Goal: Task Accomplishment & Management: Use online tool/utility

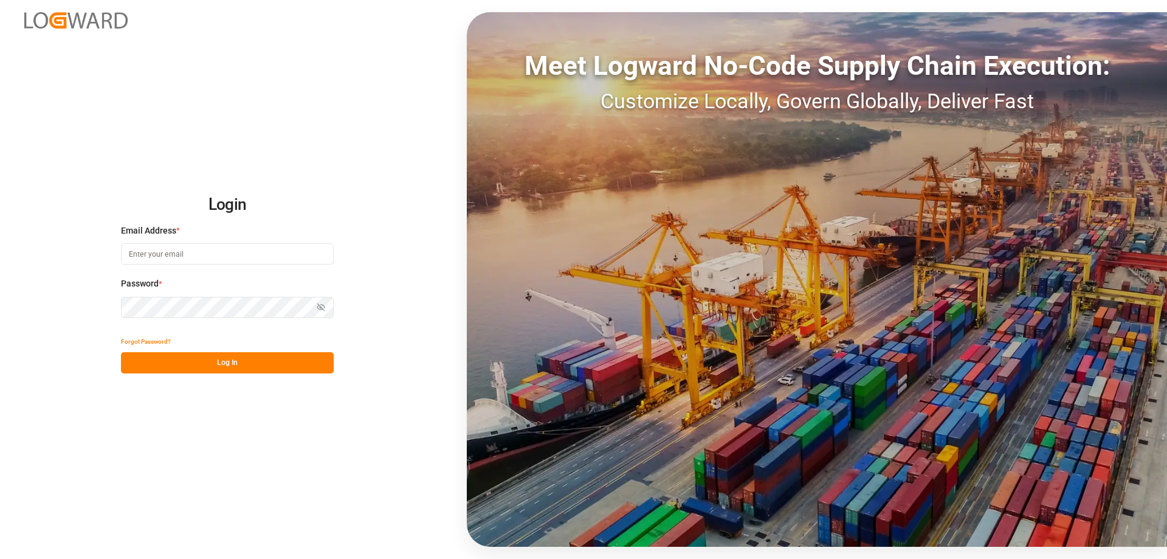
type input "melitta.dlog@delisle-sa.com"
click at [222, 357] on button "Log In" at bounding box center [227, 362] width 213 height 21
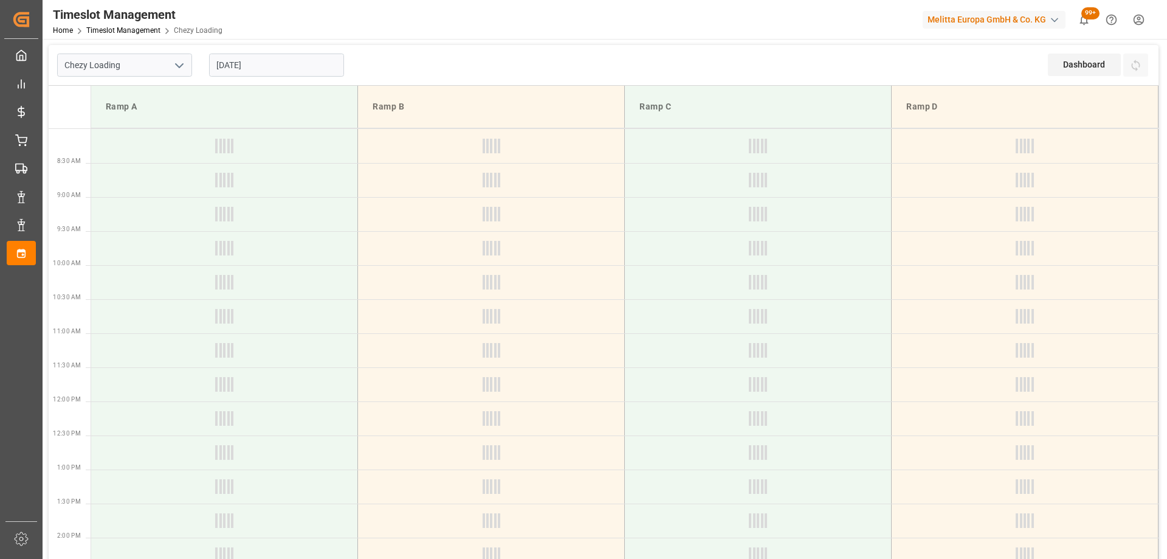
type input "Chezy Loading"
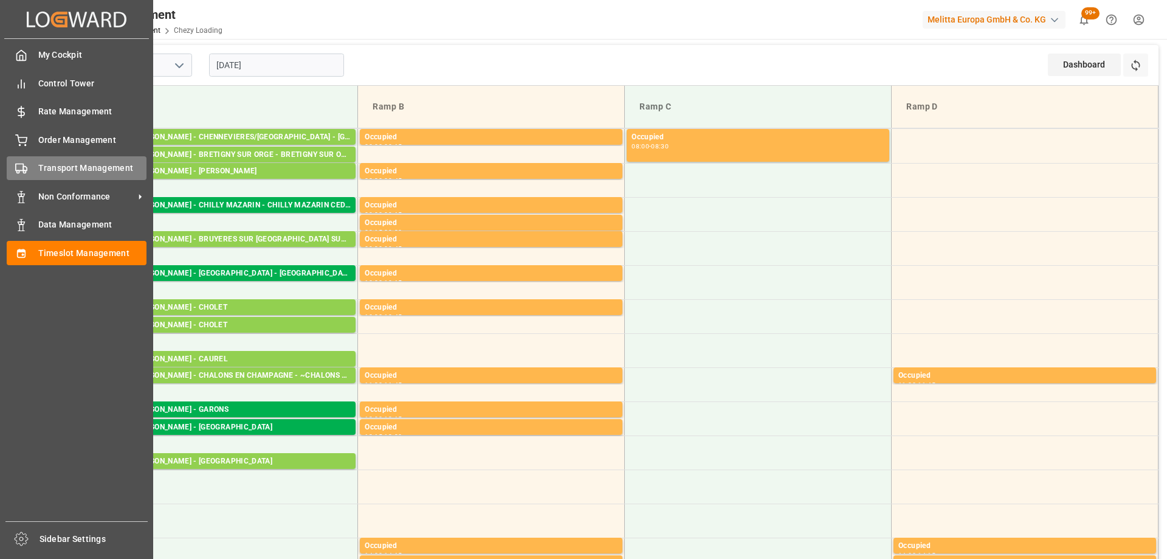
click at [26, 162] on div at bounding box center [17, 168] width 21 height 13
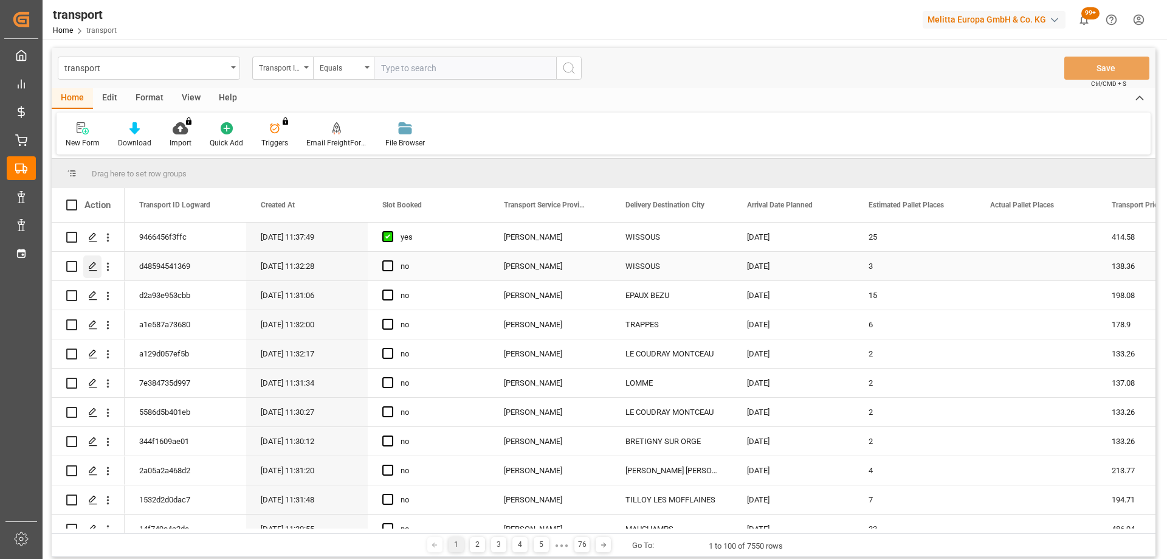
click at [91, 261] on icon "Press SPACE to select this row." at bounding box center [93, 266] width 10 height 10
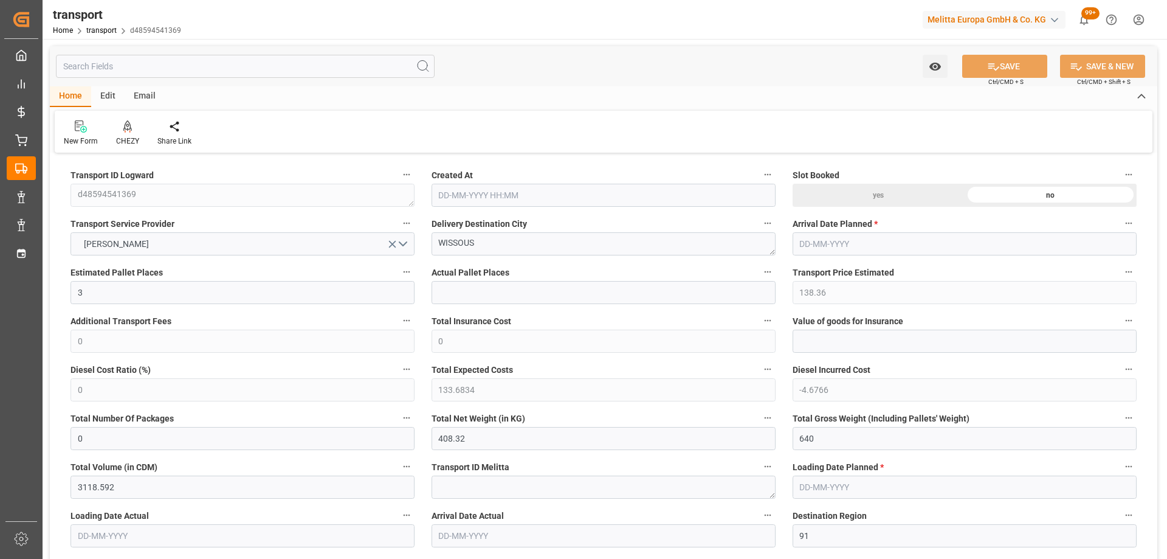
type input "15-09-2025 11:32"
type input "[DATE]"
drag, startPoint x: 471, startPoint y: 248, endPoint x: 402, endPoint y: 258, distance: 69.4
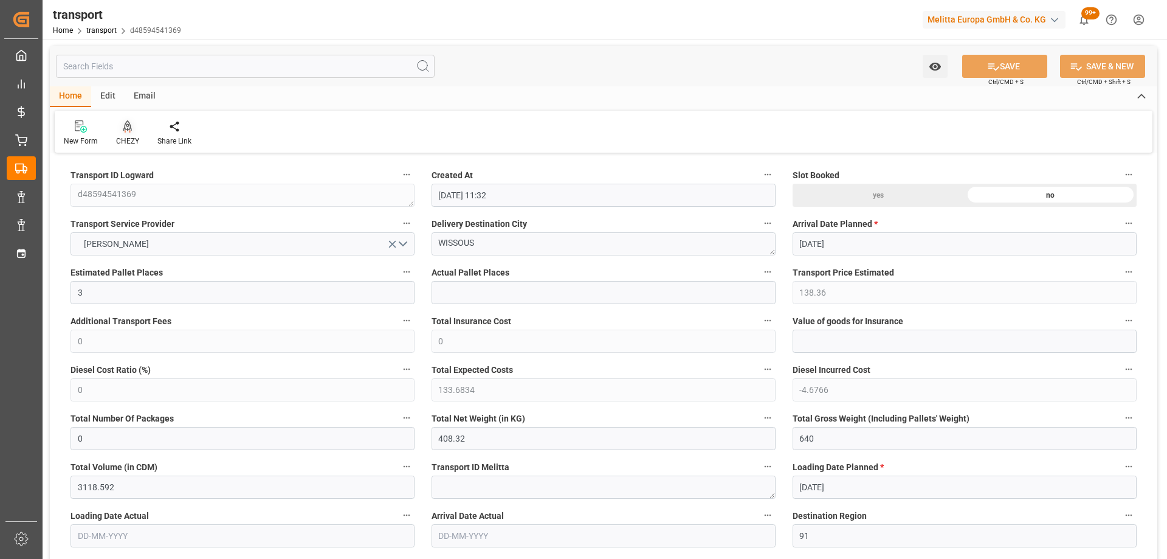
click at [128, 125] on icon at bounding box center [127, 126] width 9 height 12
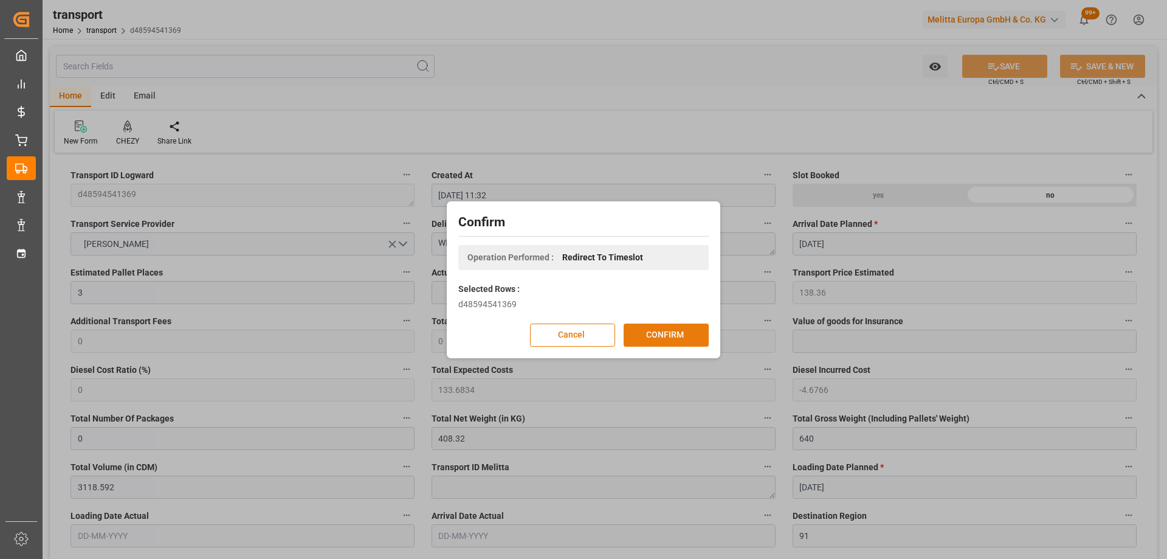
click at [660, 335] on button "CONFIRM" at bounding box center [666, 334] width 85 height 23
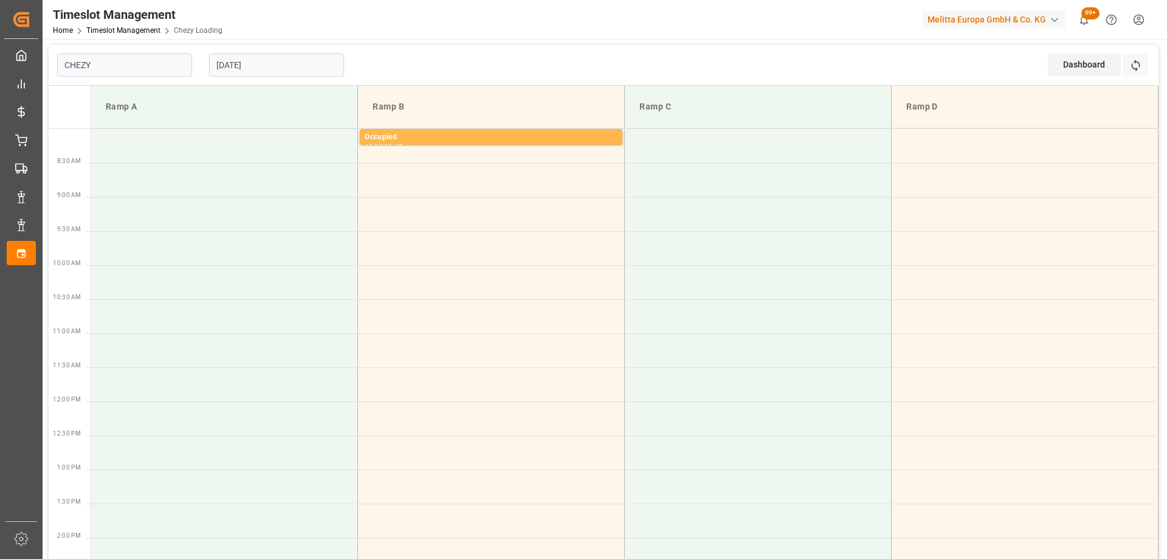
type input "Chezy Loading"
click at [280, 181] on td at bounding box center [224, 180] width 267 height 34
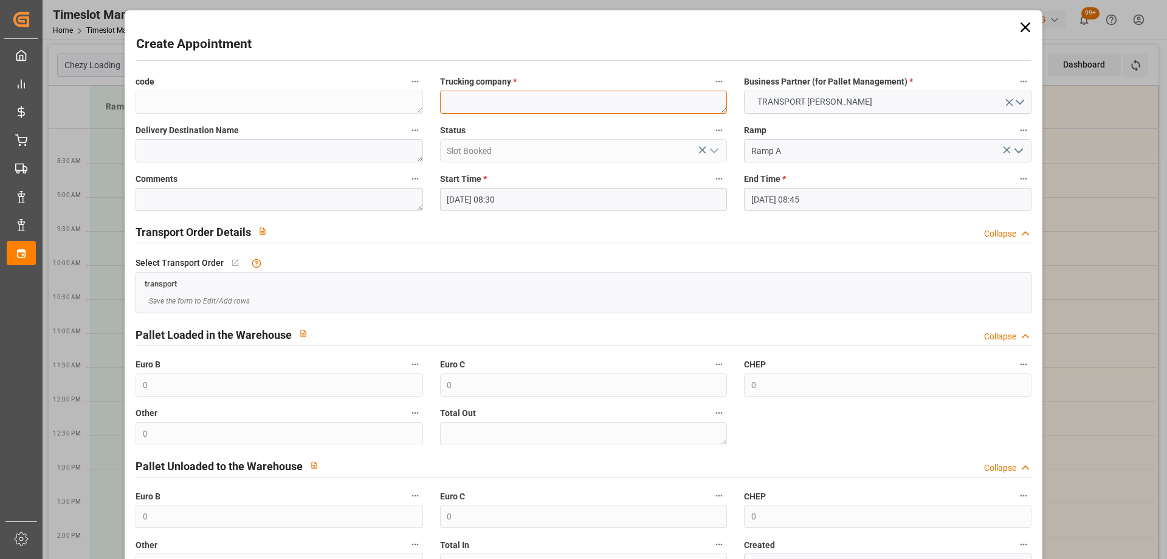
paste textarea "WISSOUS"
type textarea "WISSOUS"
click at [857, 202] on input "19-09-2025 08:45" at bounding box center [887, 199] width 287 height 23
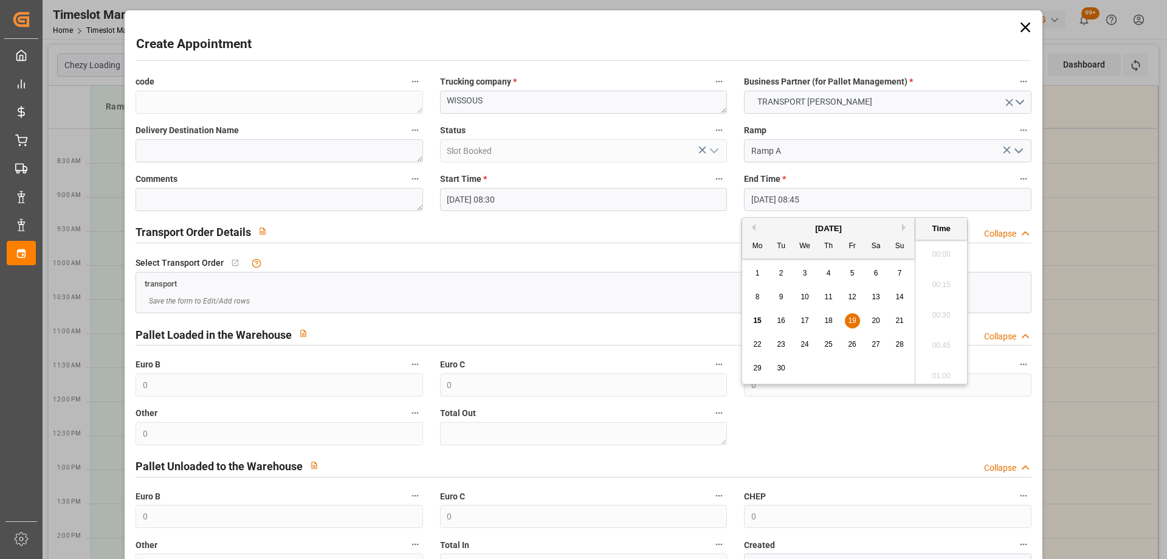
scroll to position [1007, 0]
click at [849, 318] on span "19" at bounding box center [852, 320] width 8 height 9
click at [933, 336] on li "09:00" at bounding box center [941, 341] width 52 height 30
type input "19-09-2025 09:00"
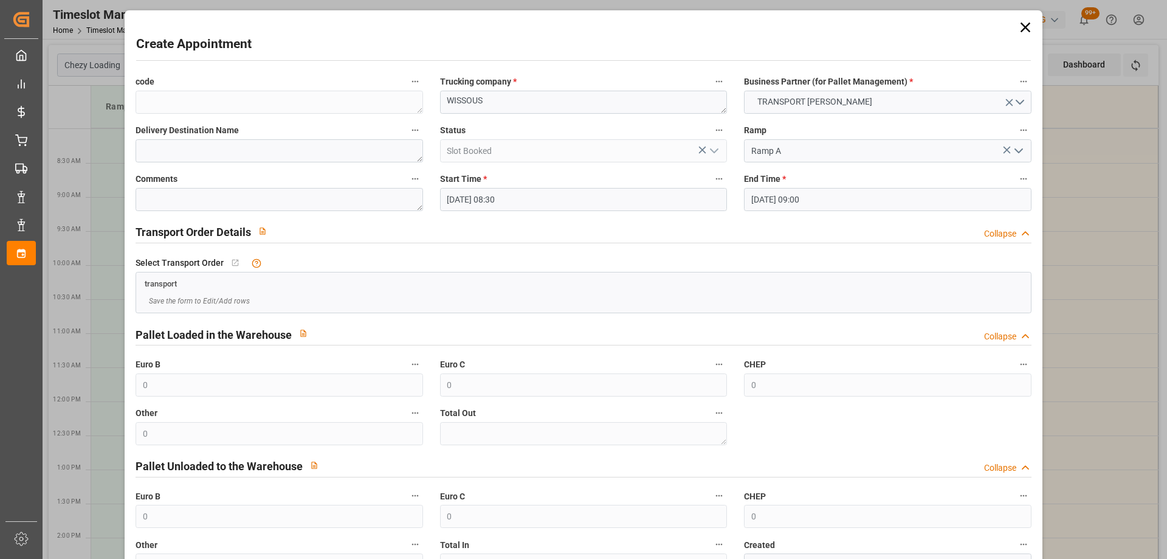
scroll to position [88, 0]
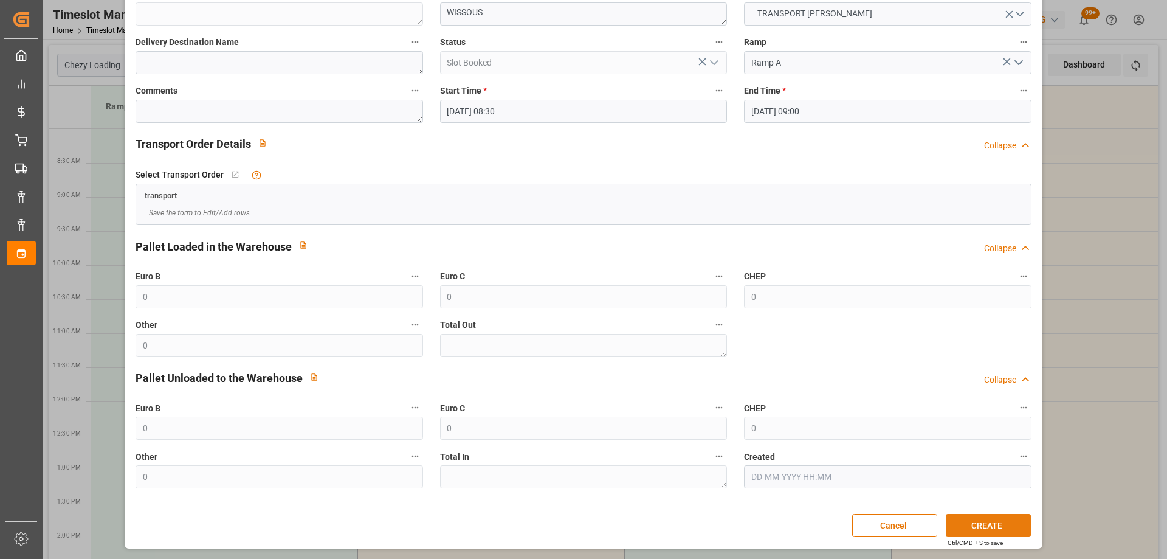
click at [987, 524] on button "CREATE" at bounding box center [988, 525] width 85 height 23
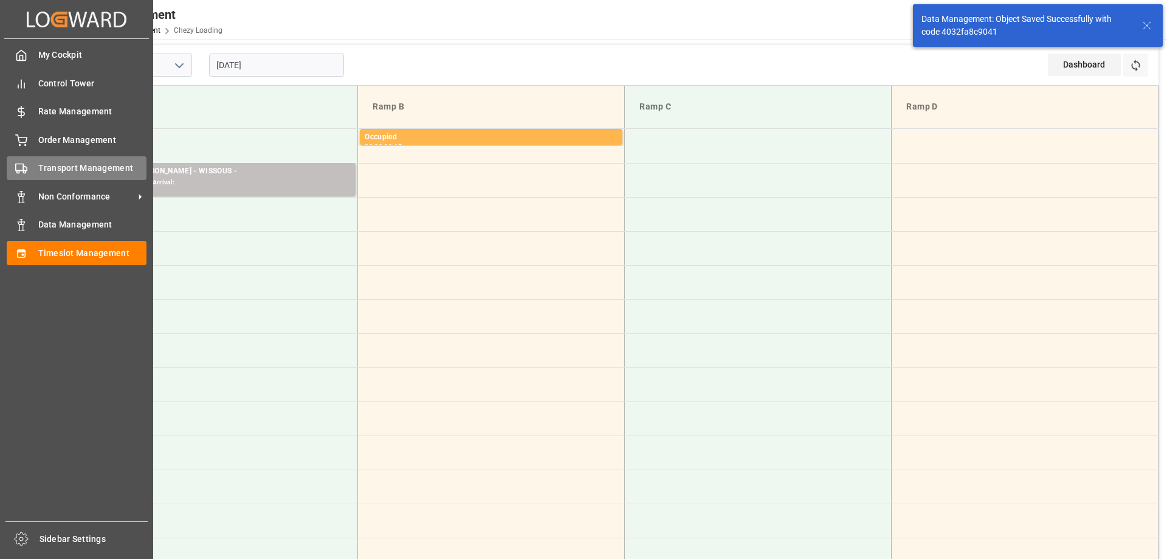
click at [32, 170] on div "Transport Management Transport Management" at bounding box center [77, 168] width 140 height 24
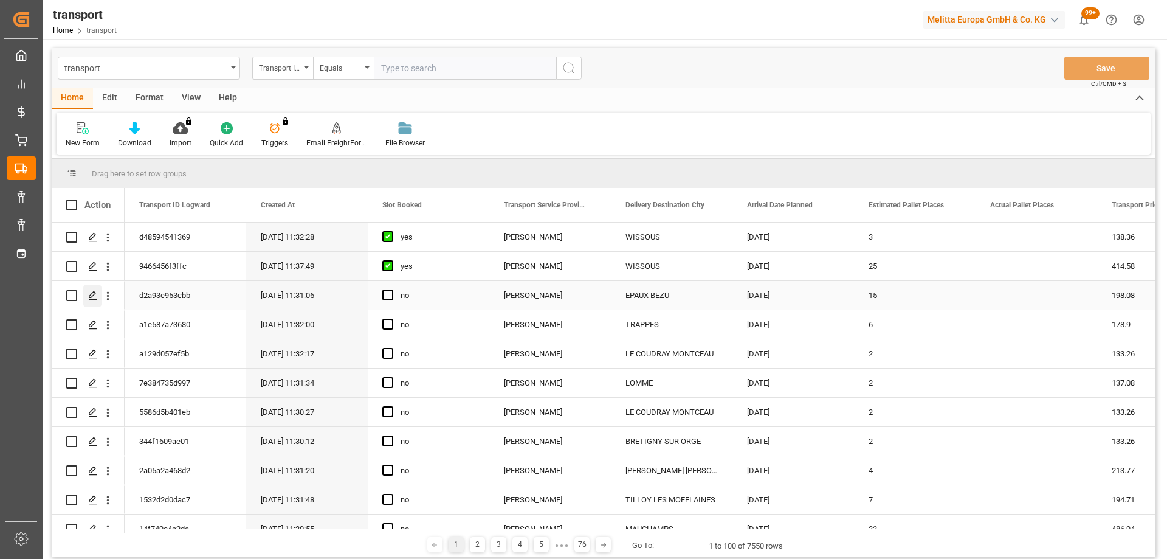
click at [95, 287] on div "Press SPACE to select this row." at bounding box center [92, 295] width 18 height 22
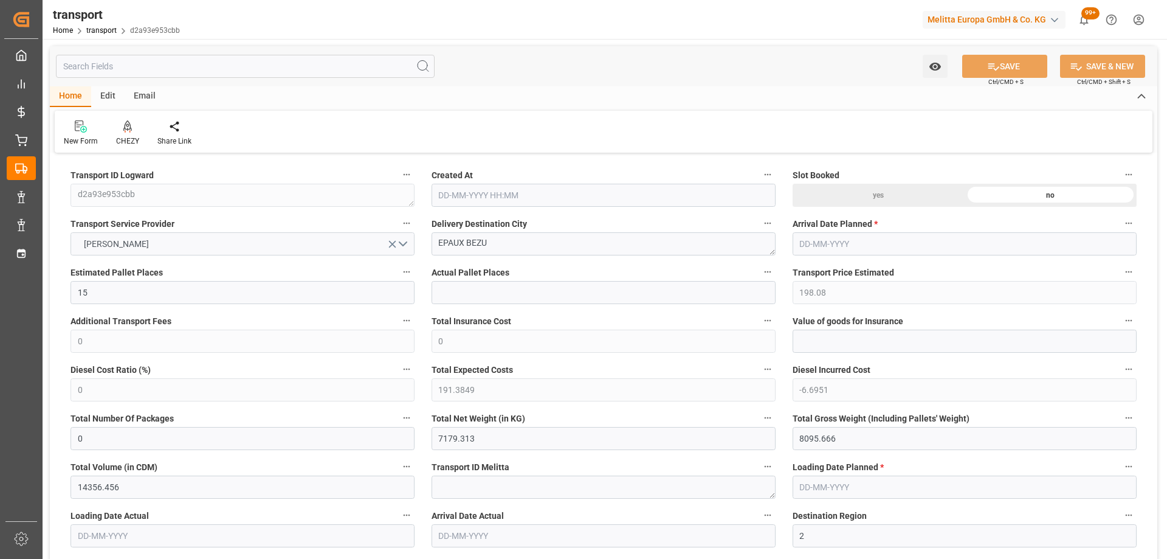
type input "15-09-2025 11:31"
type input "[DATE]"
drag, startPoint x: 498, startPoint y: 244, endPoint x: 333, endPoint y: 263, distance: 166.4
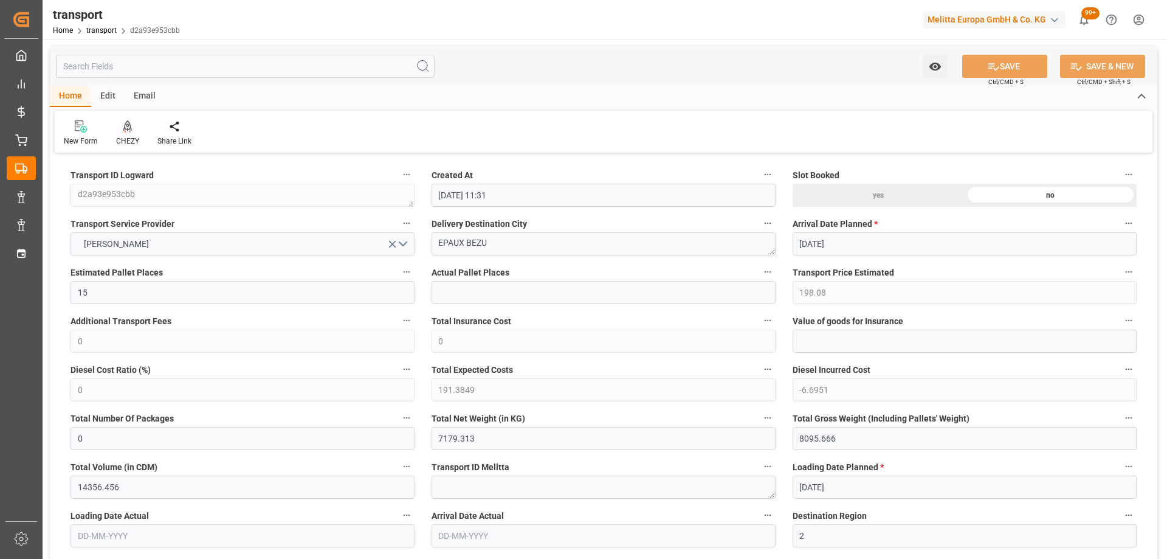
click at [122, 126] on div at bounding box center [127, 126] width 23 height 13
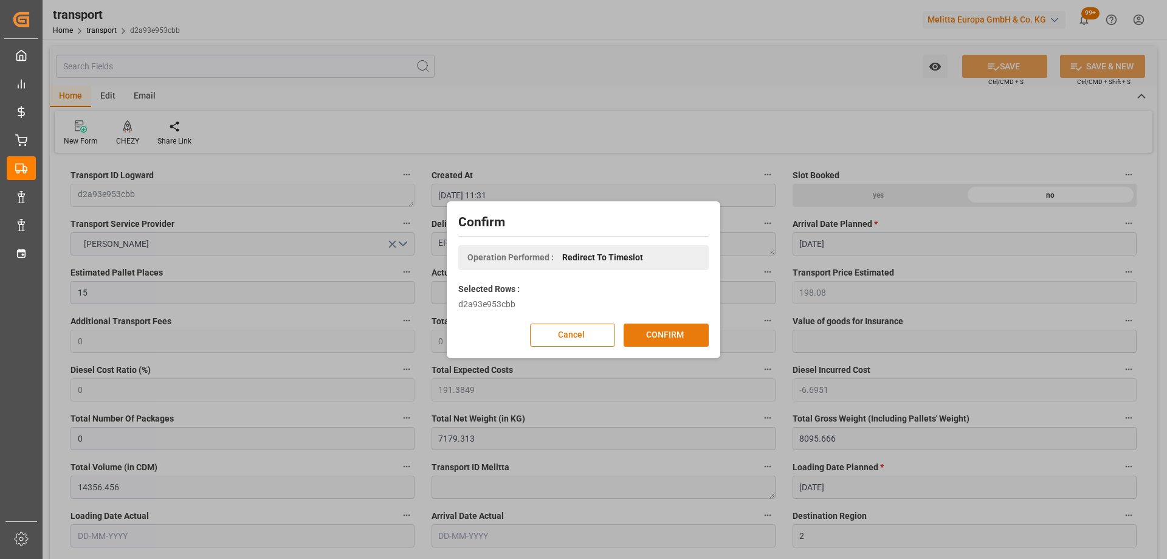
click at [658, 332] on button "CONFIRM" at bounding box center [666, 334] width 85 height 23
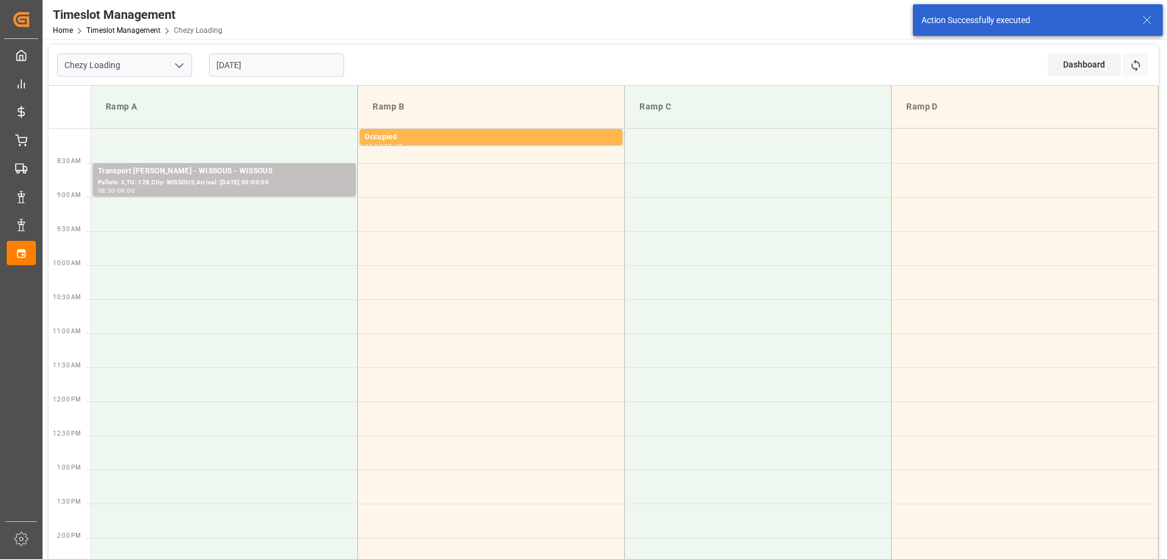
click at [275, 456] on td at bounding box center [224, 452] width 267 height 34
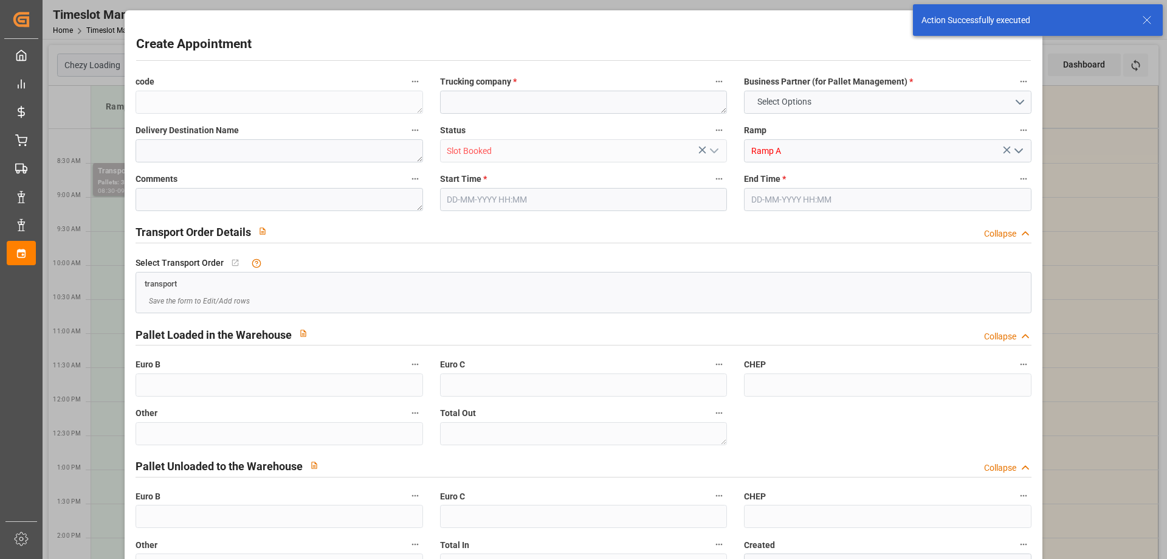
type input "0"
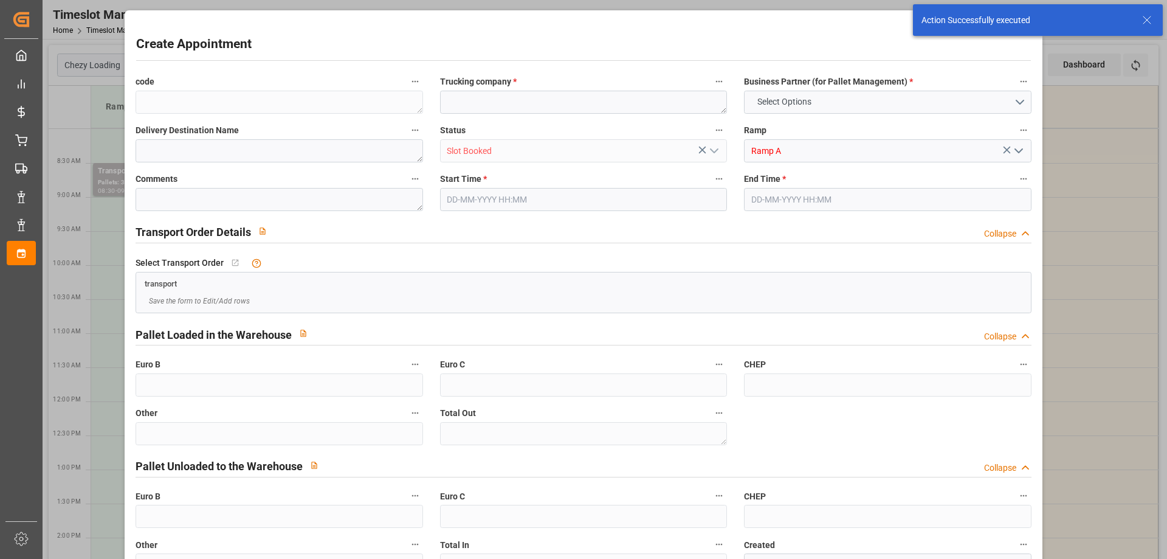
type input "0"
type input "[DATE] 12:30"
type input "[DATE] 13:00"
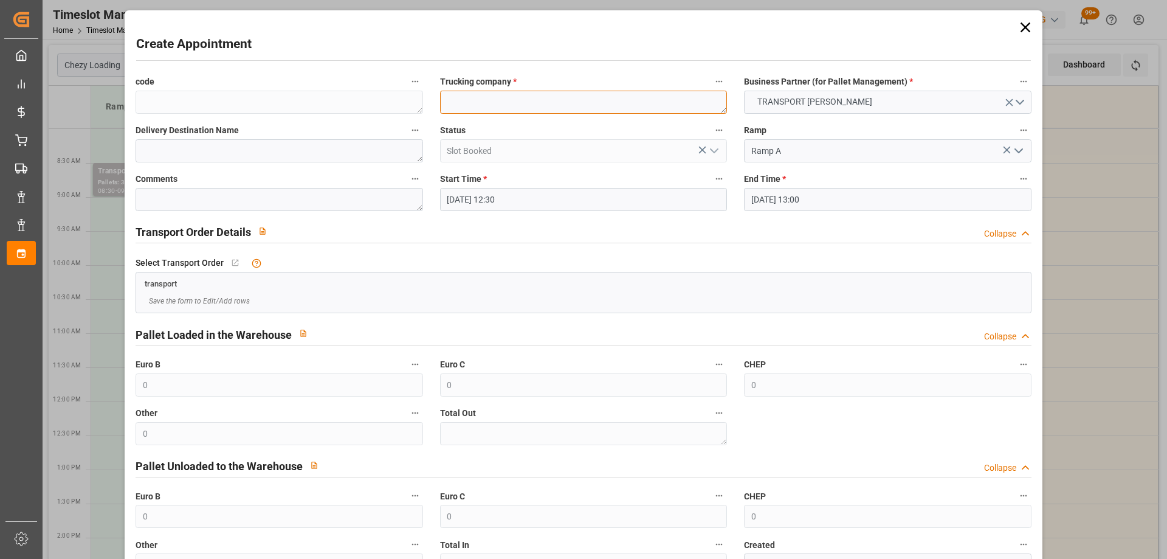
paste textarea "EPAUX BEZU"
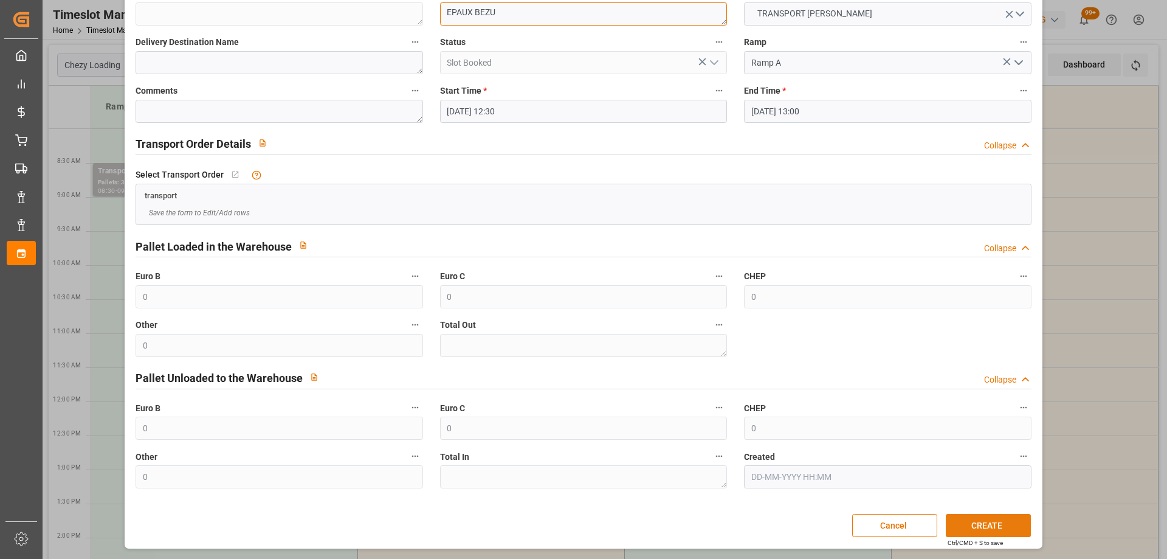
type textarea "EPAUX BEZU"
click at [989, 518] on button "CREATE" at bounding box center [988, 525] width 85 height 23
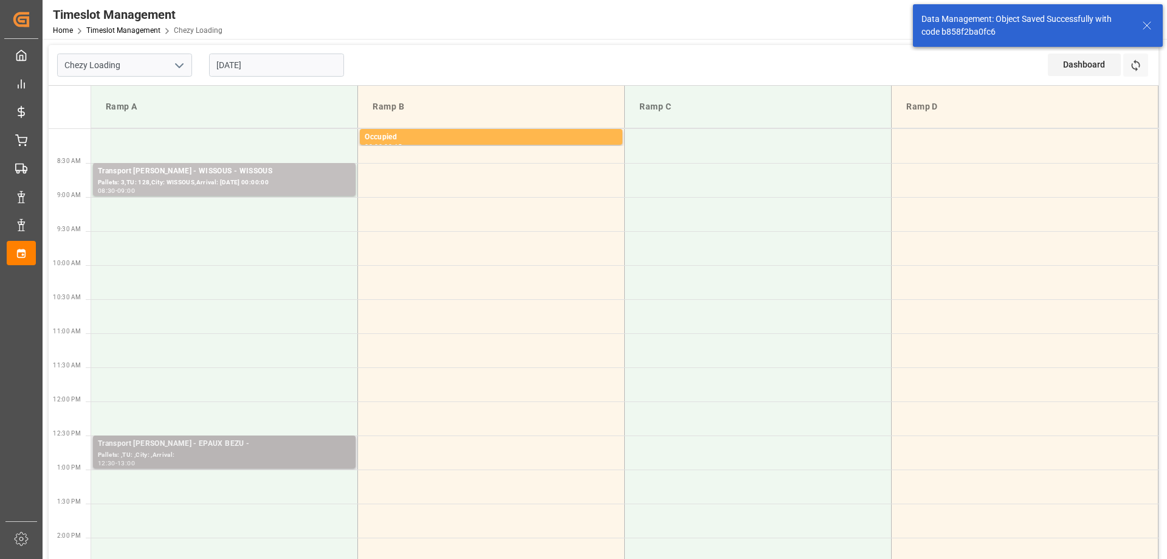
click at [228, 447] on div "Transport Delisle - EPAUX BEZU -" at bounding box center [224, 444] width 253 height 12
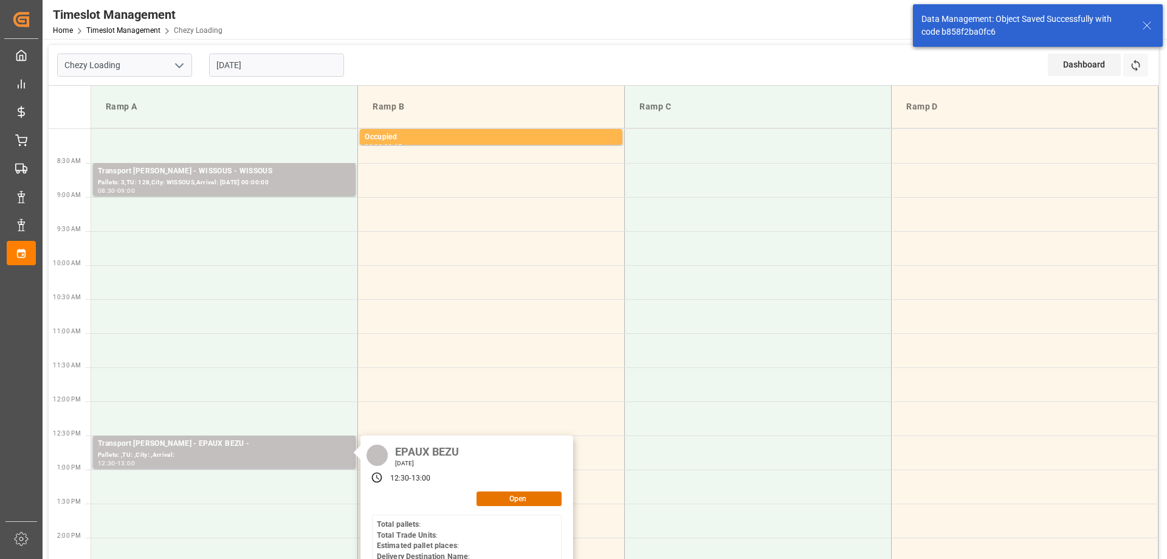
scroll to position [122, 0]
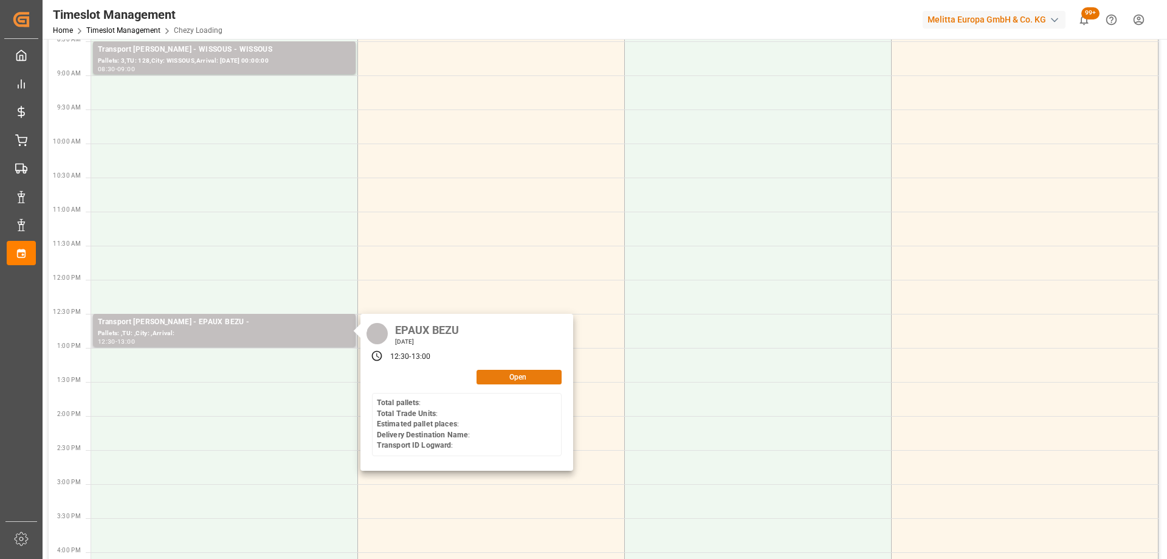
click at [518, 373] on button "Open" at bounding box center [518, 377] width 85 height 15
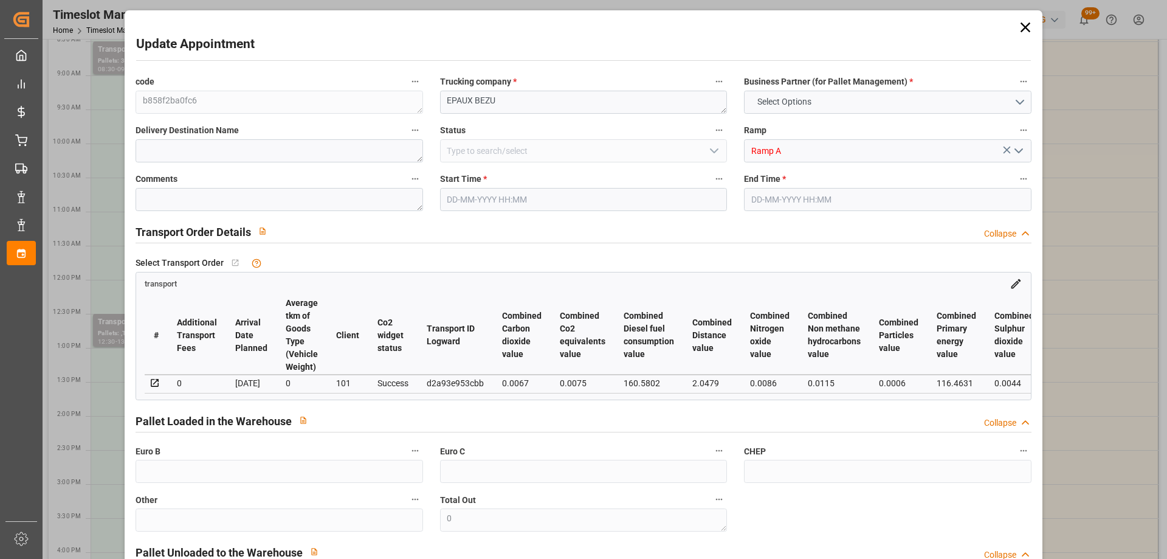
type input "15"
type input "198.08"
type input "0"
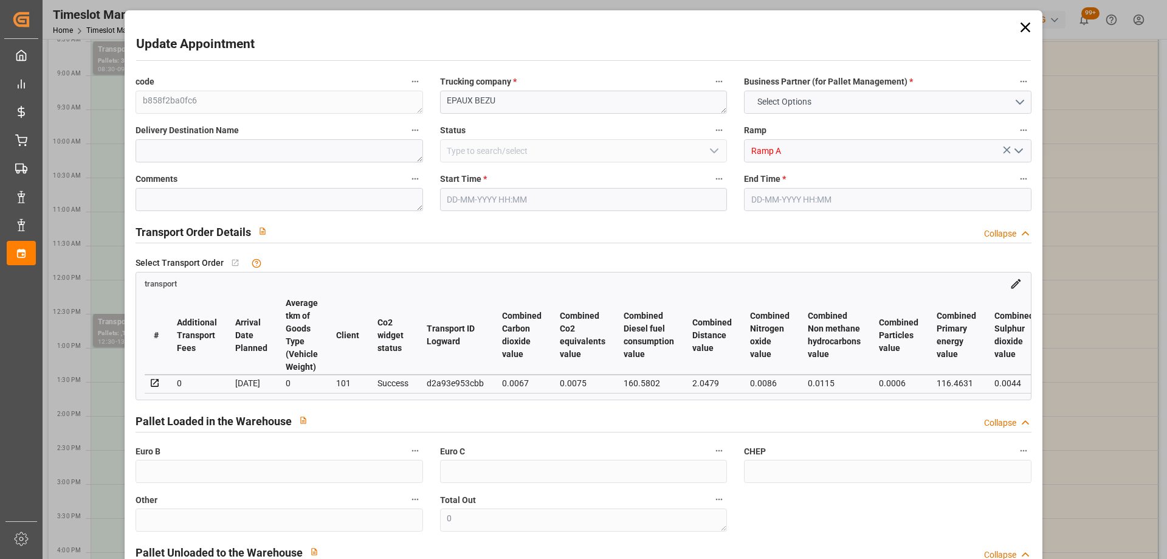
type input "191.3849"
type input "-6.6951"
type input "0"
type input "7179.313"
type input "8095.666"
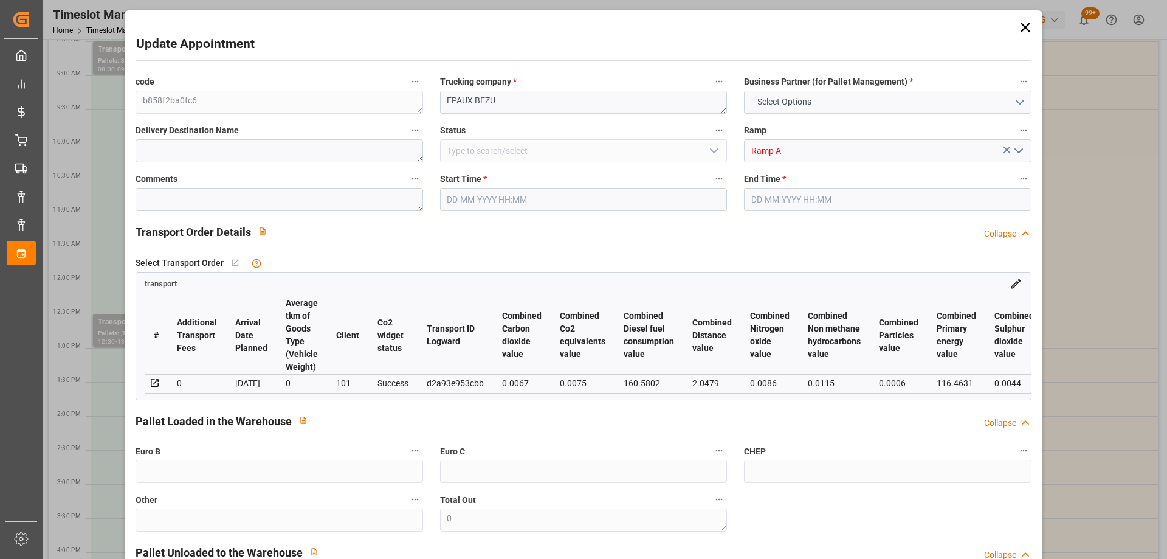
type input "14356.456"
type input "2"
type input "11"
type input "352"
type input "26"
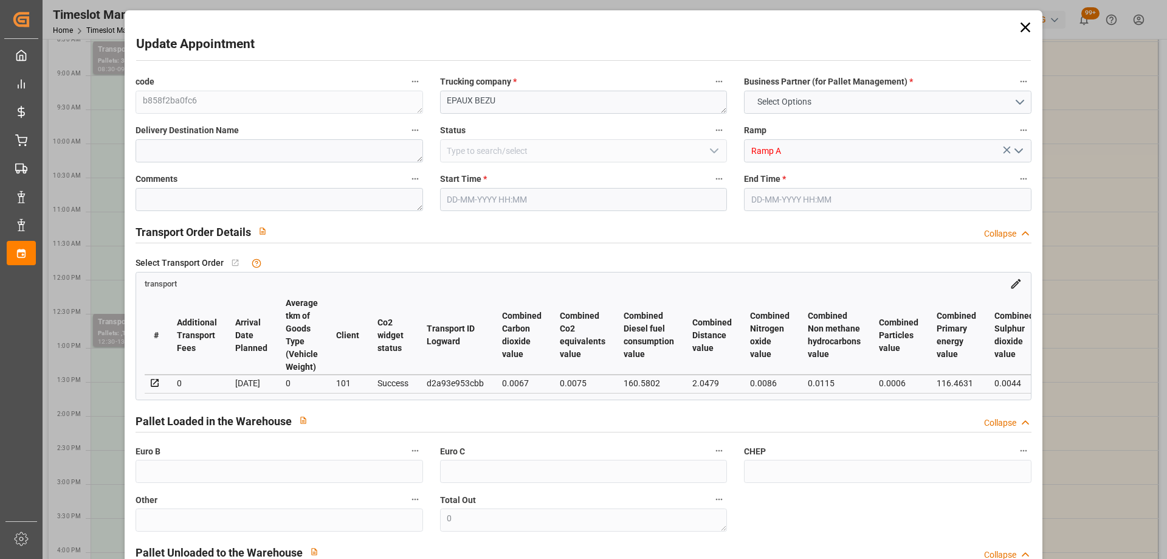
type input "101"
type input "7255.226"
type input "0"
type input "4710.8598"
type input "0"
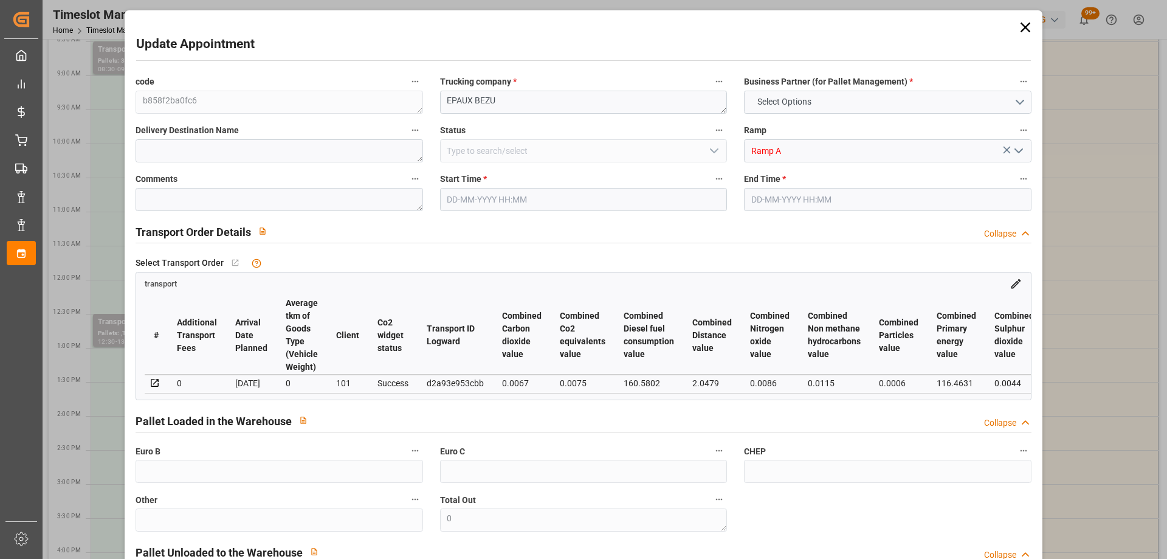
type input "0"
type input "21"
type input "35"
type input "19-09-2025 12:30"
type input "19-09-2025 13:00"
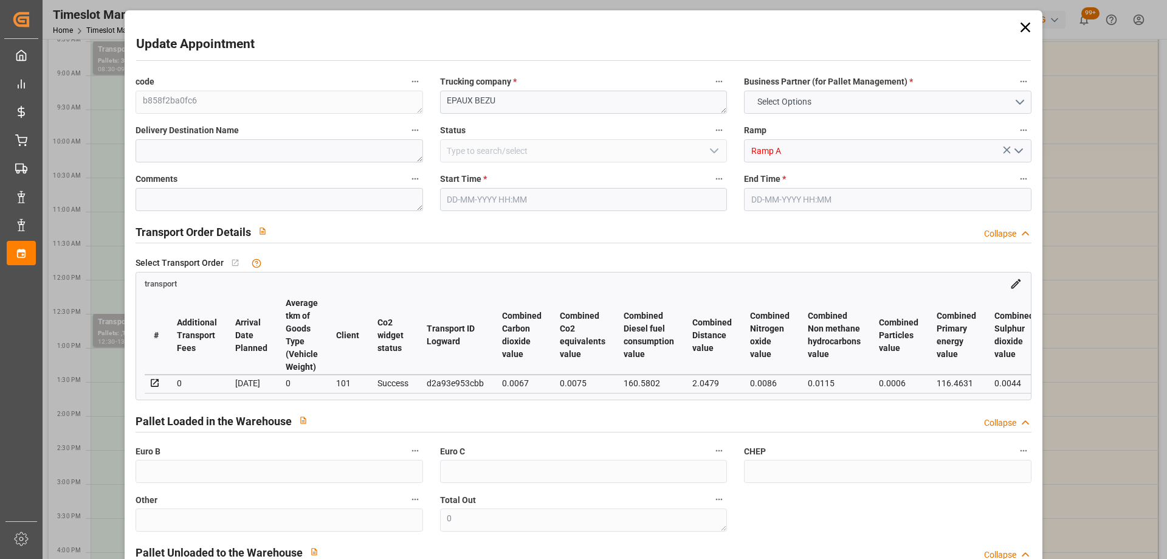
type input "15-09-2025 12:46"
type input "[DATE] 11:31"
type input "[DATE]"
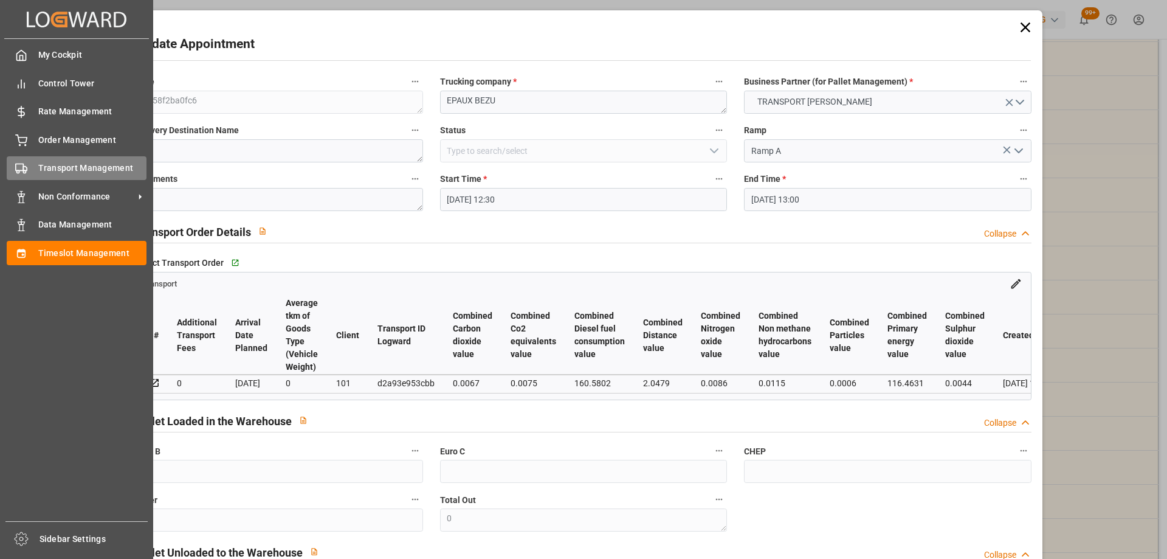
click at [25, 164] on icon at bounding box center [21, 168] width 12 height 12
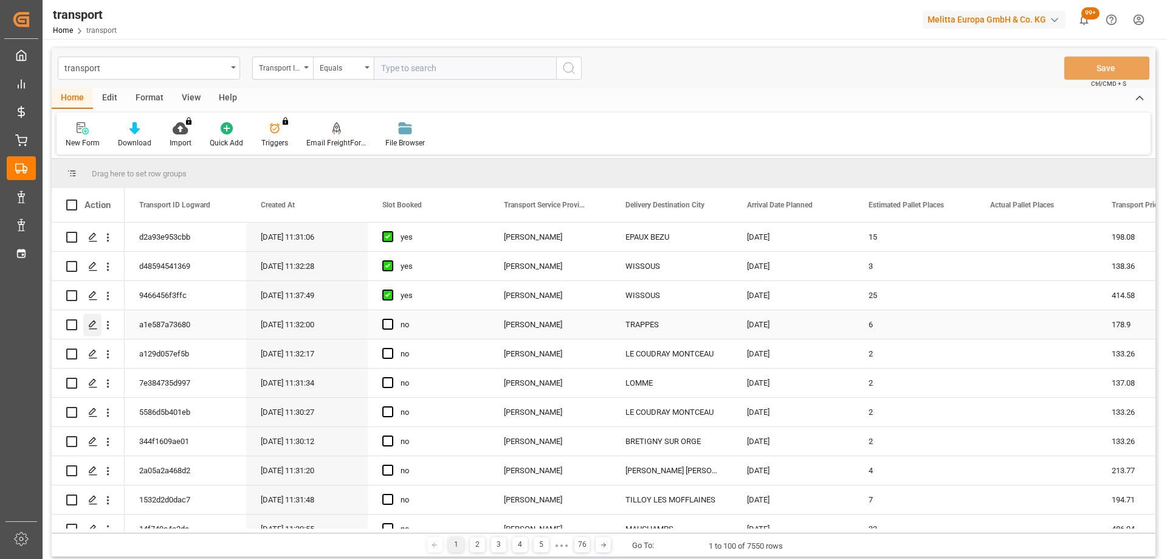
click at [91, 323] on polygon "Press SPACE to select this row." at bounding box center [92, 324] width 6 height 6
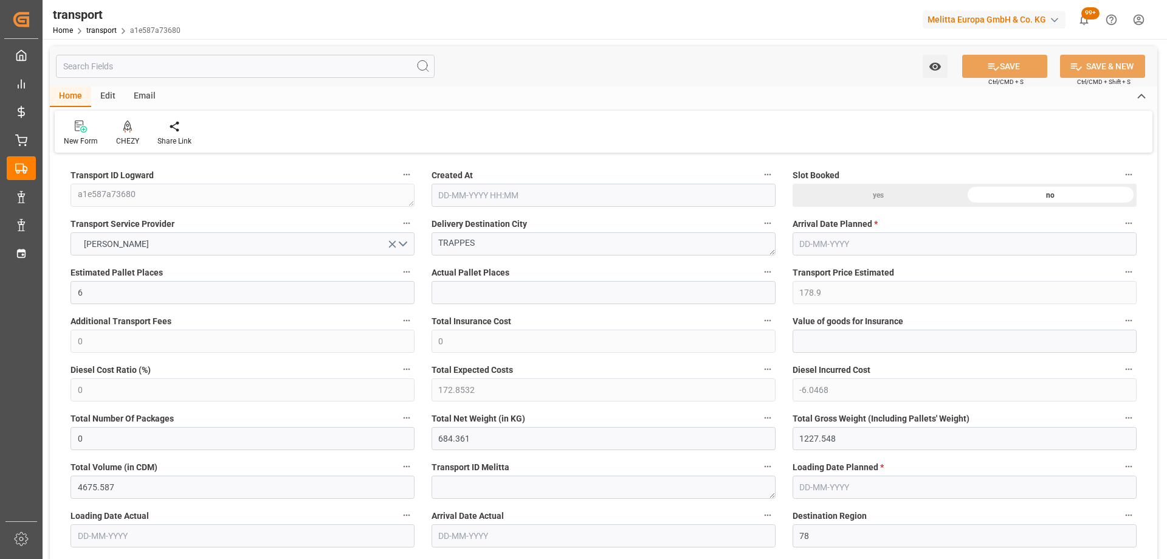
type input "15-09-2025 11:32"
type input "[DATE]"
click at [125, 135] on div "CHEZY" at bounding box center [127, 133] width 41 height 27
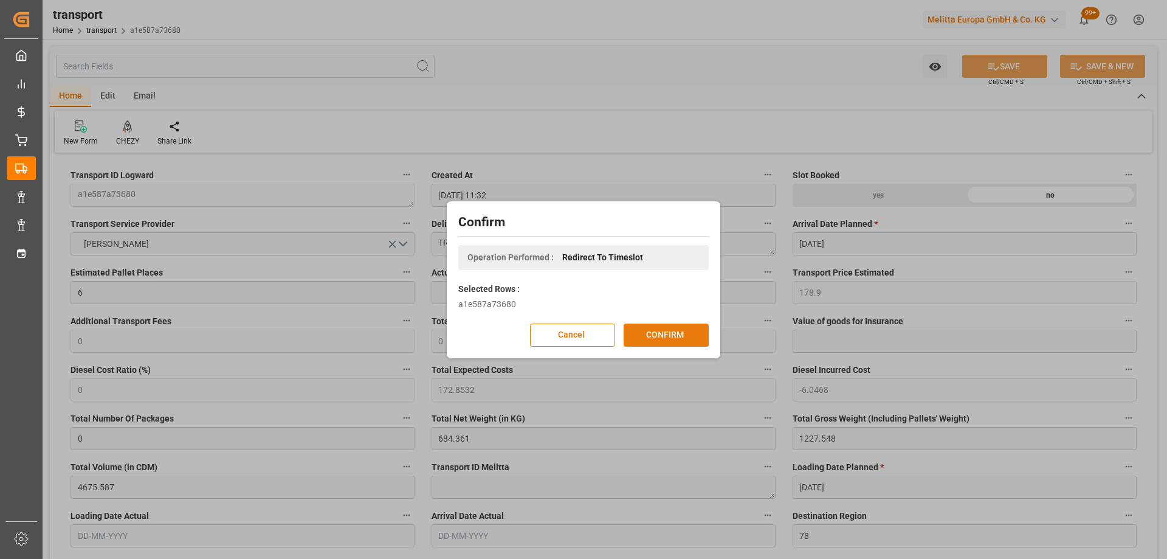
click at [675, 335] on button "CONFIRM" at bounding box center [666, 334] width 85 height 23
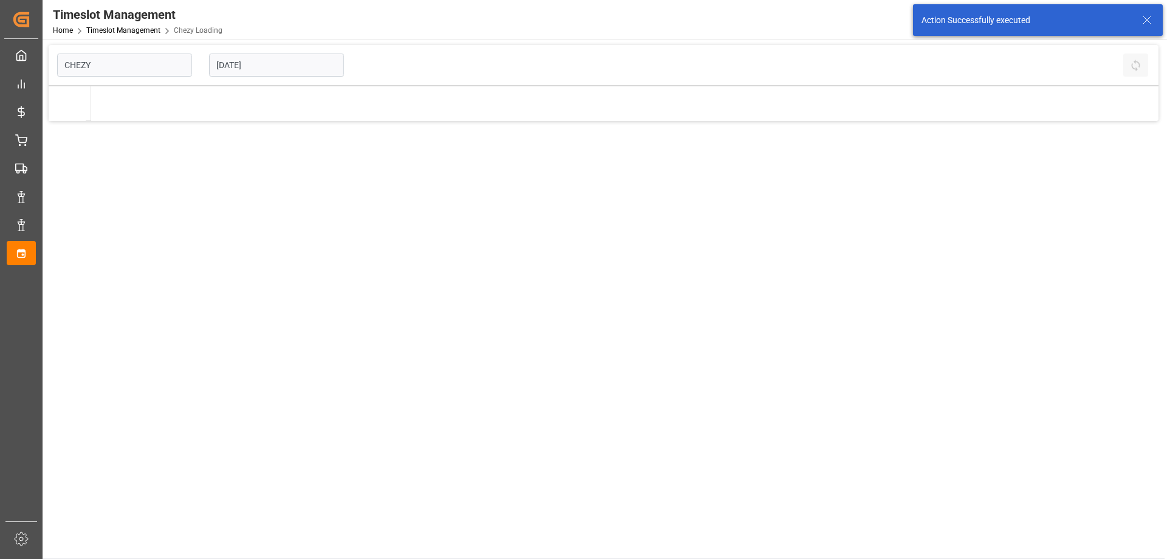
type input "Chezy Loading"
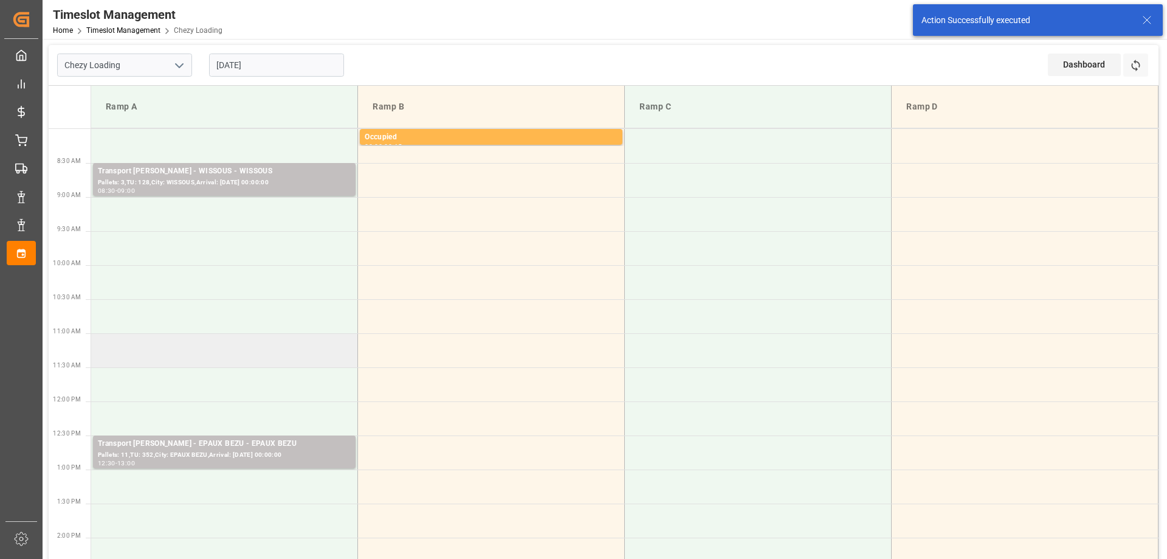
click at [272, 348] on td at bounding box center [224, 350] width 267 height 34
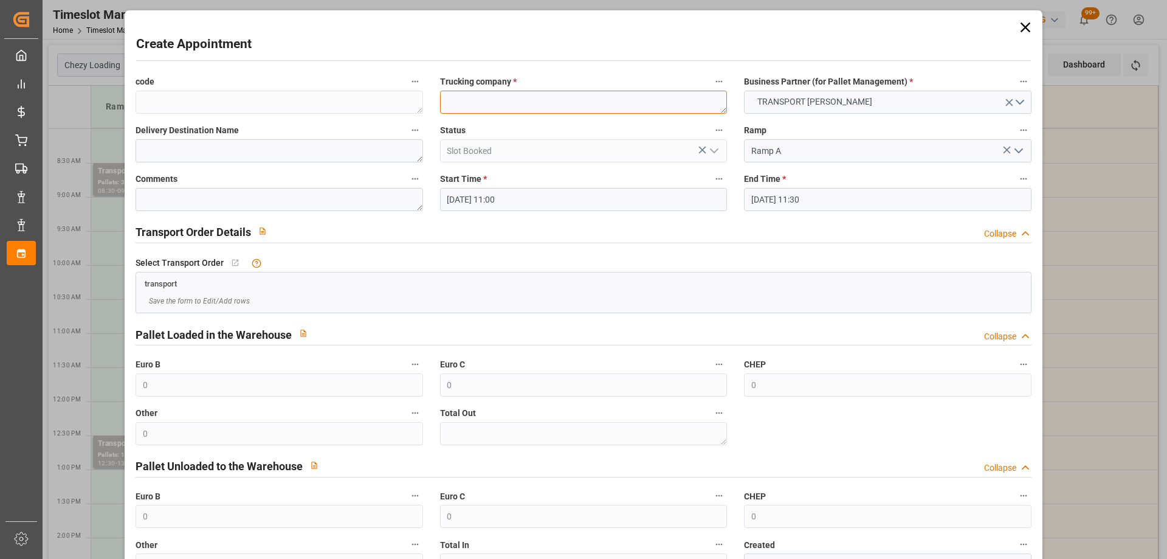
paste textarea "TRAPPES"
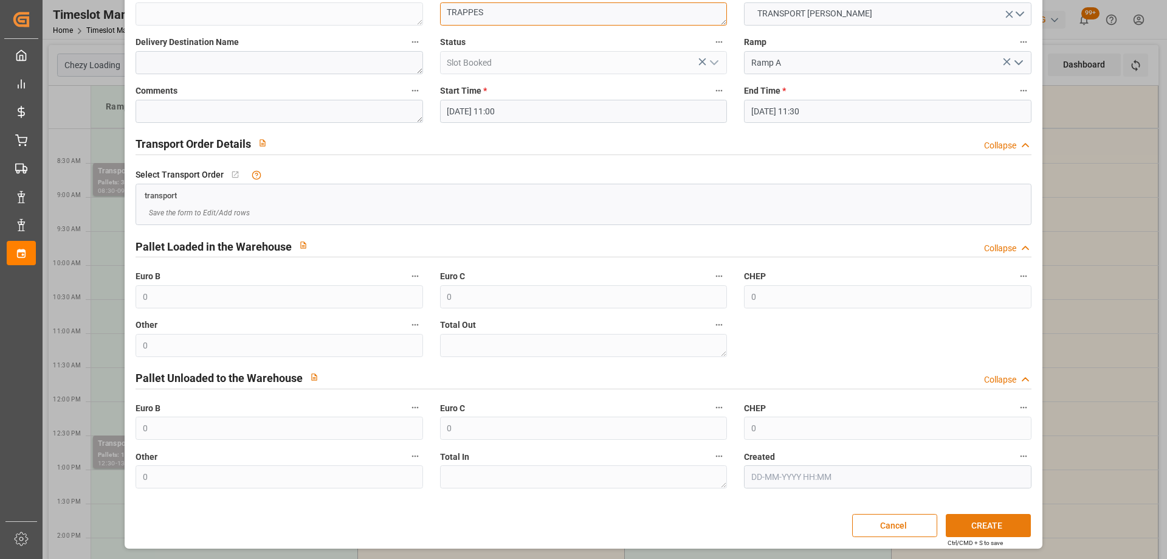
type textarea "TRAPPES"
click at [1000, 523] on button "CREATE" at bounding box center [988, 525] width 85 height 23
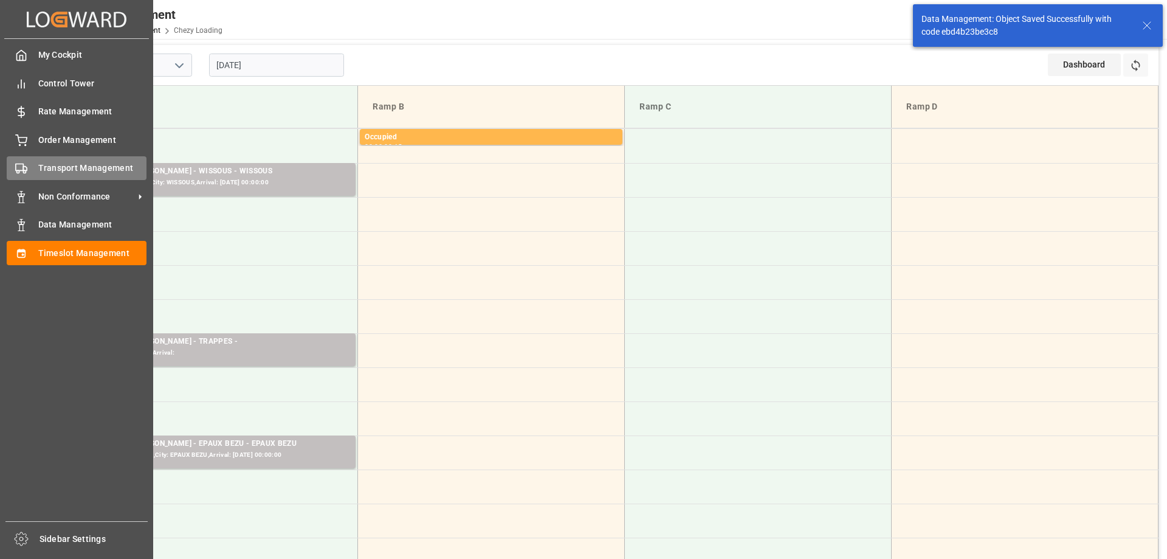
click at [26, 169] on icon at bounding box center [21, 168] width 12 height 12
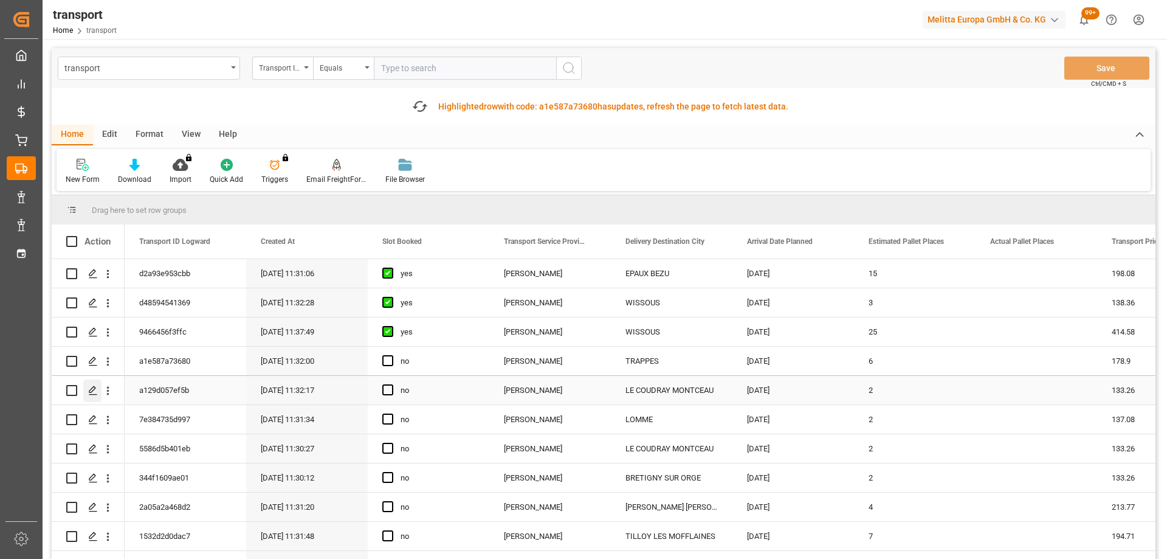
click at [91, 386] on icon "Press SPACE to select this row." at bounding box center [93, 390] width 10 height 10
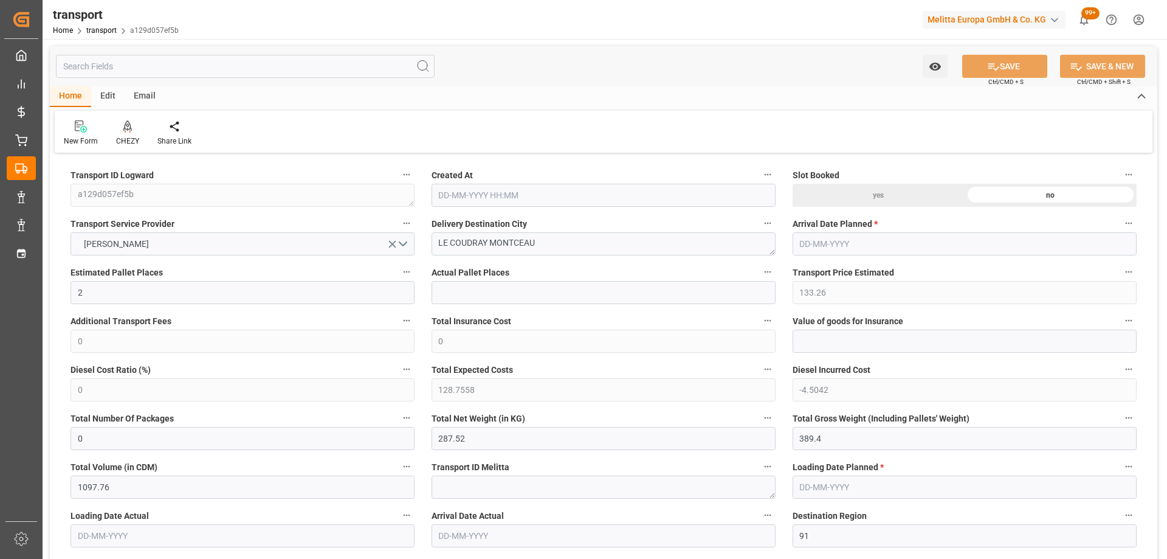
type input "15-09-2025 11:32"
type input "[DATE]"
drag, startPoint x: 549, startPoint y: 240, endPoint x: 356, endPoint y: 260, distance: 194.8
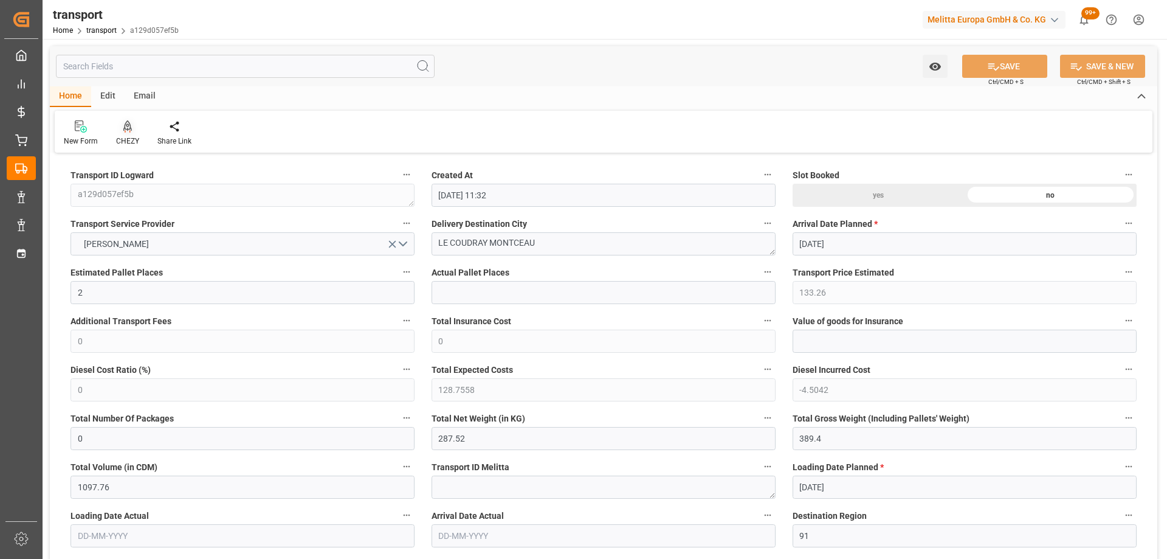
click at [123, 126] on icon at bounding box center [127, 126] width 9 height 12
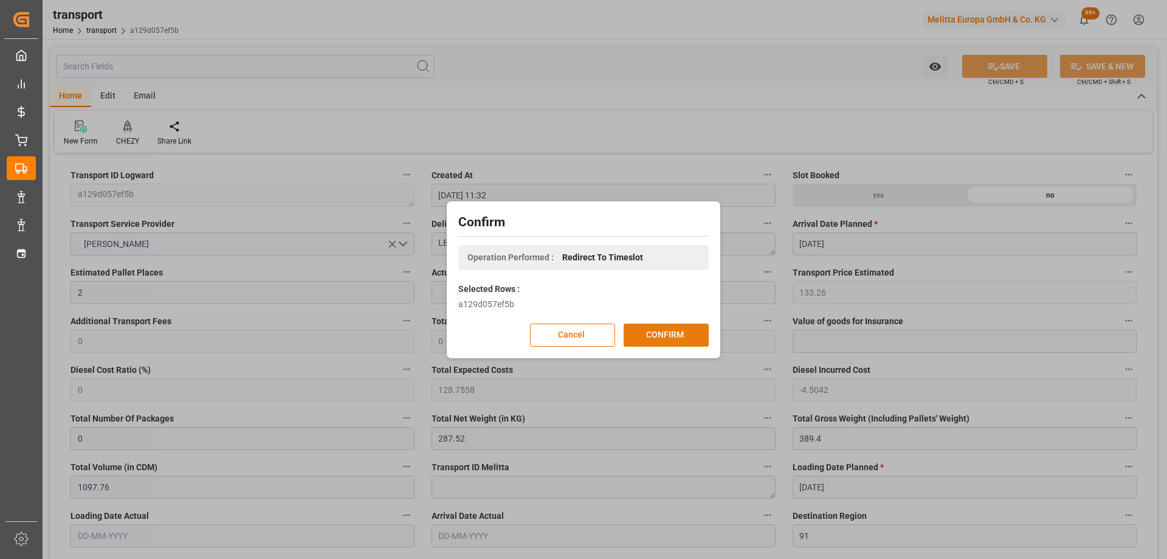
click at [669, 332] on button "CONFIRM" at bounding box center [666, 334] width 85 height 23
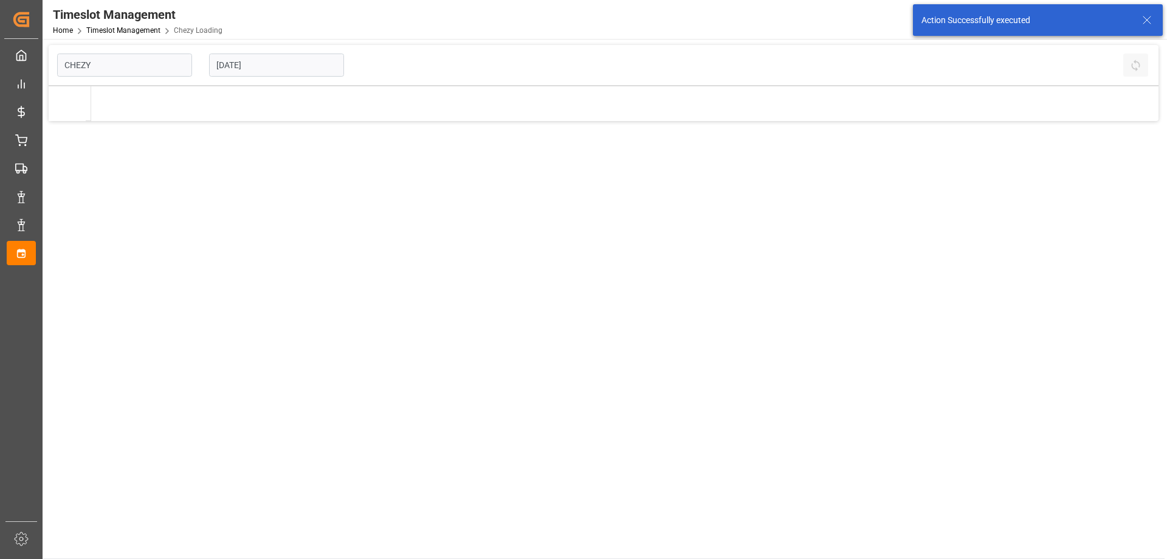
type input "Chezy Loading"
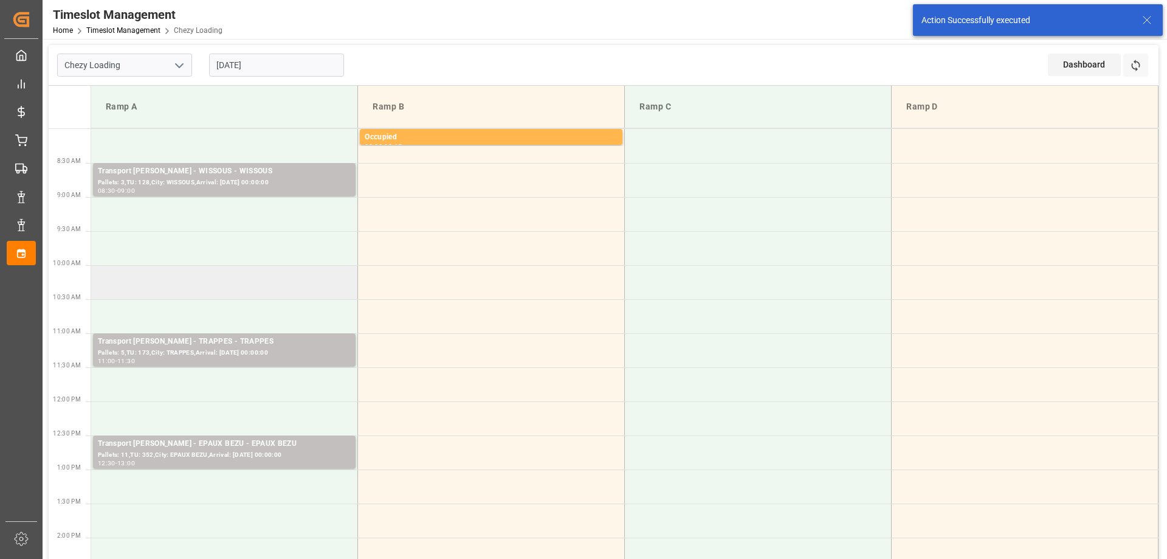
click at [253, 289] on td at bounding box center [224, 282] width 267 height 34
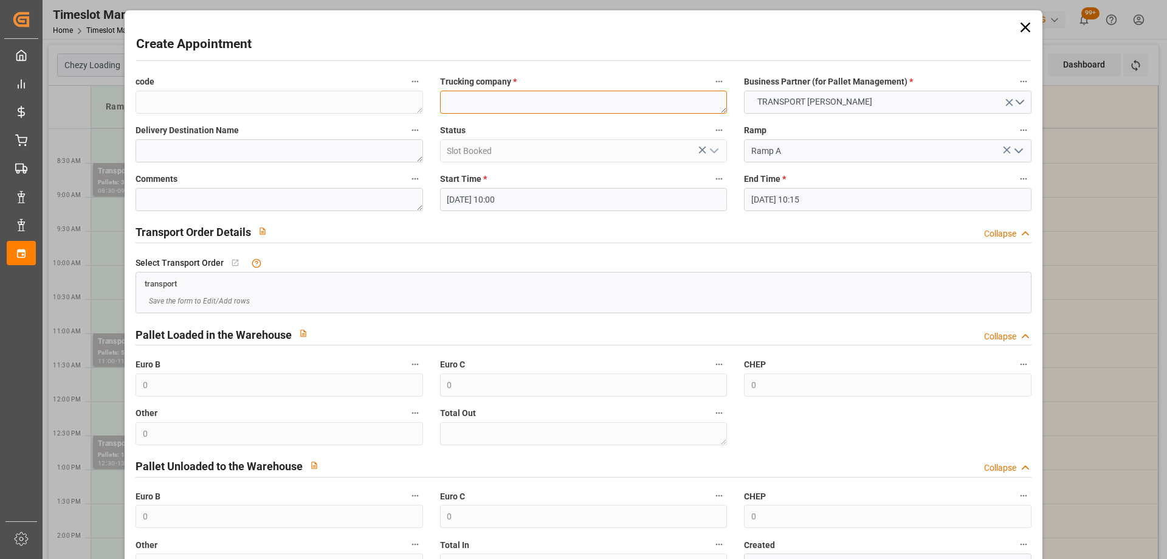
paste textarea "LE COUDRAY MONTCEAU"
type textarea "LE COUDRAY MONTCEAU"
click at [831, 196] on input "19-09-2025 10:15" at bounding box center [887, 199] width 287 height 23
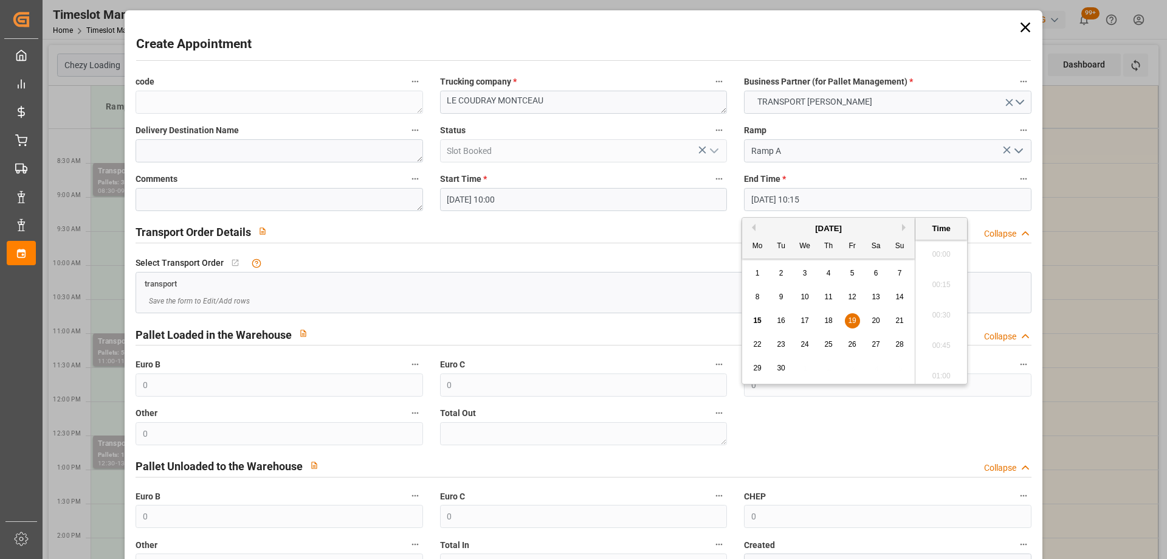
scroll to position [1189, 0]
click at [854, 316] on span "19" at bounding box center [852, 320] width 8 height 9
click at [932, 339] on li "10:30" at bounding box center [941, 341] width 52 height 30
type input "19-09-2025 10:30"
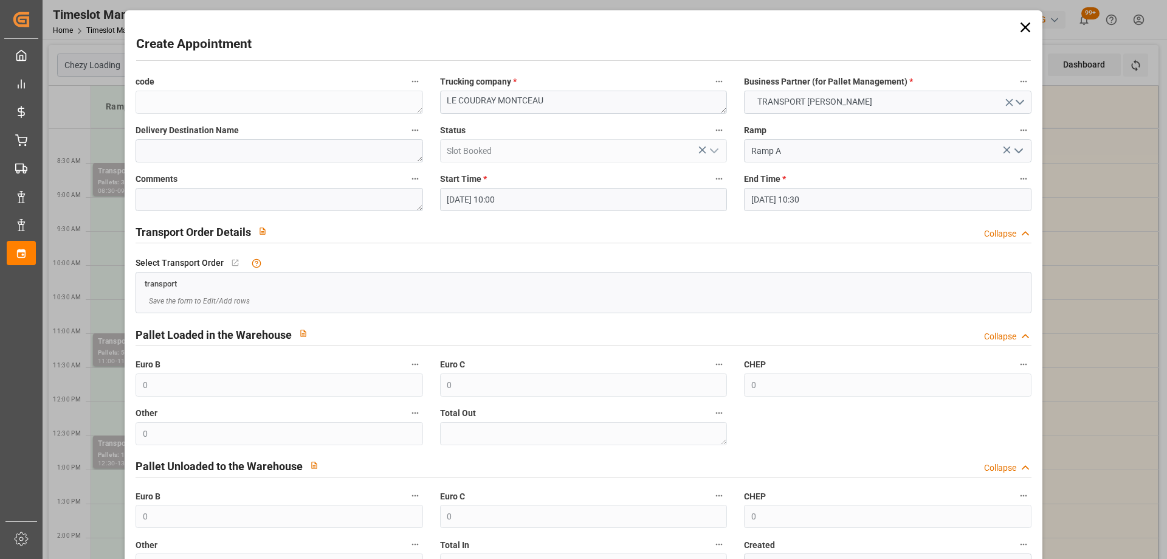
scroll to position [88, 0]
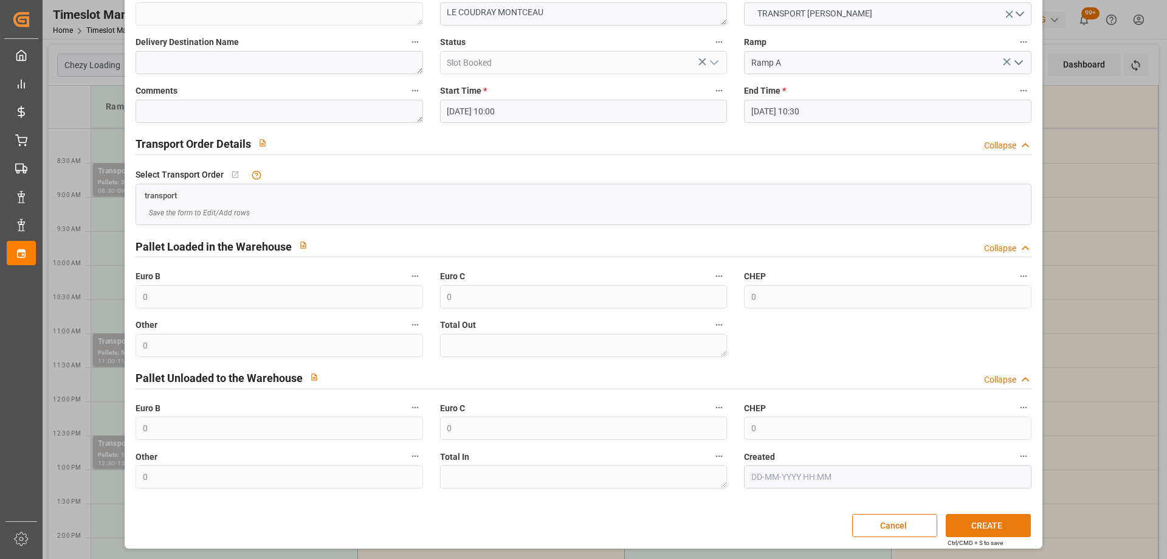
click at [994, 518] on button "CREATE" at bounding box center [988, 525] width 85 height 23
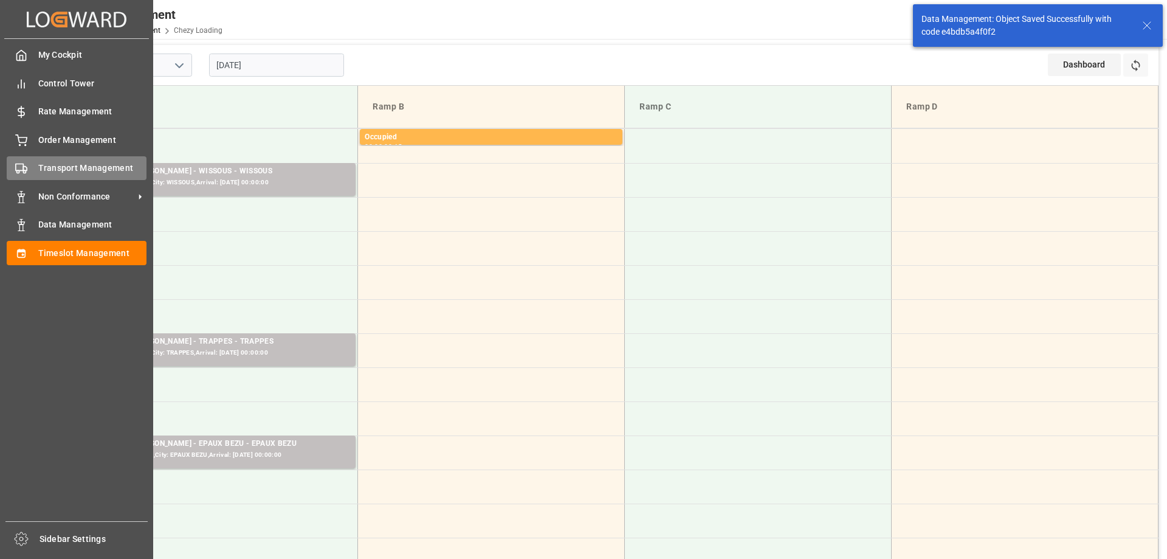
click at [33, 170] on div "Transport Management Transport Management" at bounding box center [77, 168] width 140 height 24
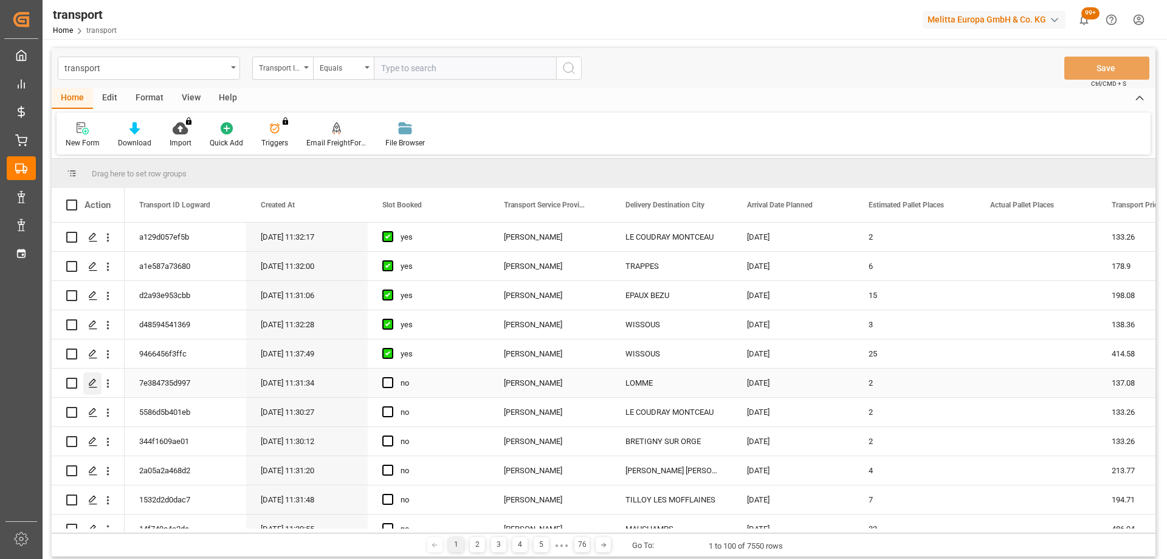
click at [89, 376] on div "Press SPACE to select this row." at bounding box center [92, 383] width 18 height 22
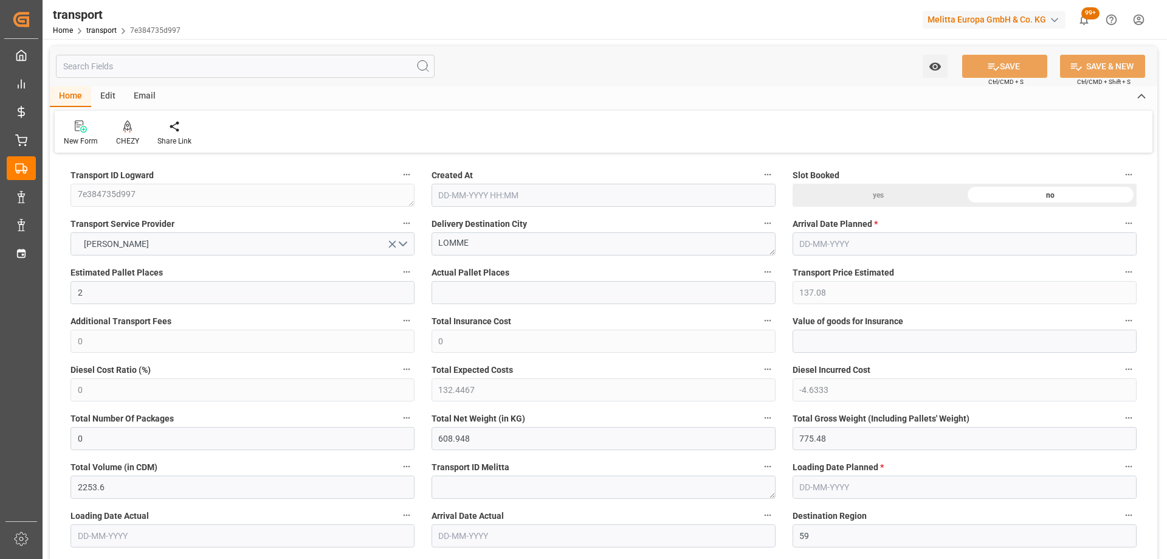
type input "15-09-2025 11:31"
type input "[DATE]"
click at [127, 126] on icon at bounding box center [127, 125] width 9 height 10
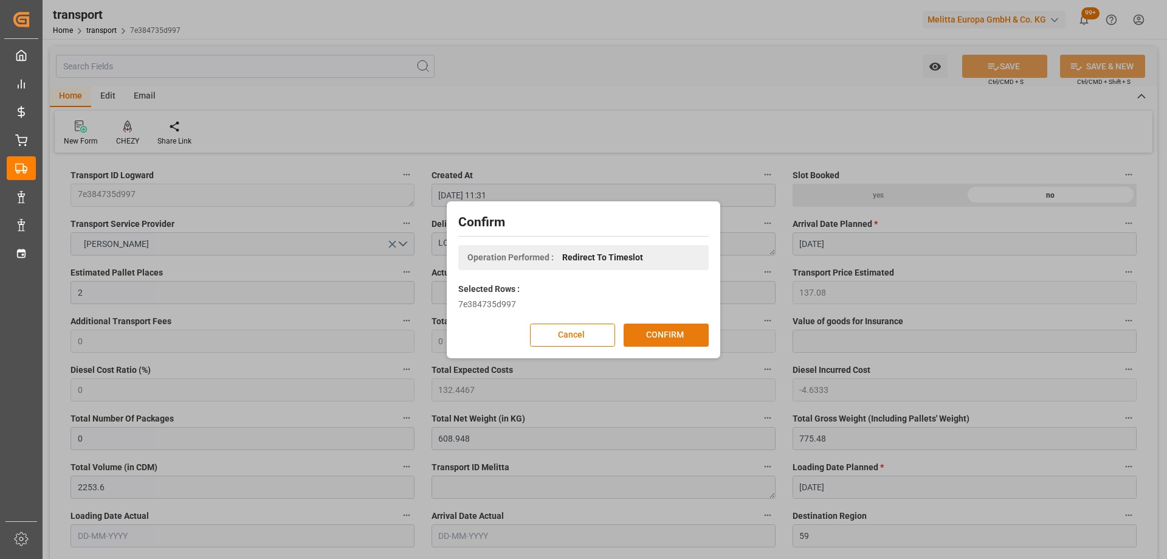
click at [676, 328] on button "CONFIRM" at bounding box center [666, 334] width 85 height 23
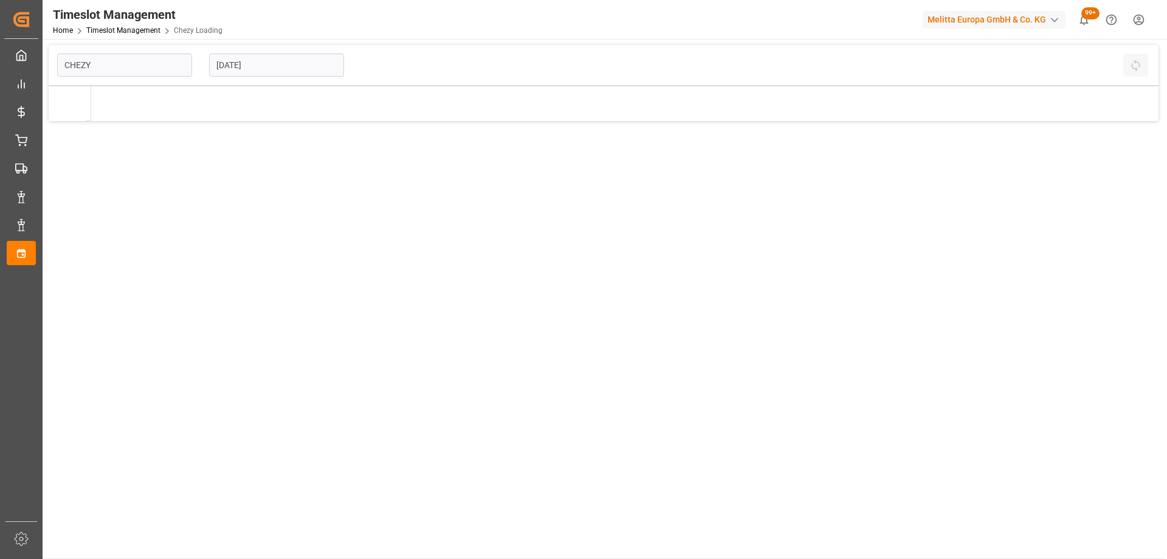
type input "Chezy Loading"
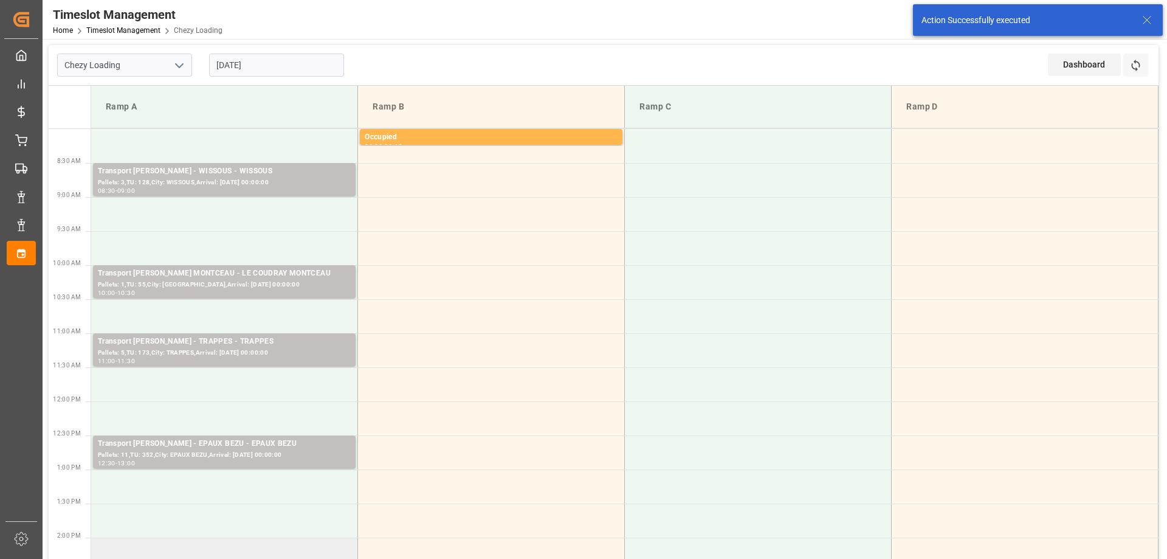
scroll to position [122, 0]
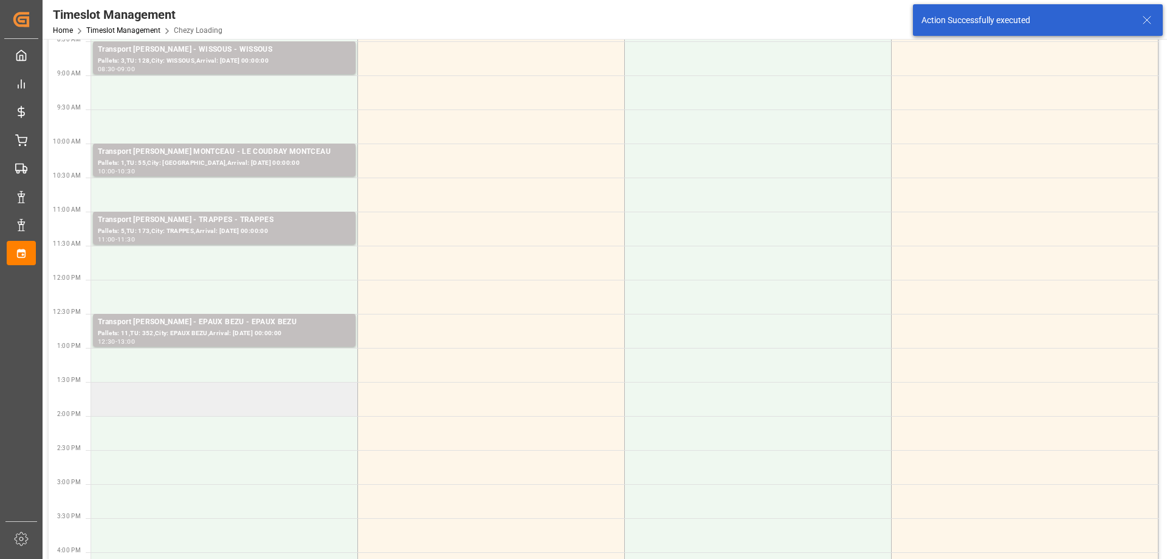
click at [276, 407] on td at bounding box center [224, 399] width 267 height 34
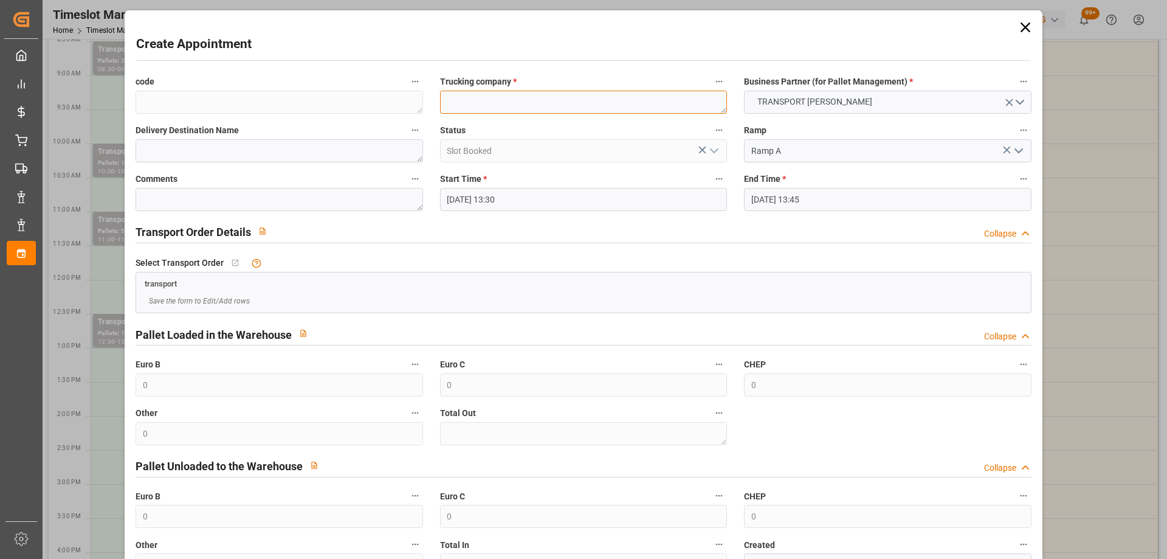
paste textarea "LOMME"
type textarea "LOMME"
click at [887, 194] on input "[DATE] 13:45" at bounding box center [887, 199] width 287 height 23
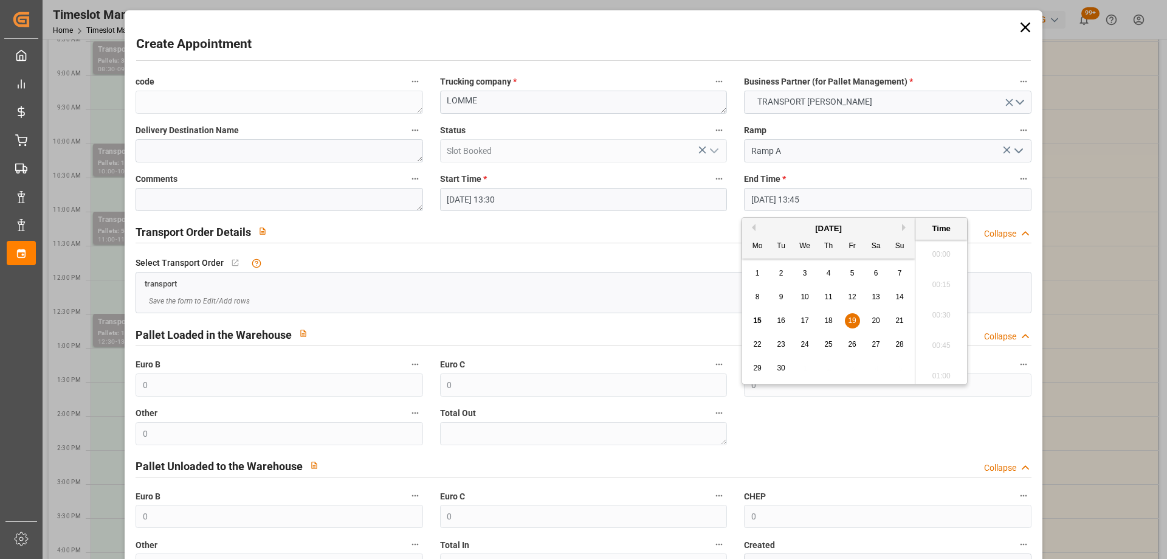
scroll to position [1615, 0]
click at [852, 320] on span "19" at bounding box center [852, 320] width 8 height 9
click at [933, 332] on li "14:00" at bounding box center [941, 341] width 52 height 30
type input "19-09-2025 14:00"
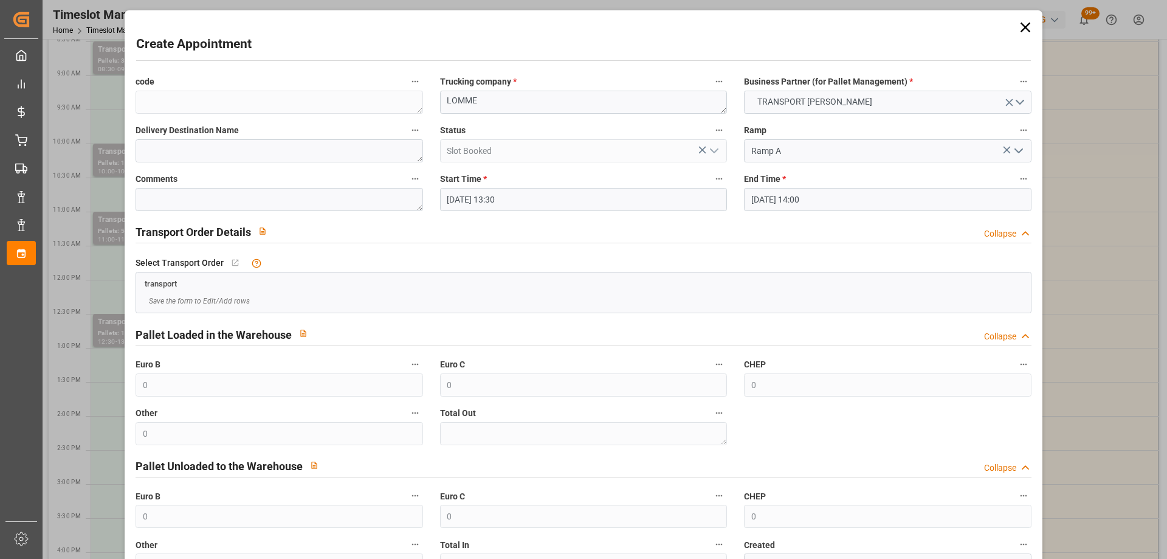
scroll to position [88, 0]
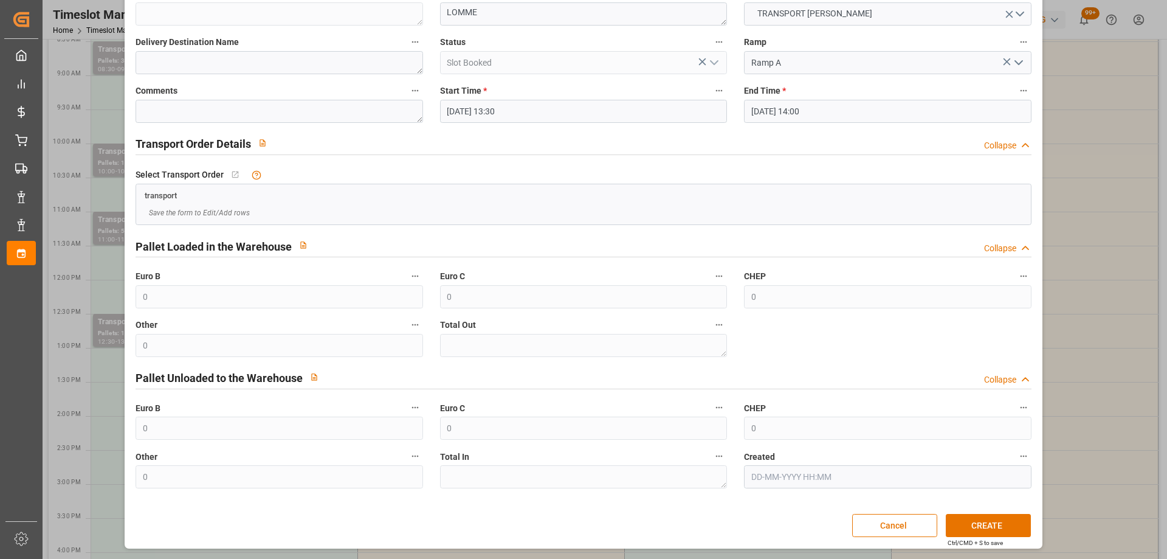
drag, startPoint x: 998, startPoint y: 528, endPoint x: 859, endPoint y: 556, distance: 141.4
click at [997, 528] on button "CREATE" at bounding box center [988, 525] width 85 height 23
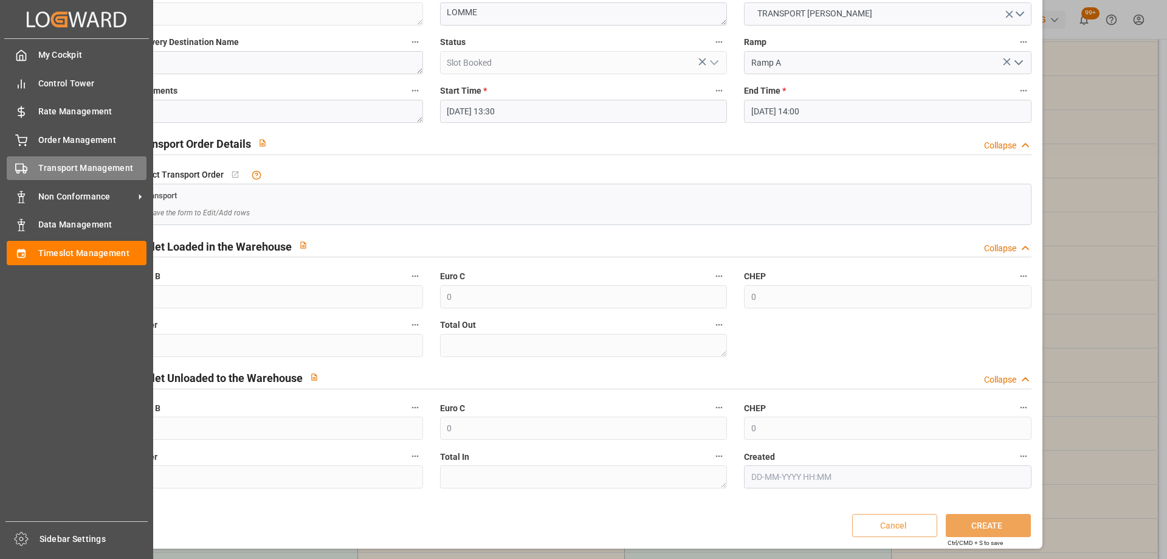
click at [32, 163] on div "Transport Management Transport Management" at bounding box center [77, 168] width 140 height 24
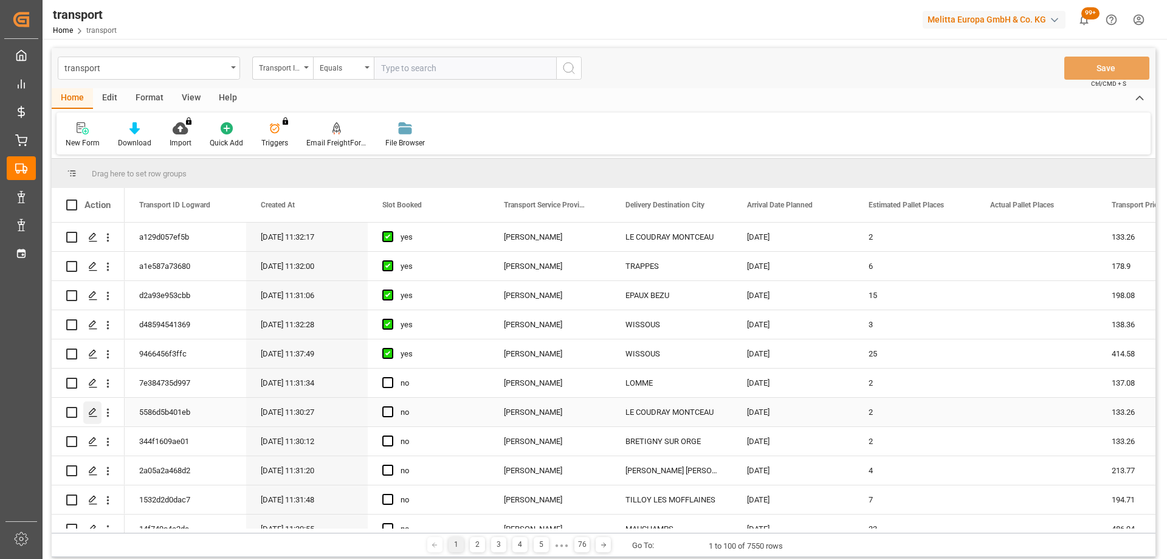
click at [95, 404] on div "Press SPACE to select this row." at bounding box center [92, 412] width 18 height 22
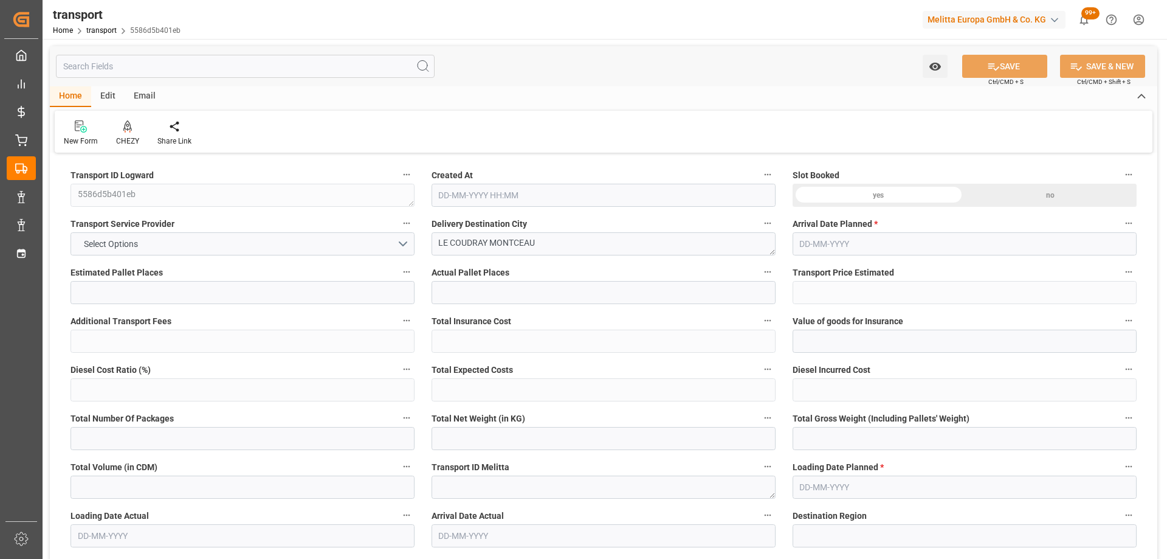
type input "2"
type input "133.26"
type input "0"
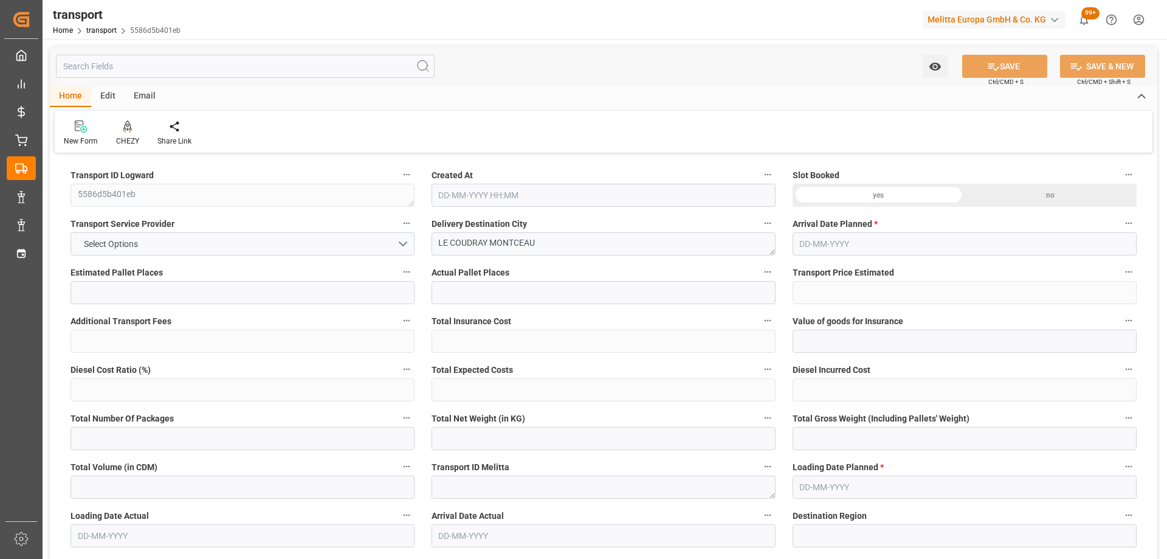
type input "128.7558"
type input "-4.5042"
type input "0"
type input "171.27"
type input "290"
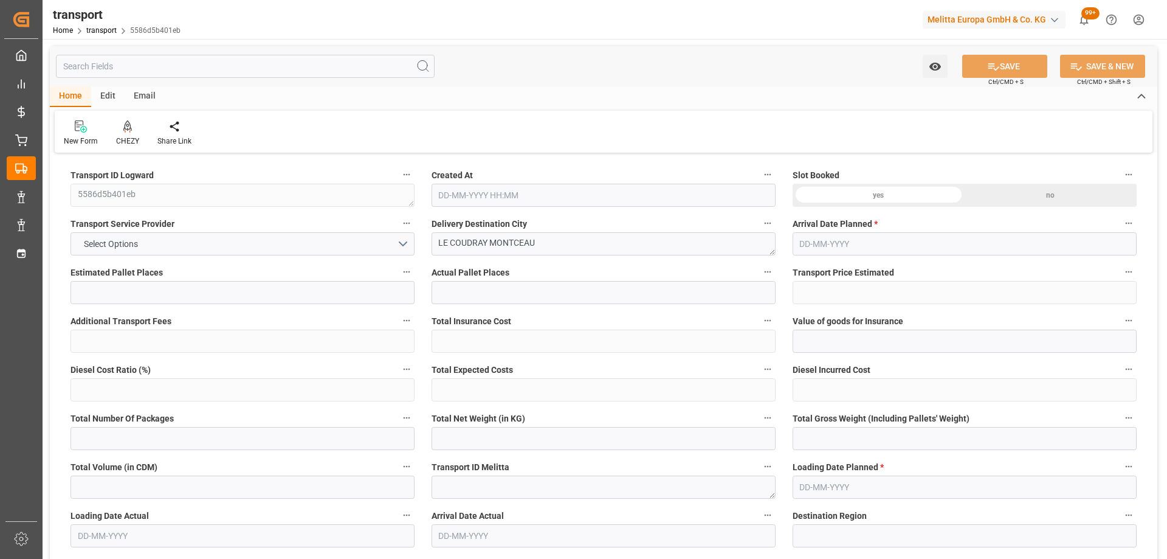
type input "2772"
type input "91"
type input "0"
type input "330"
type input "2"
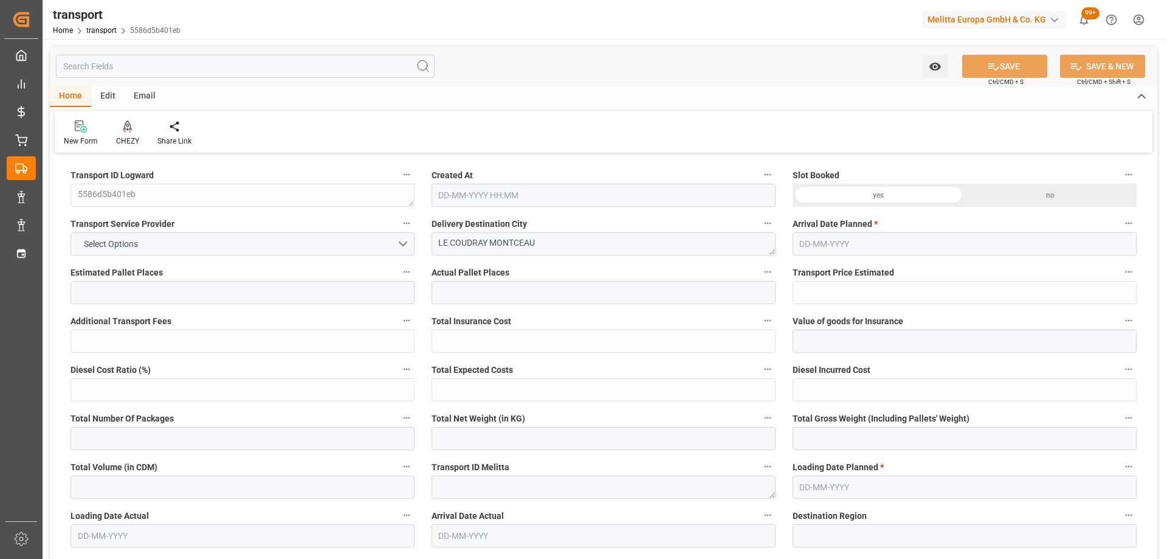
type input "101"
type input "238.59"
type input "0"
type input "4710.8598"
type input "0"
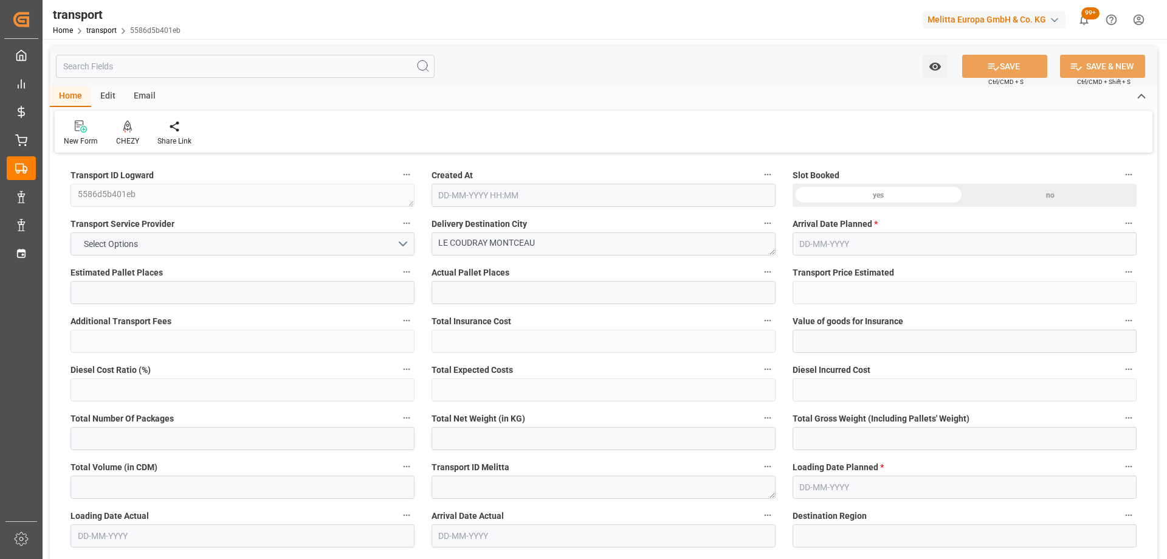
type input "0"
type input "21"
type input "35"
type input "15-09-2025 11:30"
type input "[DATE]"
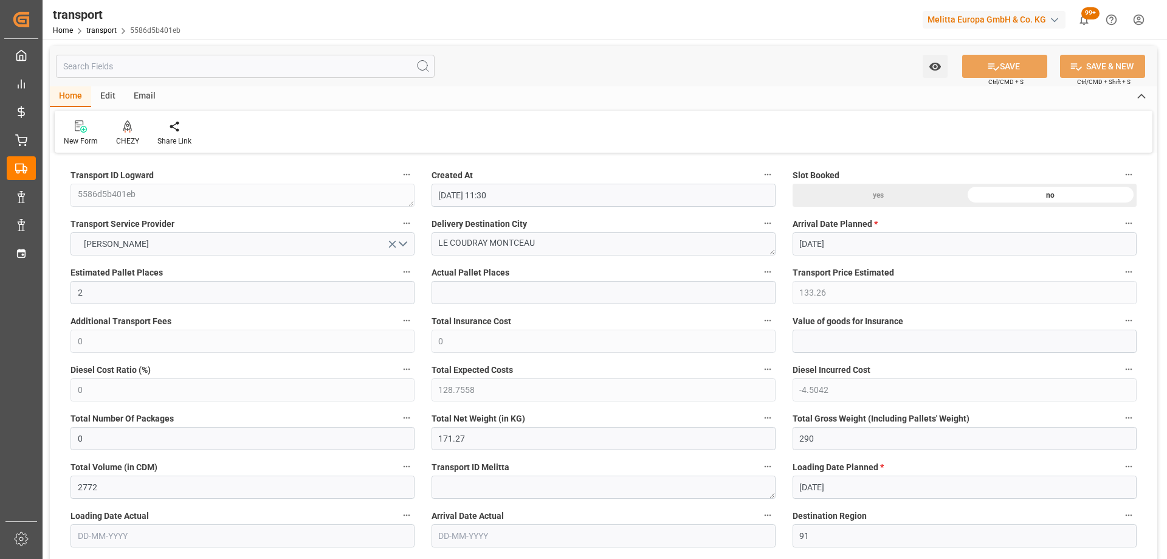
type input "[DATE]"
drag, startPoint x: 544, startPoint y: 245, endPoint x: 261, endPoint y: 249, distance: 283.2
click at [128, 132] on icon at bounding box center [127, 126] width 9 height 12
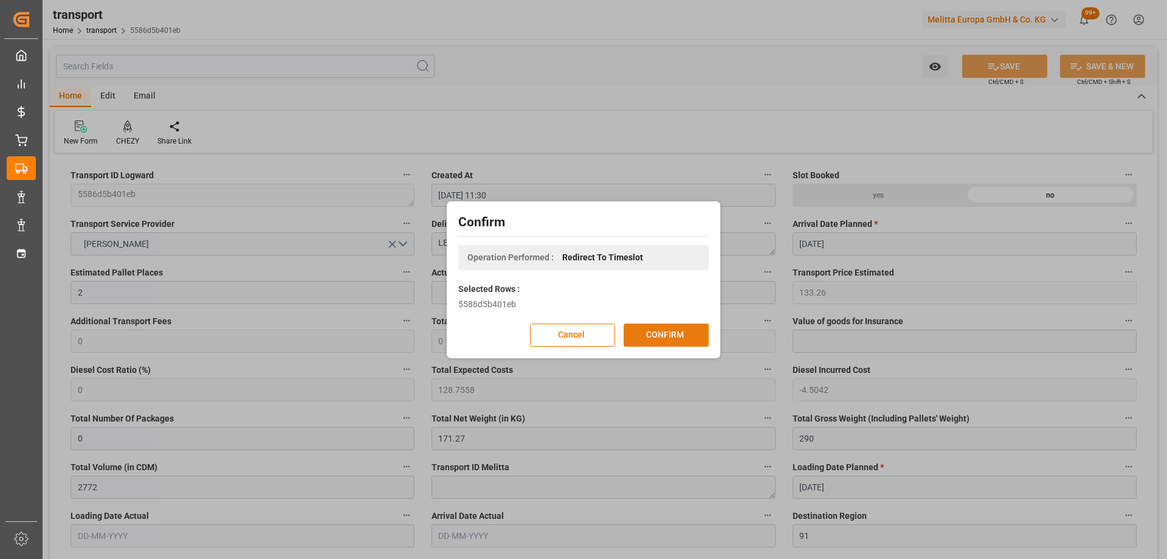
click at [683, 332] on button "CONFIRM" at bounding box center [666, 334] width 85 height 23
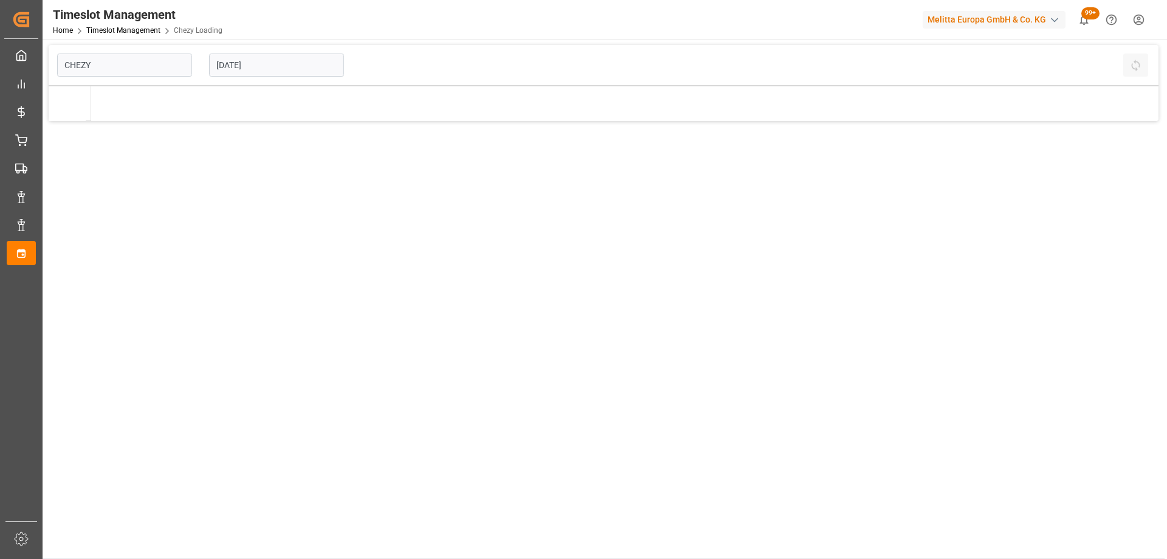
type input "Chezy Loading"
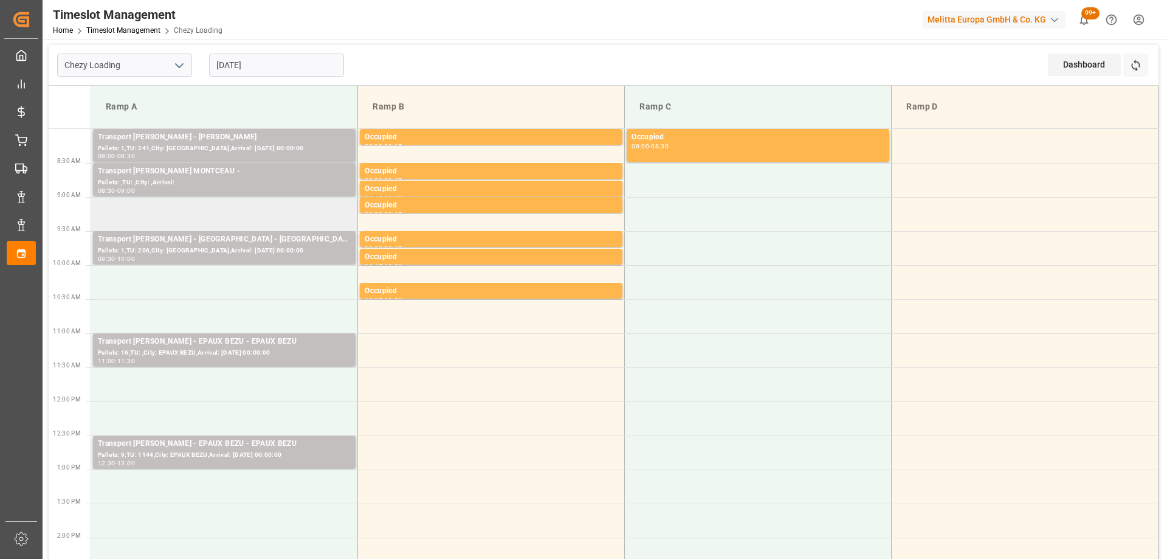
click at [285, 210] on td at bounding box center [224, 214] width 267 height 34
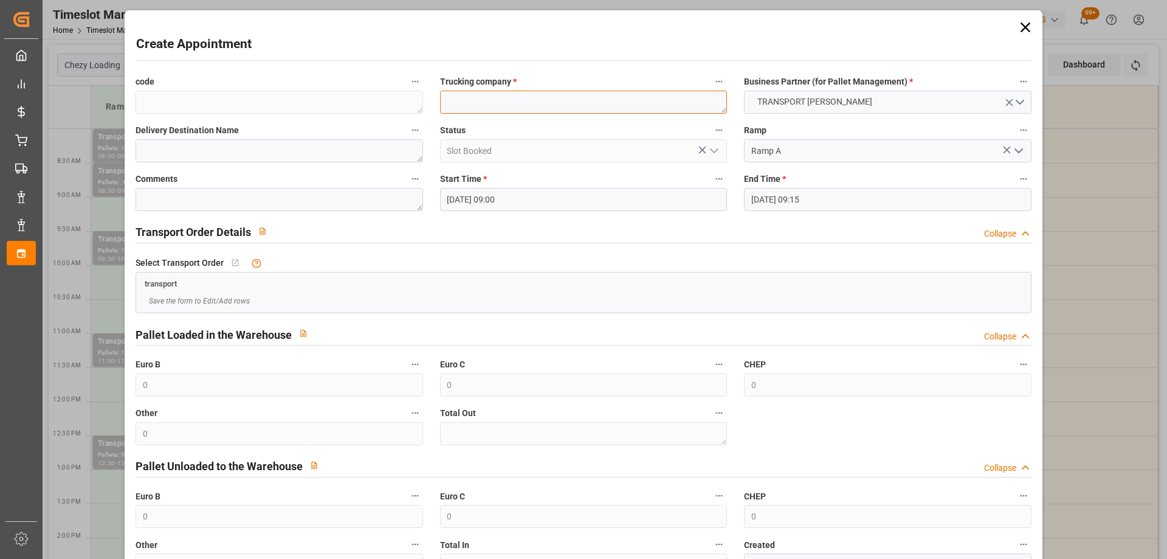
paste textarea "LE COUDRAY MONTCEAU"
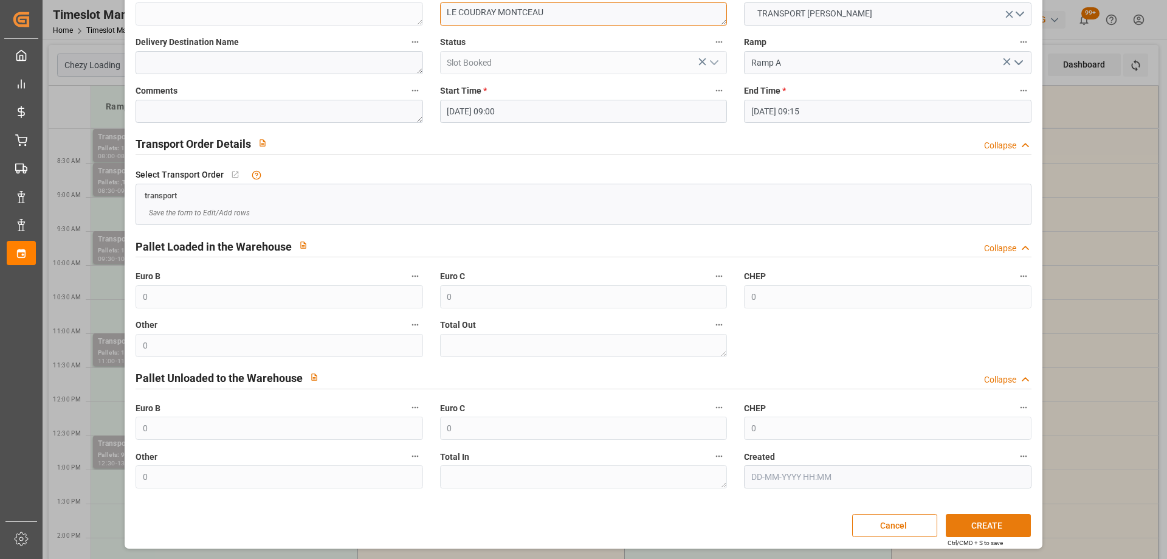
type textarea "LE COUDRAY MONTCEAU"
click at [971, 518] on button "CREATE" at bounding box center [988, 525] width 85 height 23
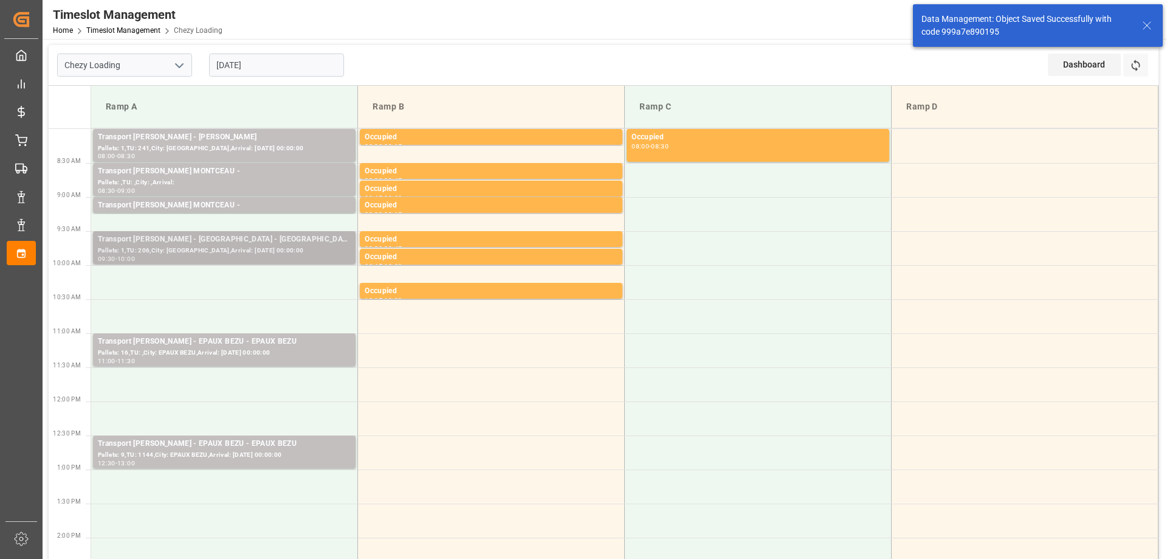
click at [284, 242] on div "Transport Delisle - AMIENS - AMIENS" at bounding box center [224, 239] width 253 height 12
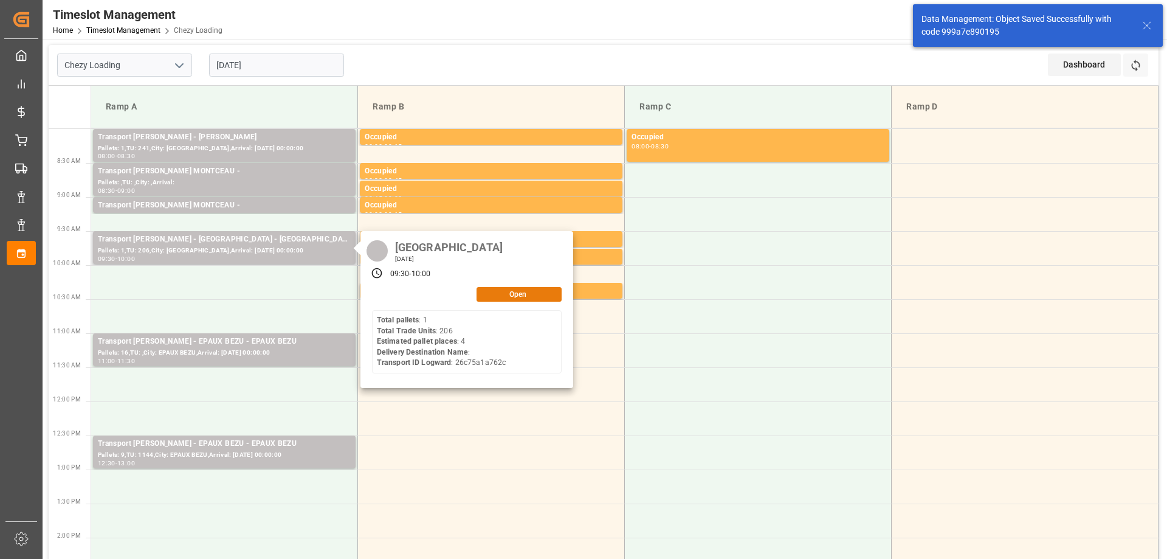
click at [518, 298] on button "Open" at bounding box center [518, 294] width 85 height 15
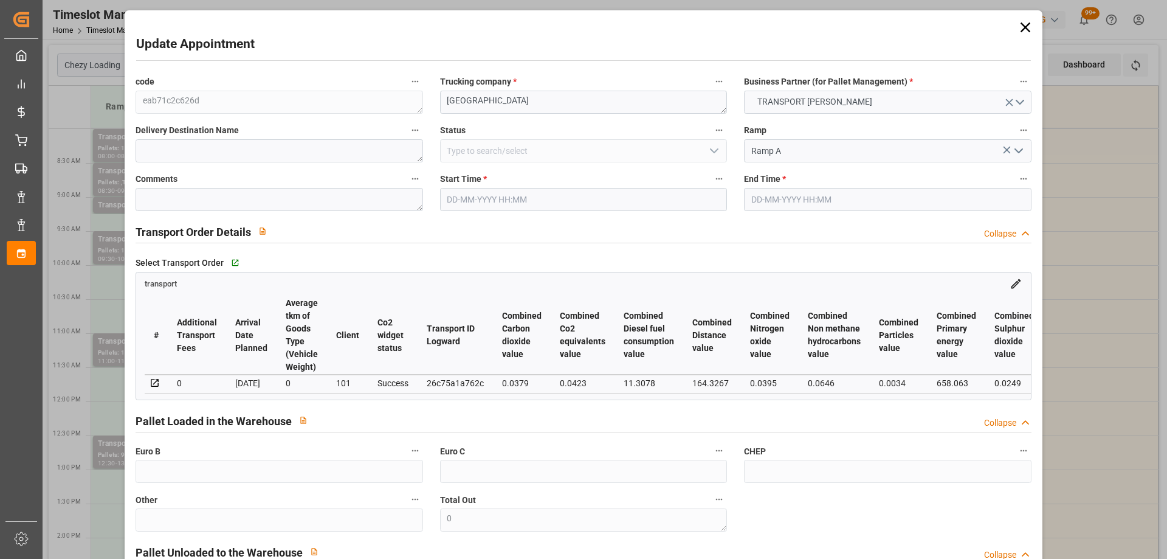
type input "4"
type input "154.01"
type input "0"
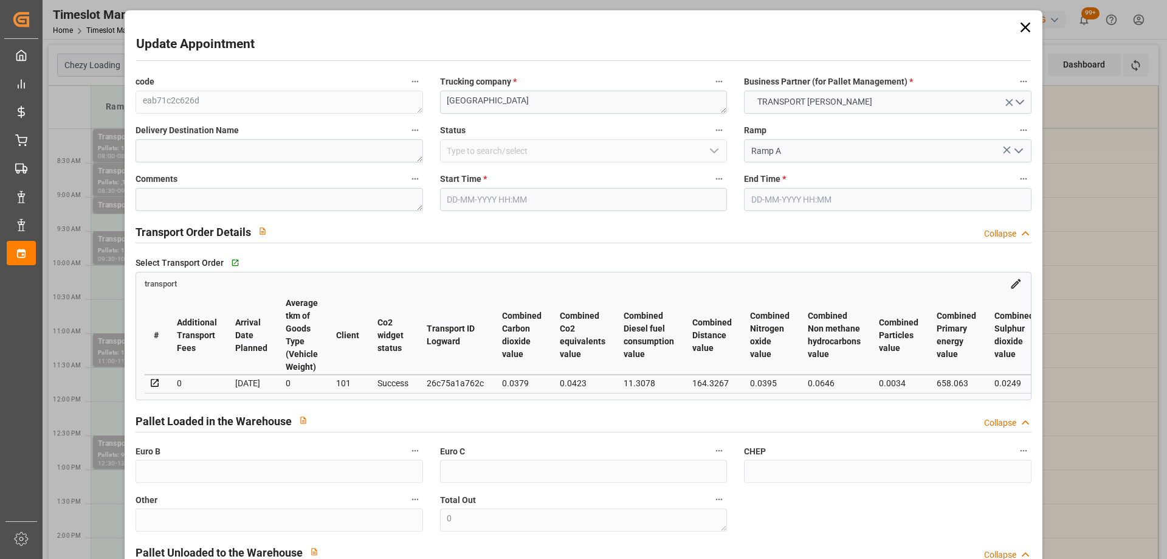
type input "148.8045"
type input "-5.2055"
type input "0"
type input "390.041"
type input "741.452"
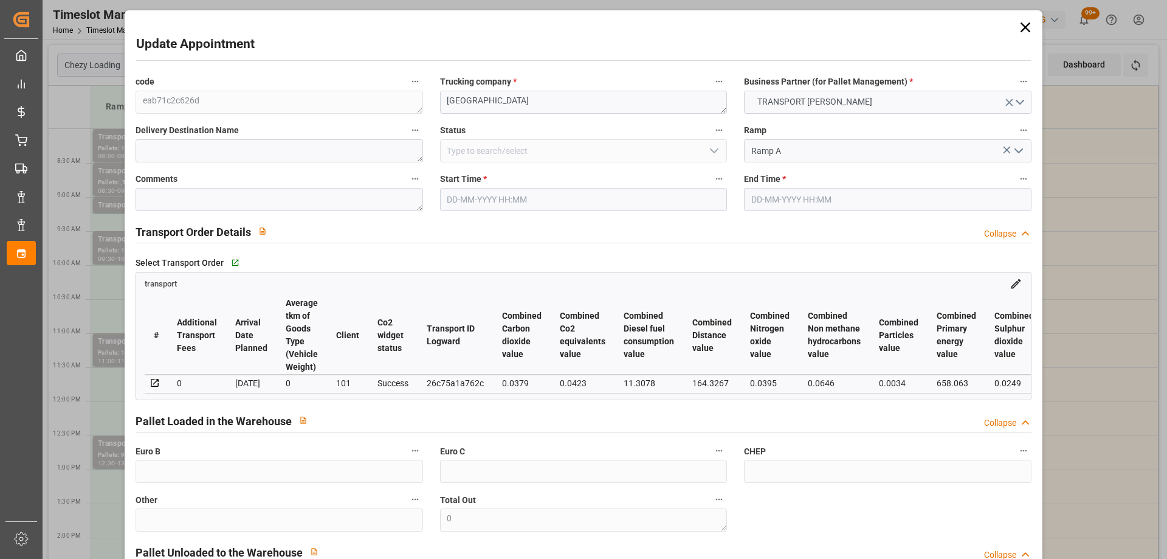
type input "2416.281"
type input "80"
type input "1"
type input "206"
type input "11"
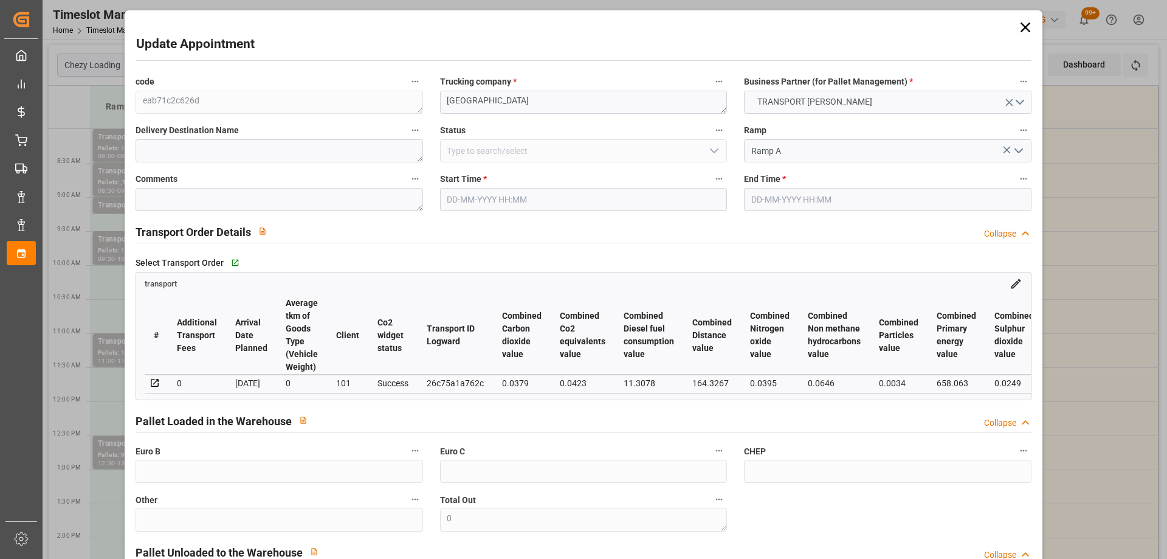
type input "101"
type input "483.98"
type input "0"
type input "4710.8598"
type input "0"
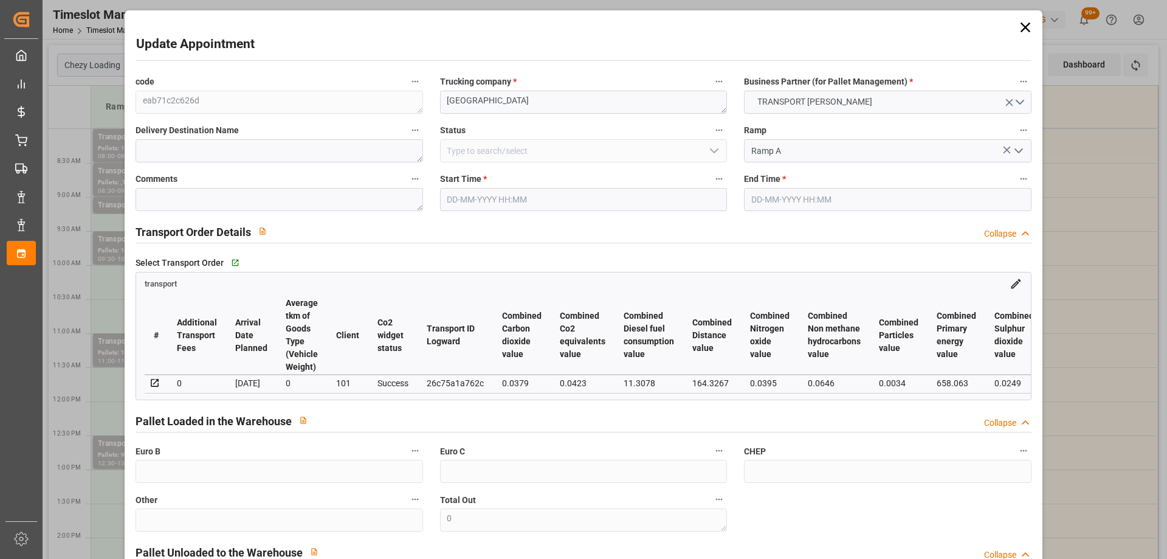
type input "0"
type input "21"
type input "35"
type input "[DATE] 09:30"
type input "18-09-2025 10:00"
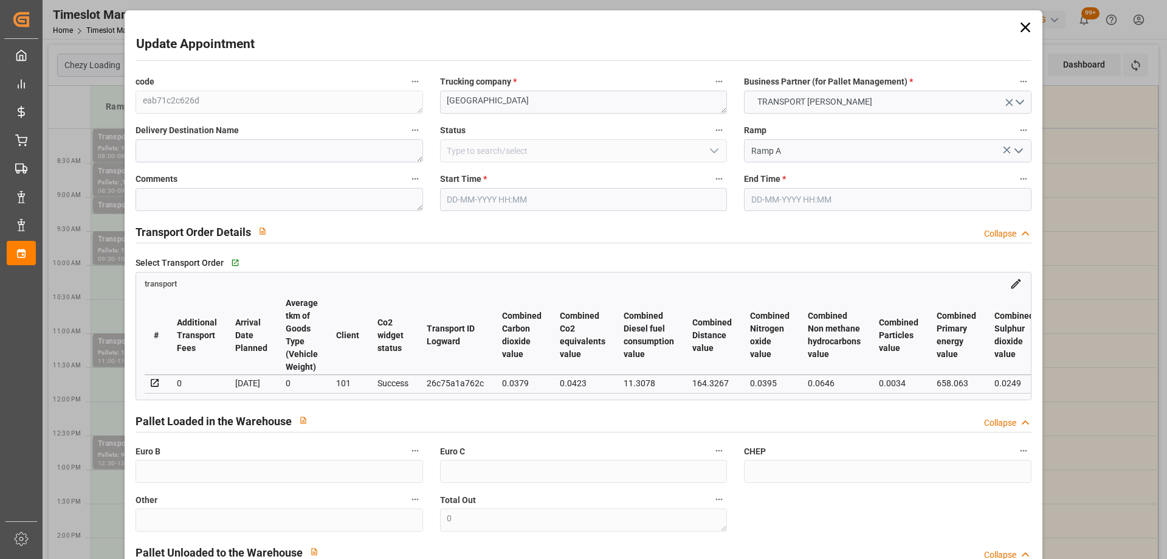
type input "12-09-2025 13:12"
type input "12-09-2025 11:42"
type input "[DATE]"
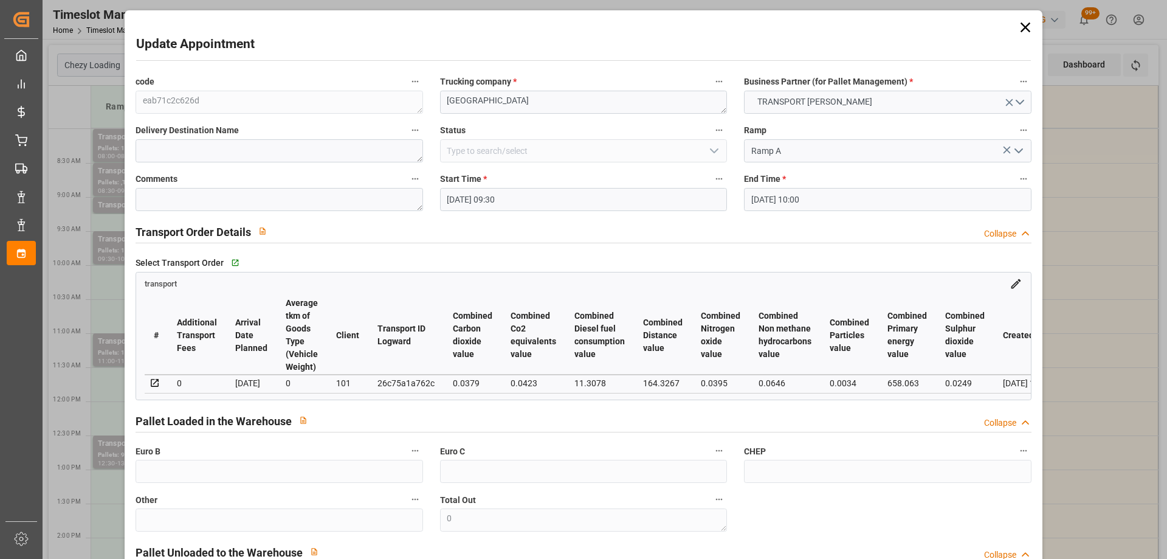
click at [559, 199] on input "[DATE] 09:30" at bounding box center [583, 199] width 287 height 23
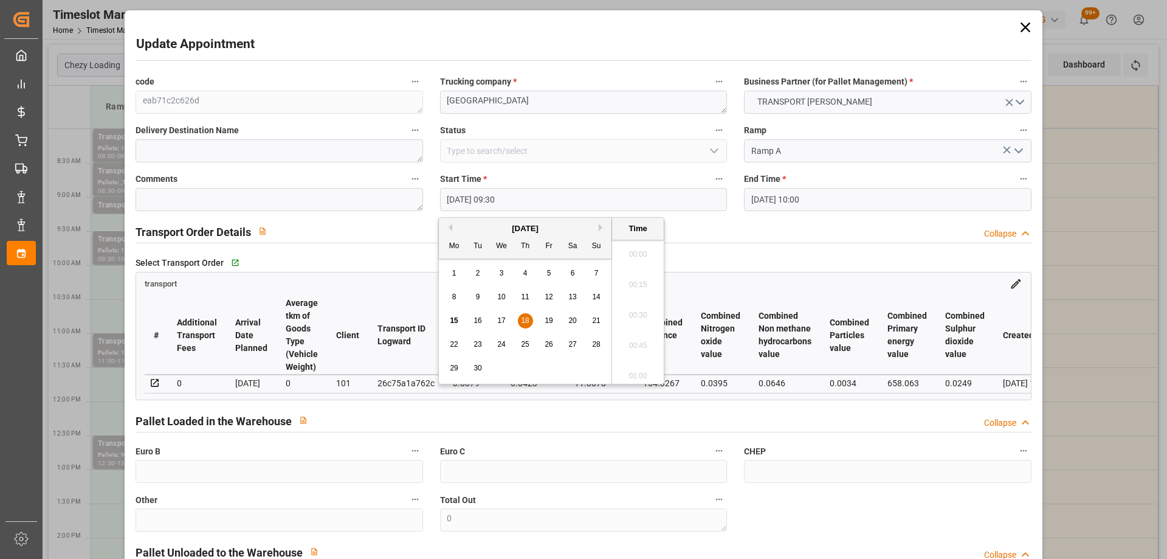
scroll to position [1098, 0]
click at [529, 314] on div "18" at bounding box center [525, 321] width 15 height 15
click at [655, 367] on li "10:00" at bounding box center [638, 372] width 52 height 30
type input "18-09-2025 10:00"
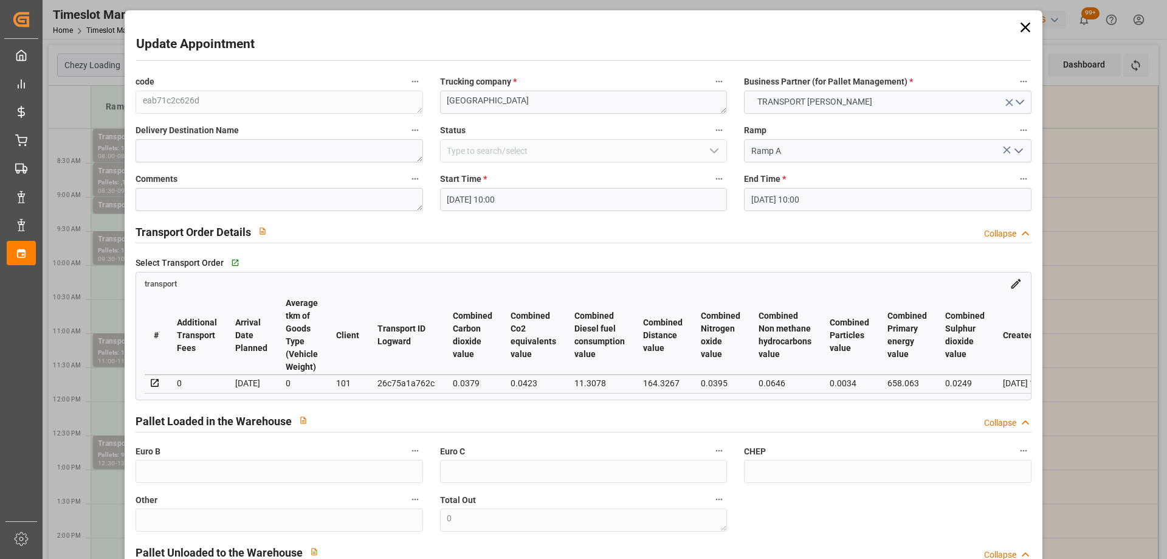
click at [903, 197] on input "18-09-2025 10:00" at bounding box center [887, 199] width 287 height 23
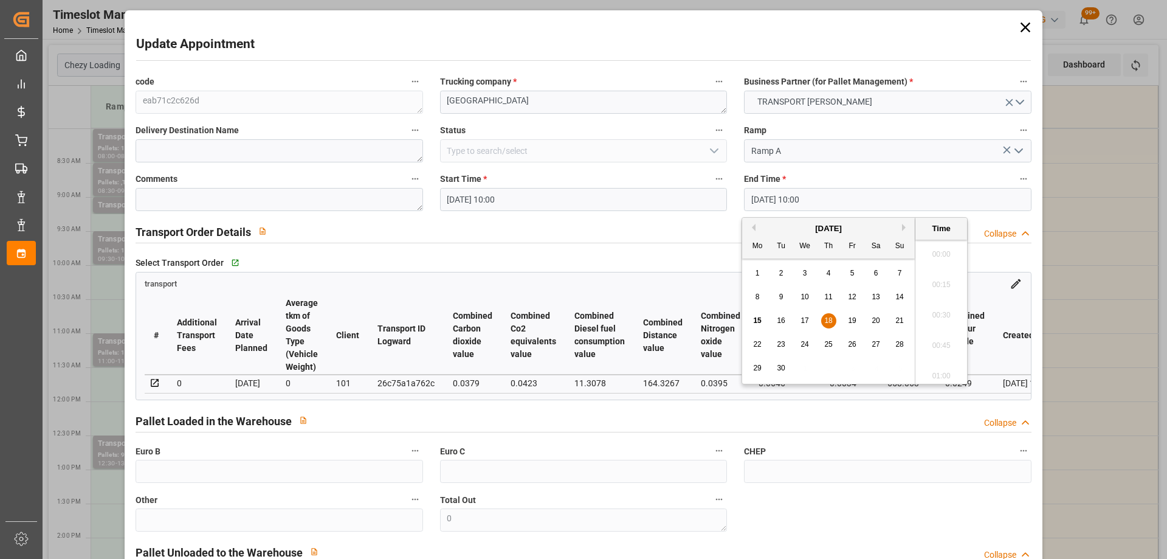
scroll to position [1159, 0]
click at [829, 316] on span "18" at bounding box center [828, 320] width 8 height 9
click at [944, 368] on li "10:30" at bounding box center [941, 372] width 52 height 30
type input "18-09-2025 10:30"
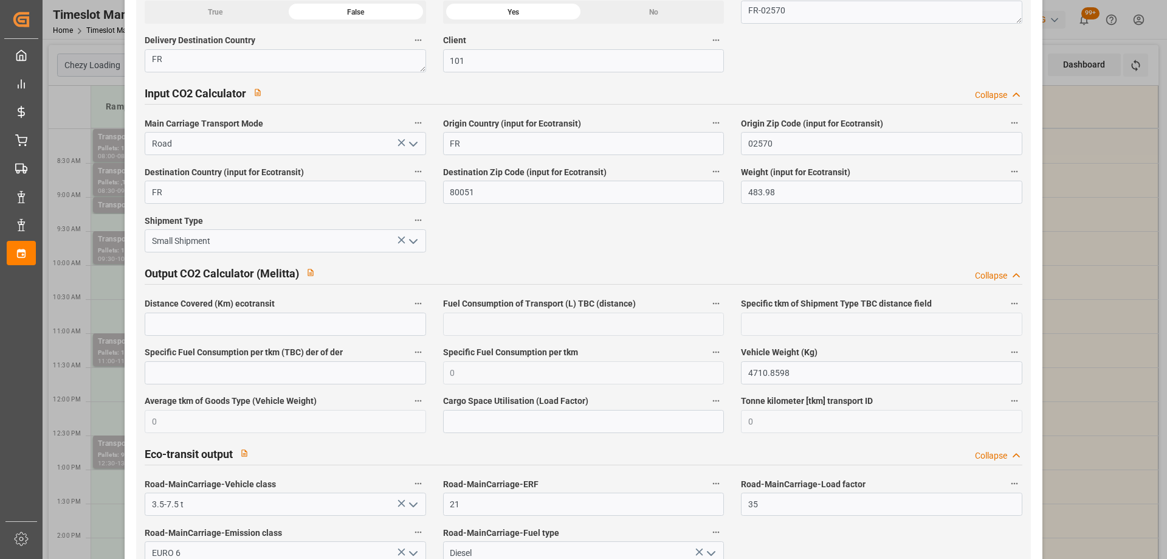
scroll to position [2004, 0]
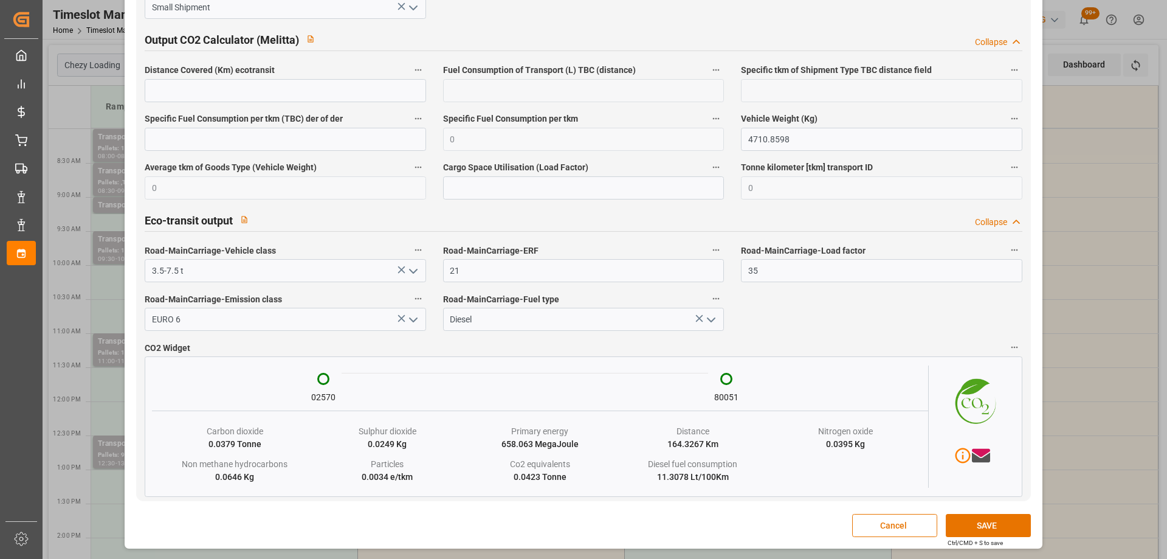
click at [977, 524] on button "SAVE" at bounding box center [988, 525] width 85 height 23
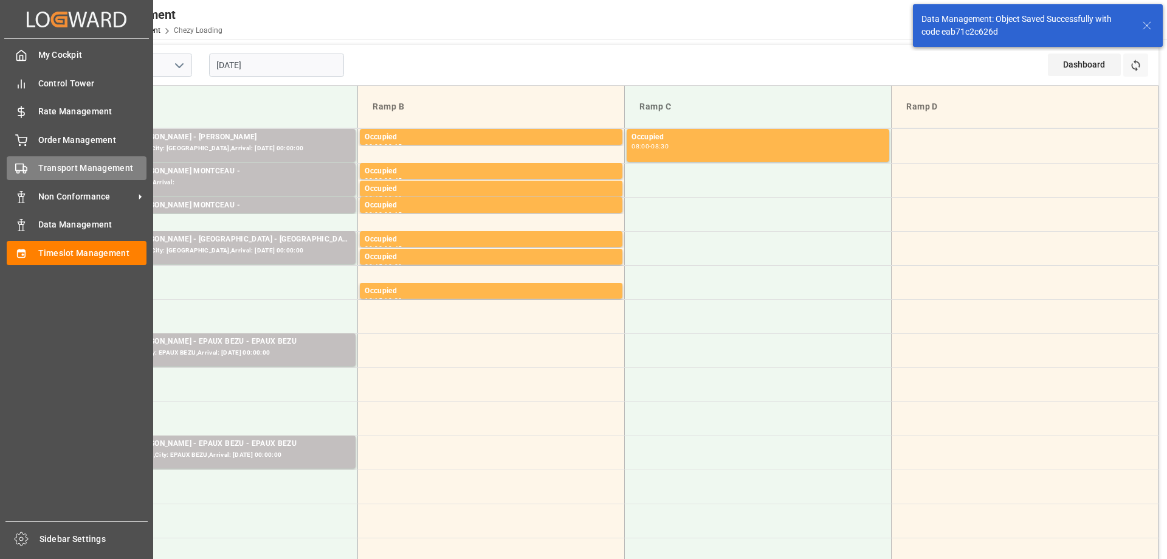
click at [38, 172] on span "Transport Management" at bounding box center [92, 168] width 109 height 13
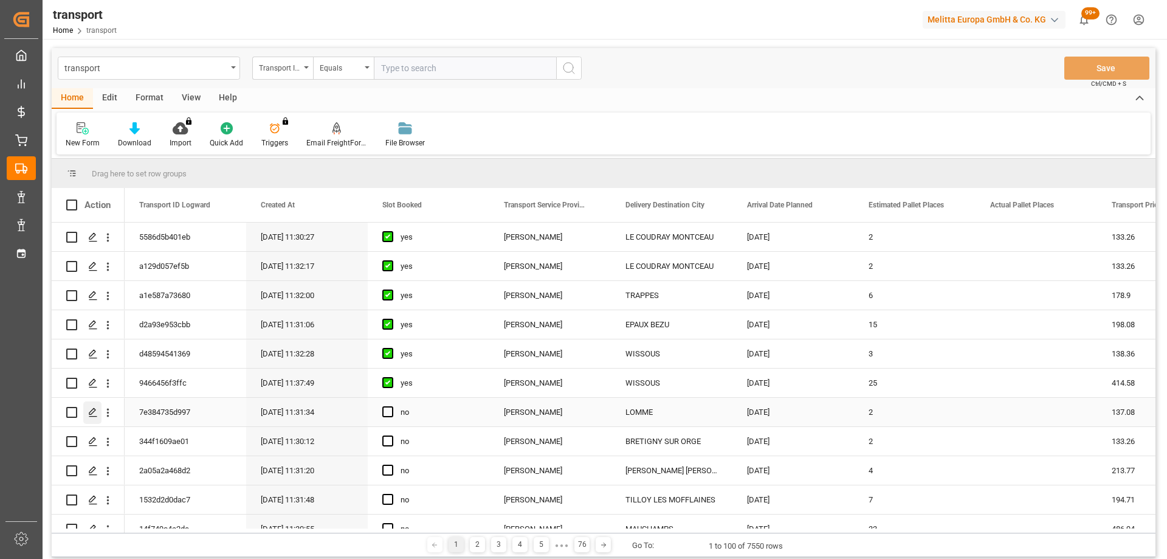
click at [89, 405] on div "Press SPACE to select this row." at bounding box center [92, 412] width 18 height 22
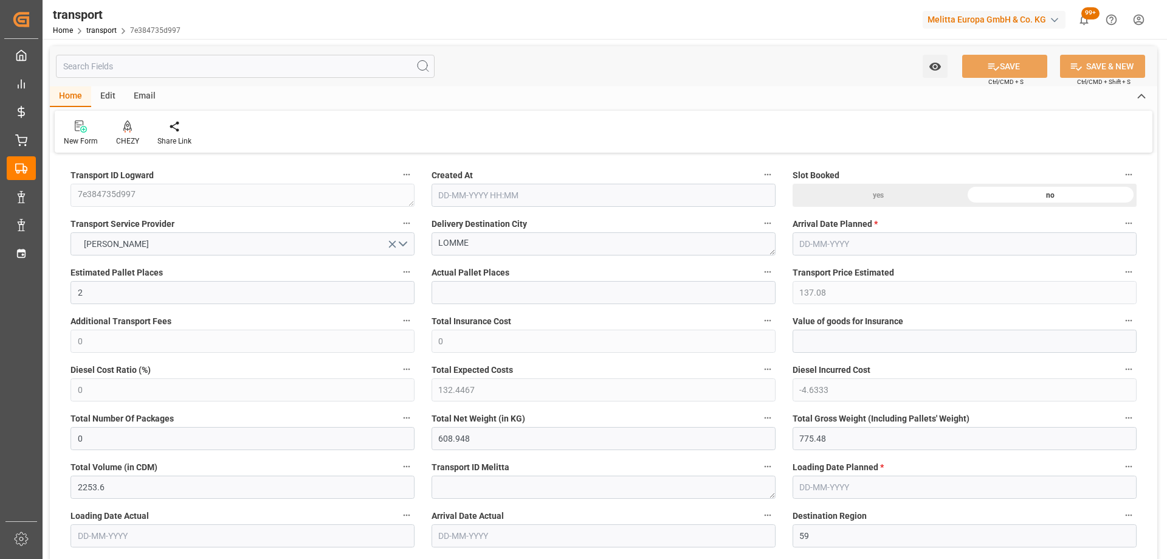
type input "[DATE] 11:31"
type input "[DATE]"
drag, startPoint x: 502, startPoint y: 247, endPoint x: 252, endPoint y: 247, distance: 249.8
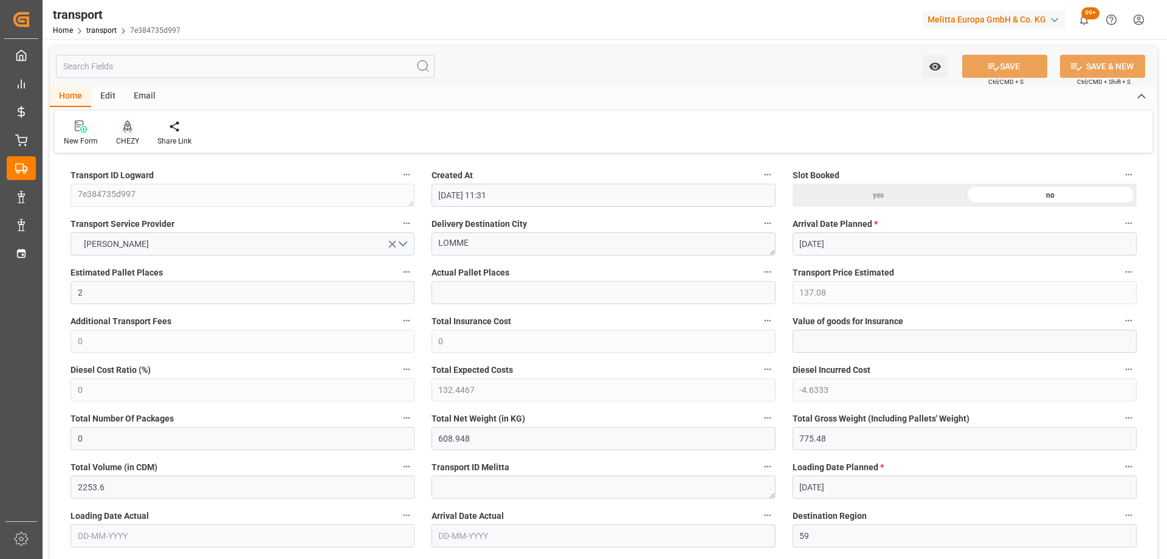
click at [125, 133] on div "CHEZY" at bounding box center [127, 133] width 41 height 27
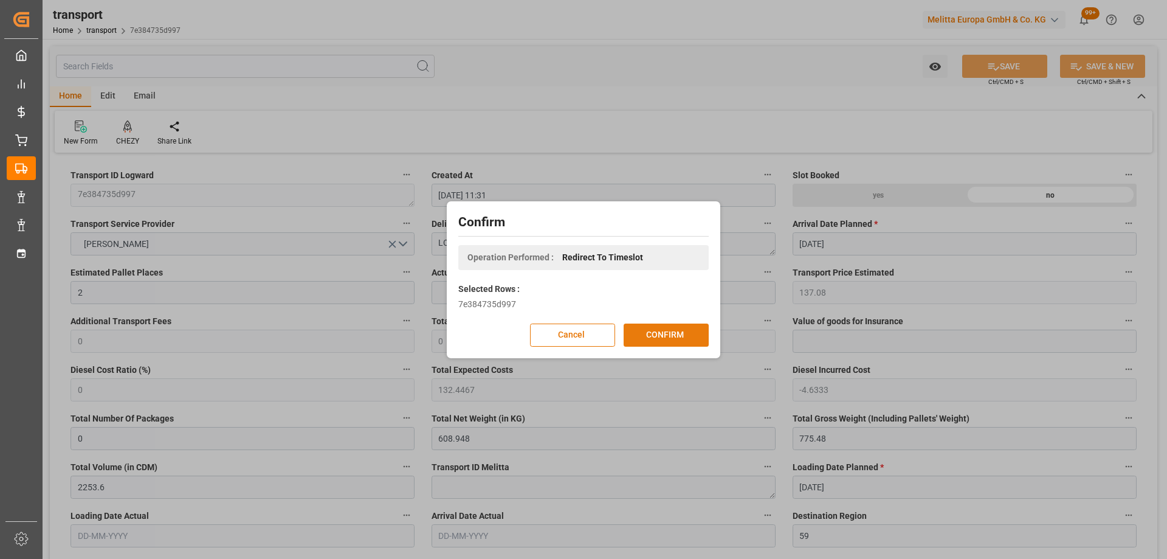
click at [686, 328] on button "CONFIRM" at bounding box center [666, 334] width 85 height 23
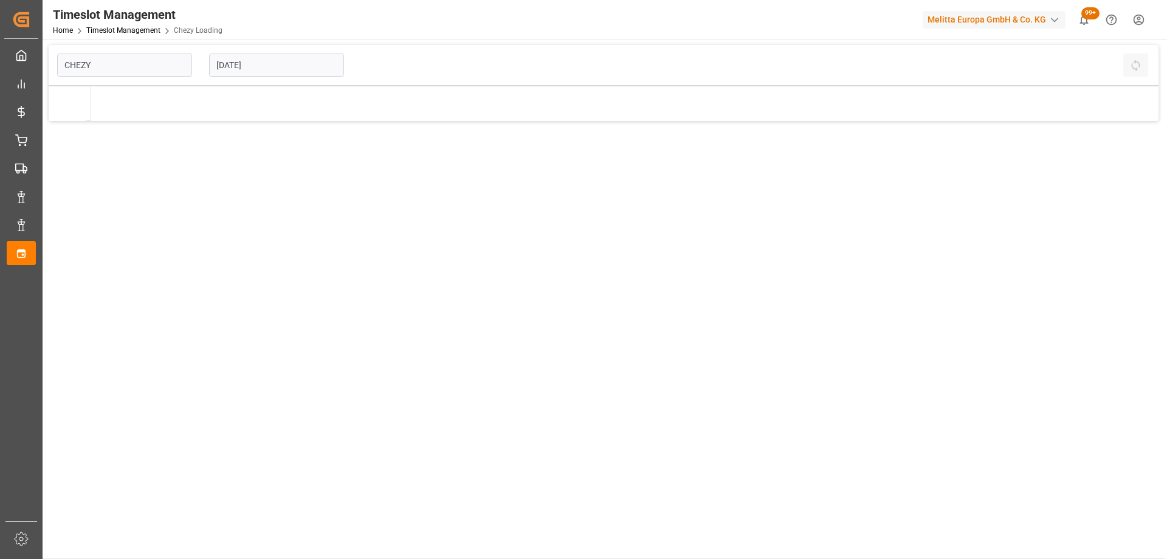
type input "Chezy Loading"
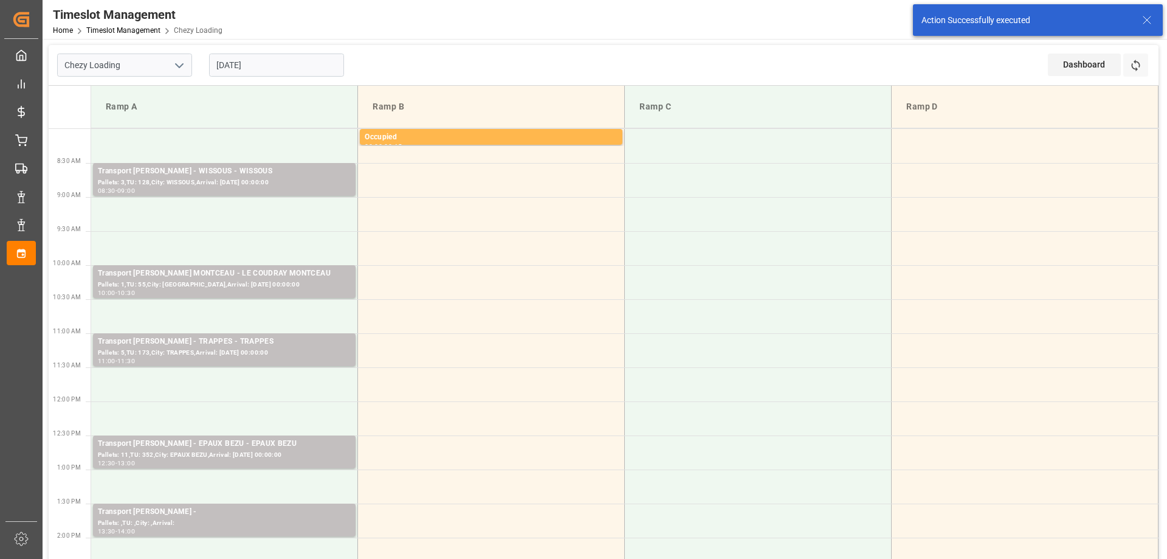
click at [291, 69] on input "[DATE]" at bounding box center [276, 64] width 135 height 23
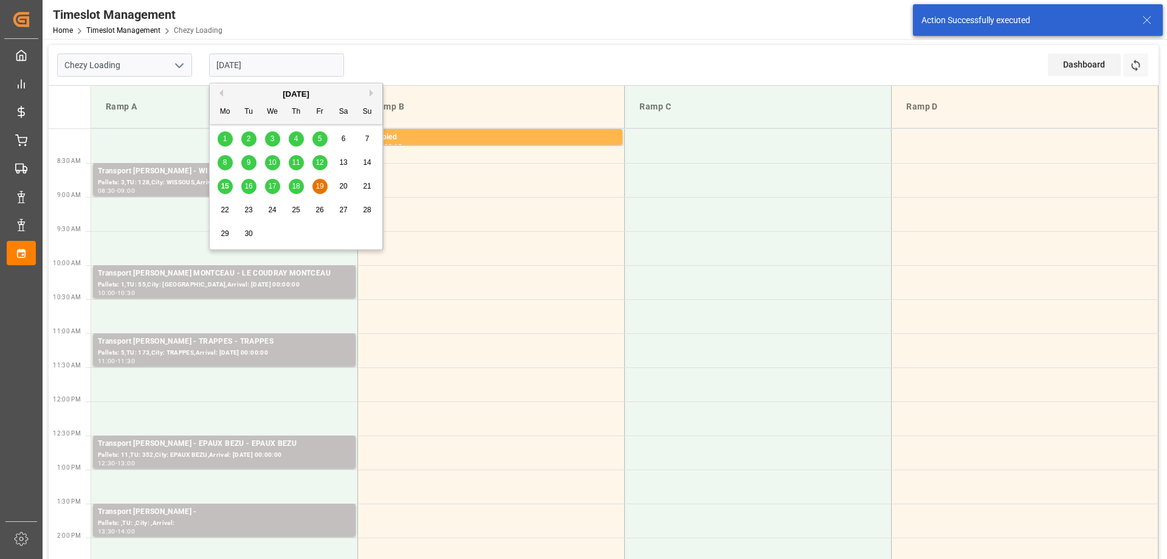
click at [254, 186] on div "16" at bounding box center [248, 186] width 15 height 15
type input "[DATE]"
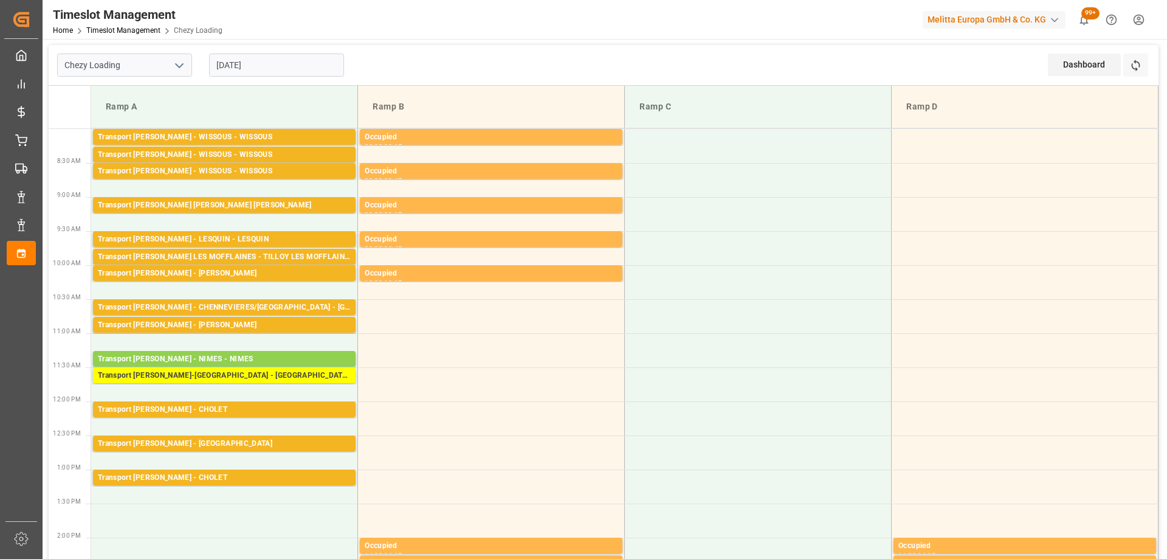
scroll to position [122, 0]
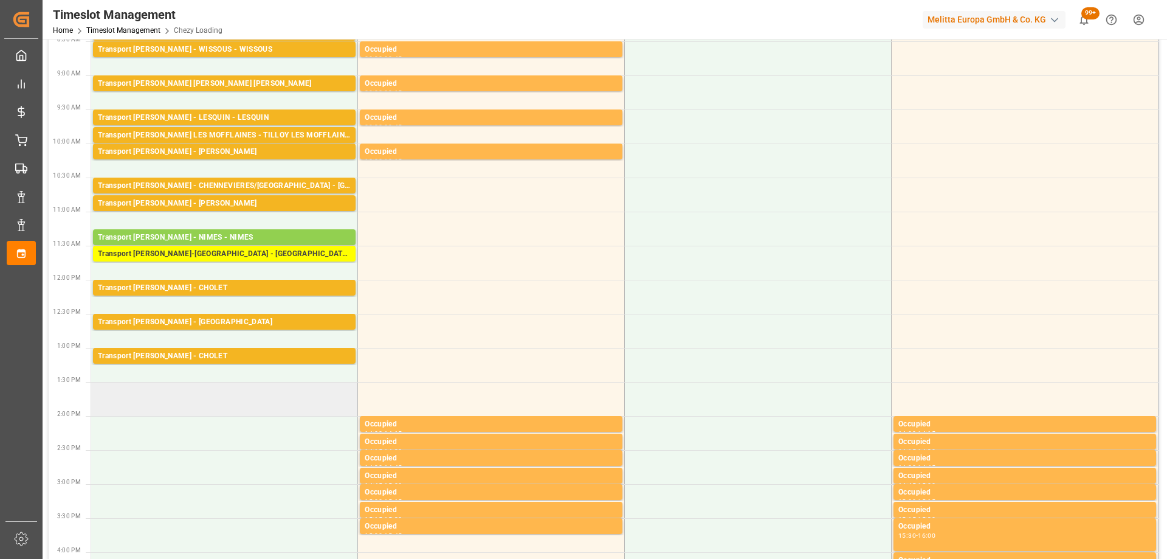
click at [252, 404] on td at bounding box center [224, 399] width 267 height 34
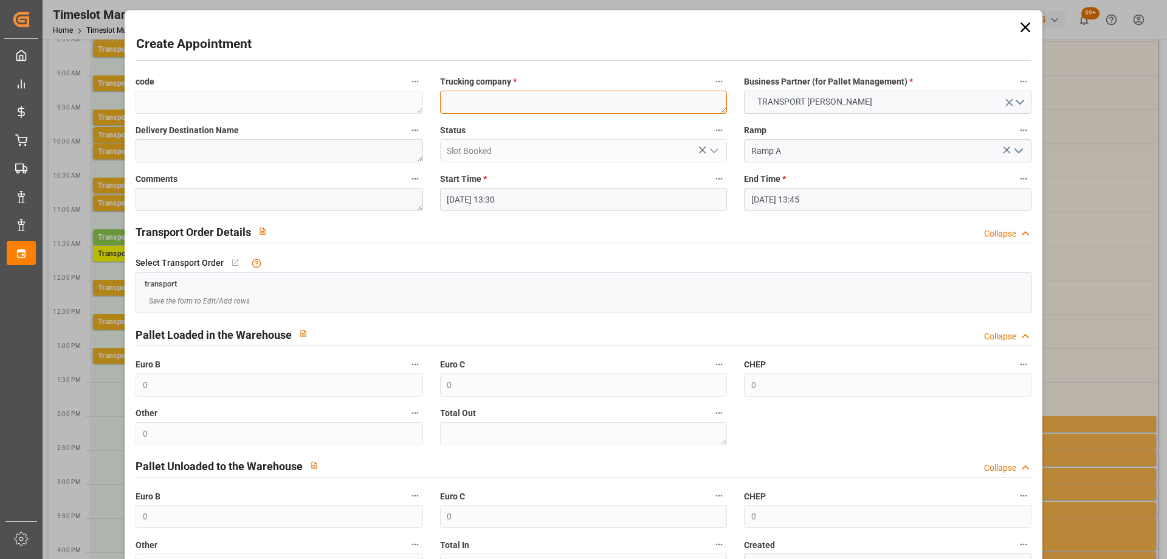
paste textarea "LOMME"
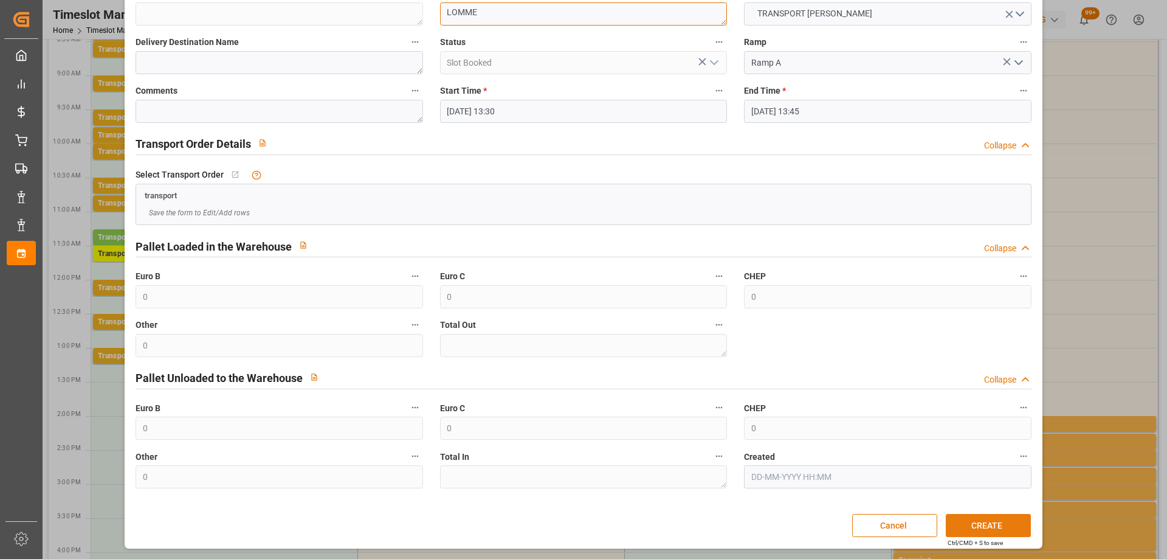
type textarea "LOMME"
click at [991, 521] on button "CREATE" at bounding box center [988, 525] width 85 height 23
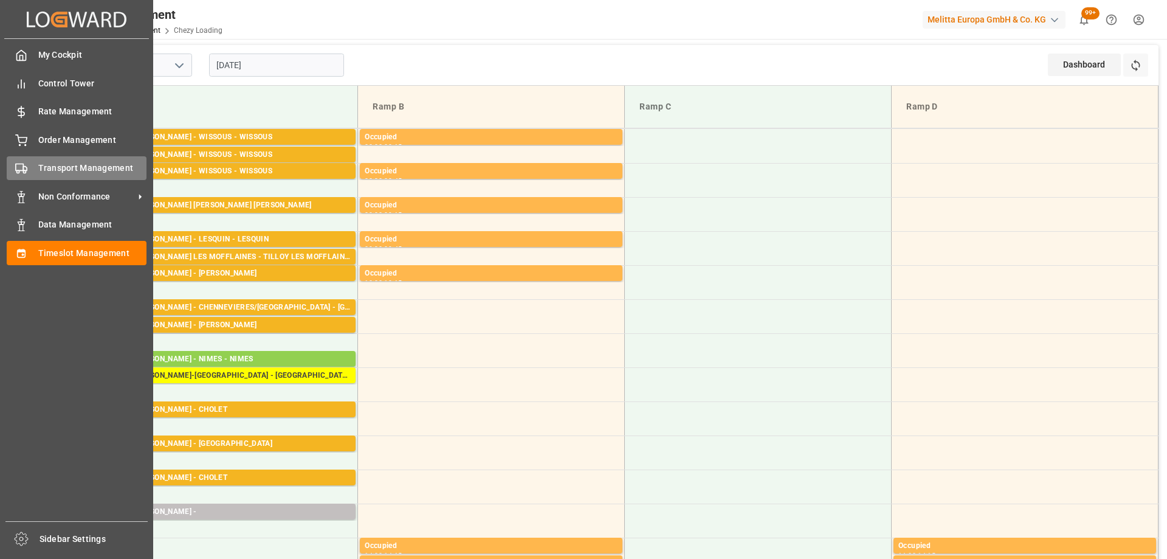
click at [32, 170] on div "Transport Management Transport Management" at bounding box center [77, 168] width 140 height 24
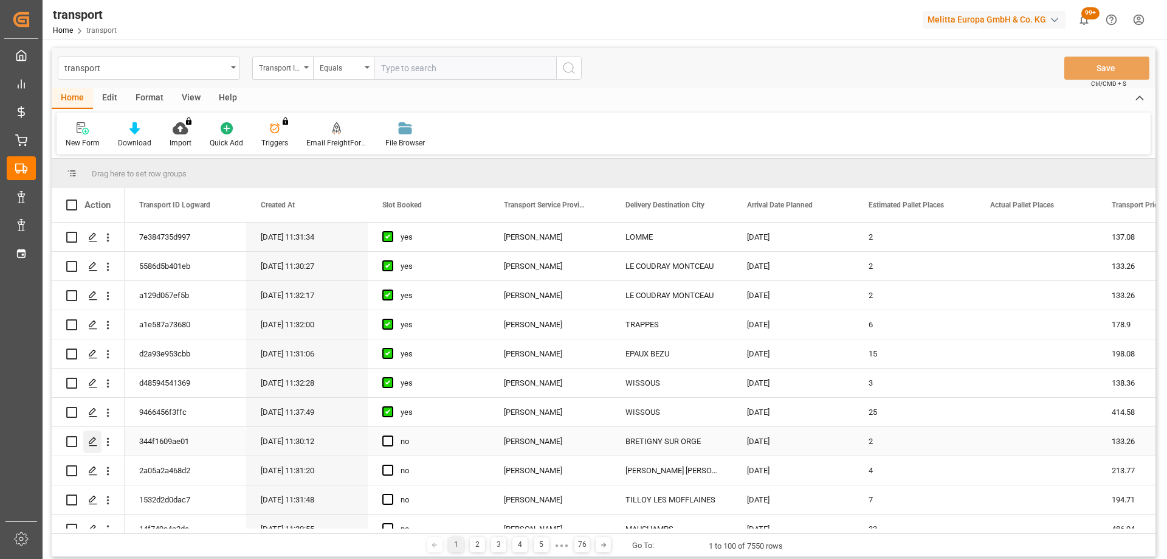
click at [97, 434] on div "Press SPACE to select this row." at bounding box center [92, 441] width 18 height 22
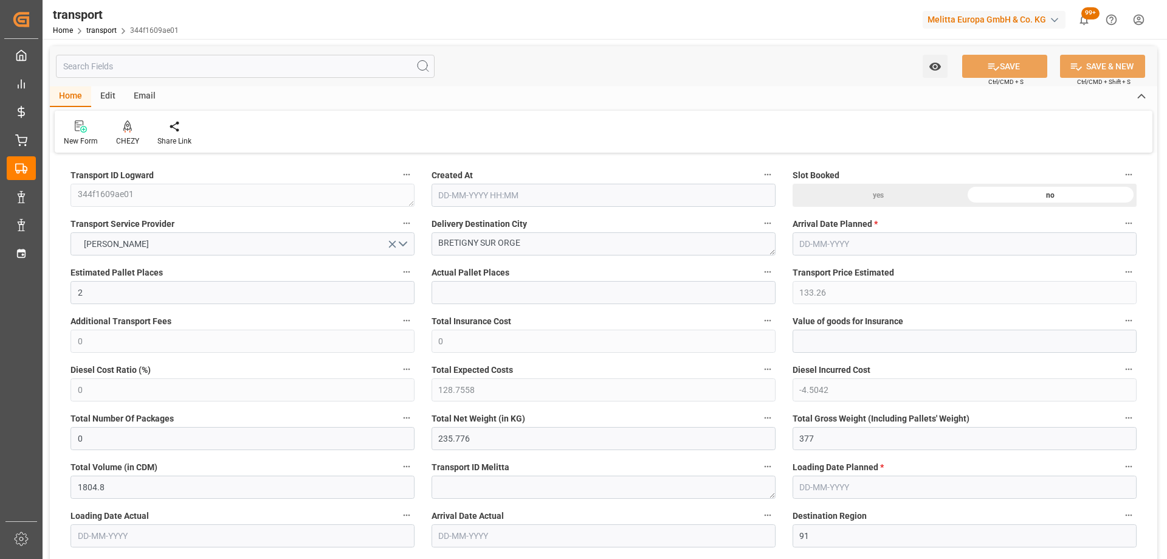
type input "2"
type input "133.26"
type input "0"
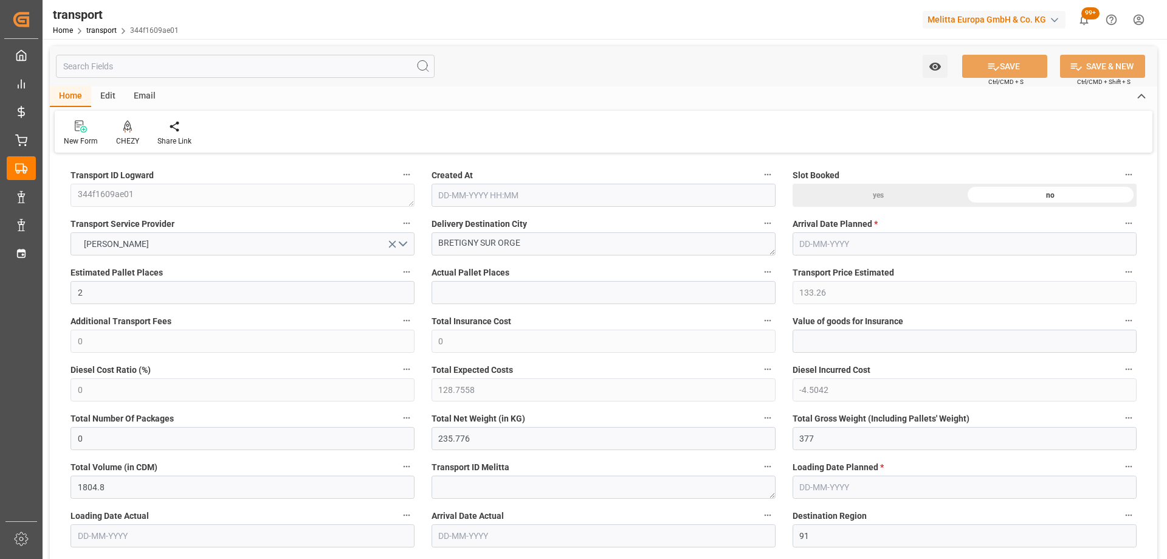
type input "128.7558"
type input "-4.5042"
type input "0"
type input "235.776"
type input "377"
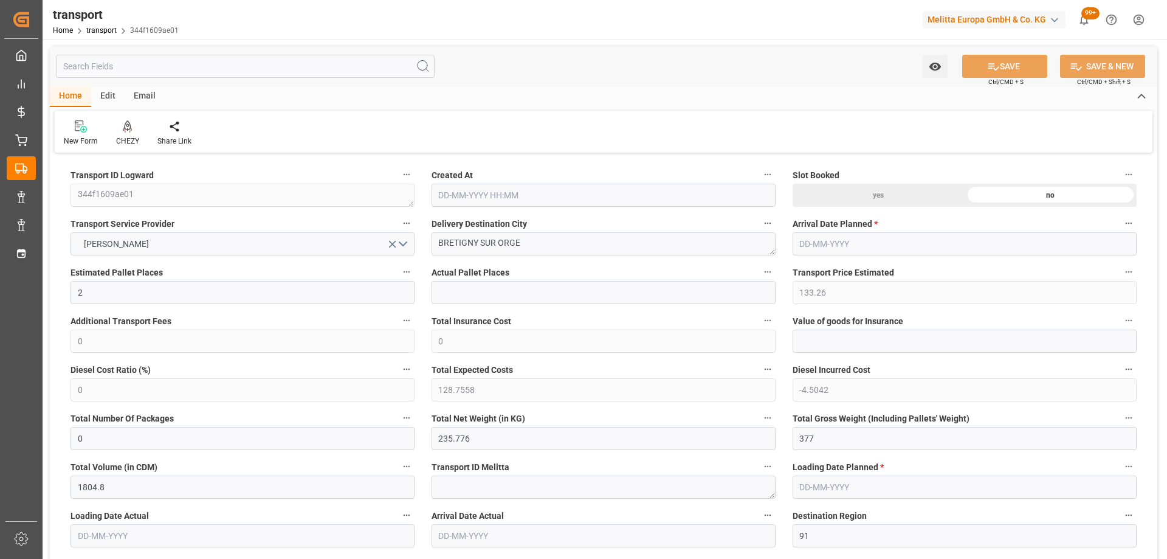
type input "1804.8"
type input "91"
type input "3"
type input "0"
type input "3"
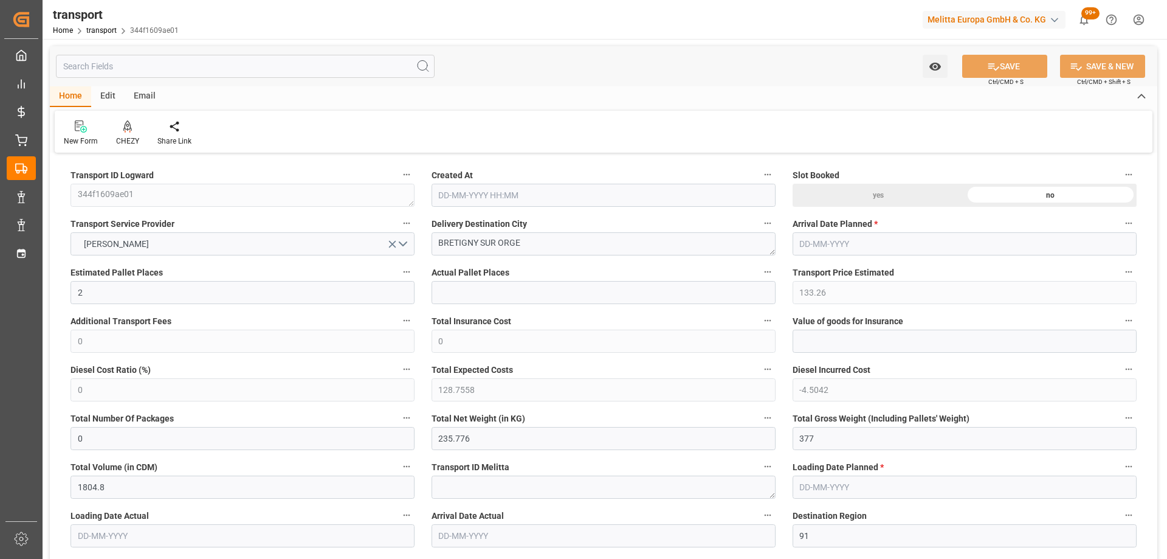
type input "101"
type input "293.76"
type input "0"
type input "4710.8598"
type input "0"
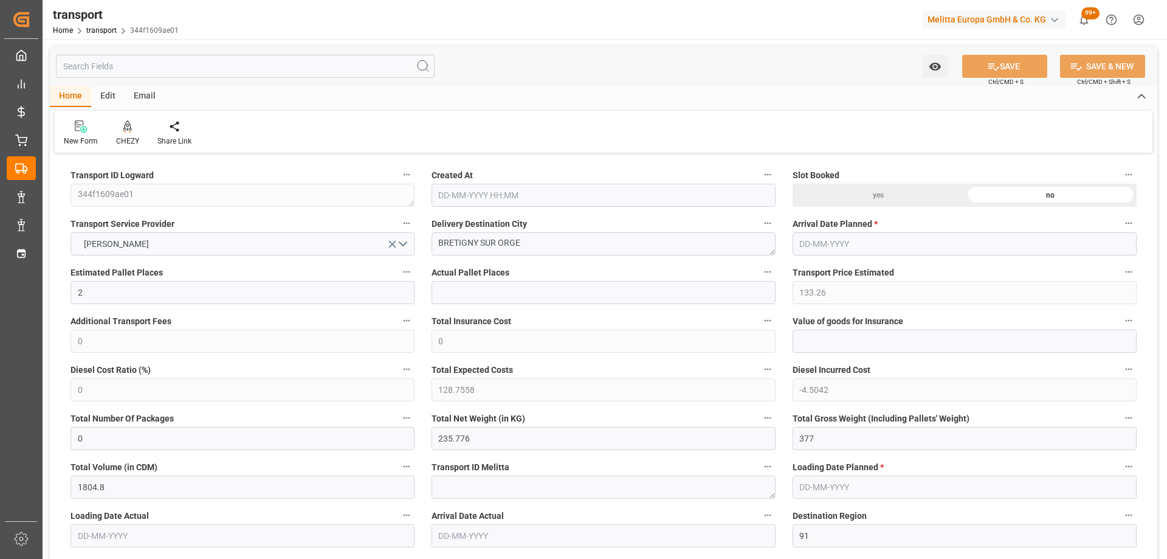
type input "0"
type input "21"
type input "35"
type input "[DATE] 11:30"
type input "[DATE]"
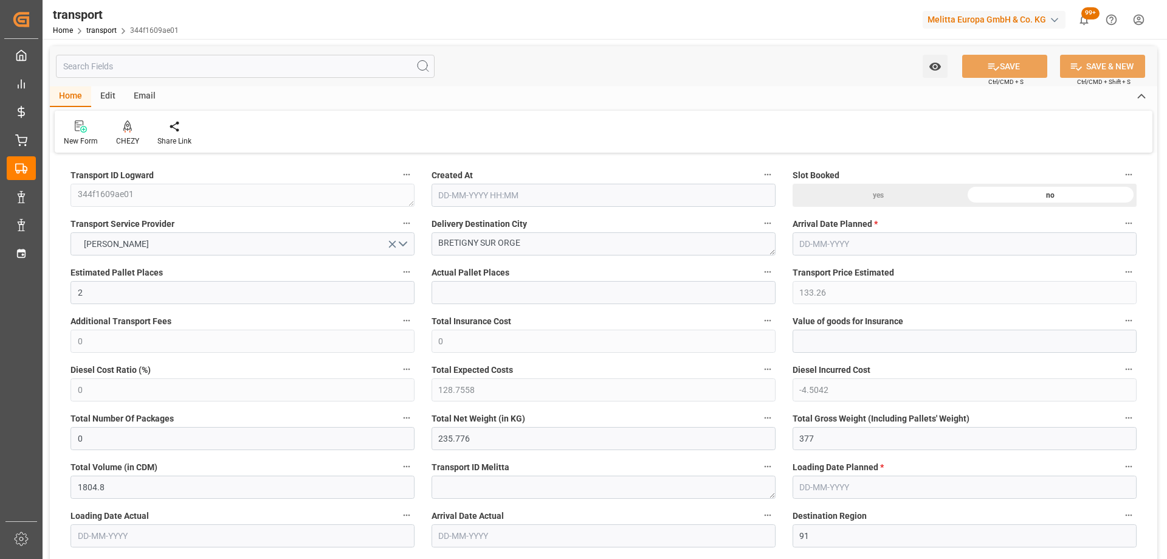
type input "[DATE]"
drag, startPoint x: 532, startPoint y: 244, endPoint x: 317, endPoint y: 269, distance: 215.9
click at [130, 132] on icon at bounding box center [127, 126] width 9 height 12
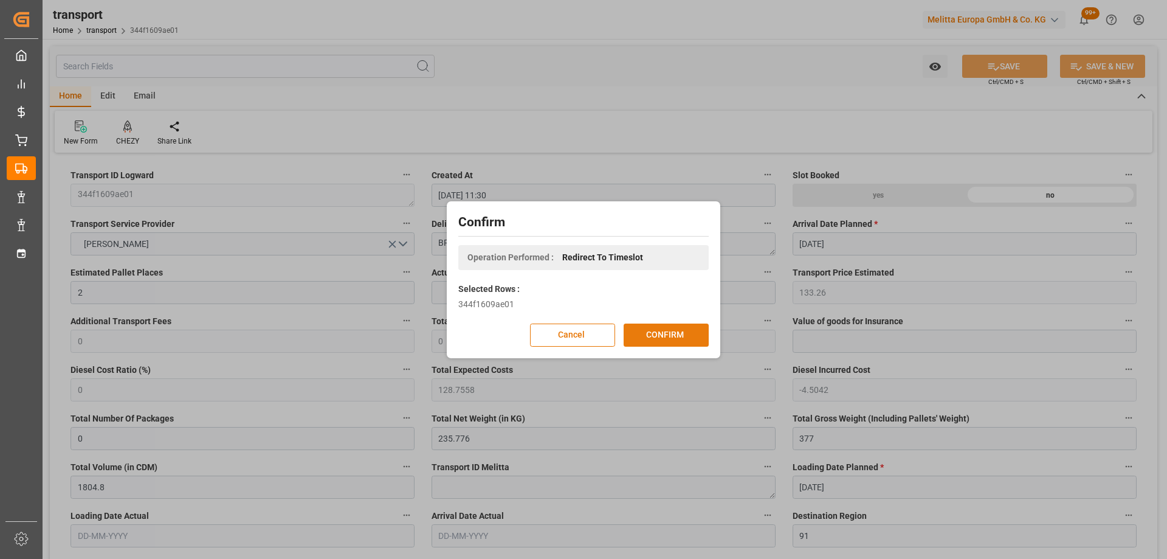
click at [686, 335] on button "CONFIRM" at bounding box center [666, 334] width 85 height 23
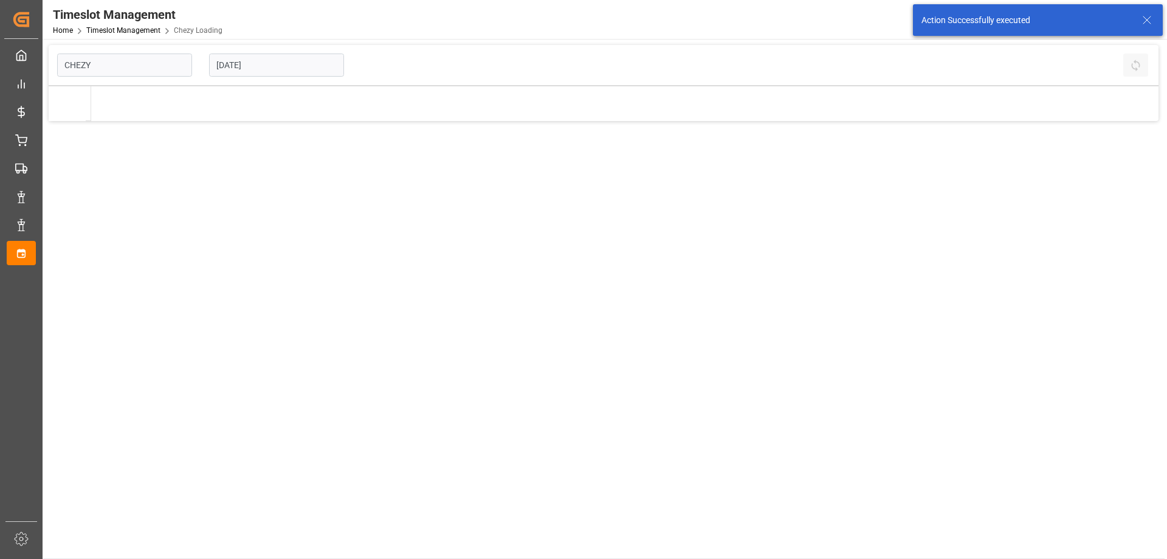
type input "Chezy Loading"
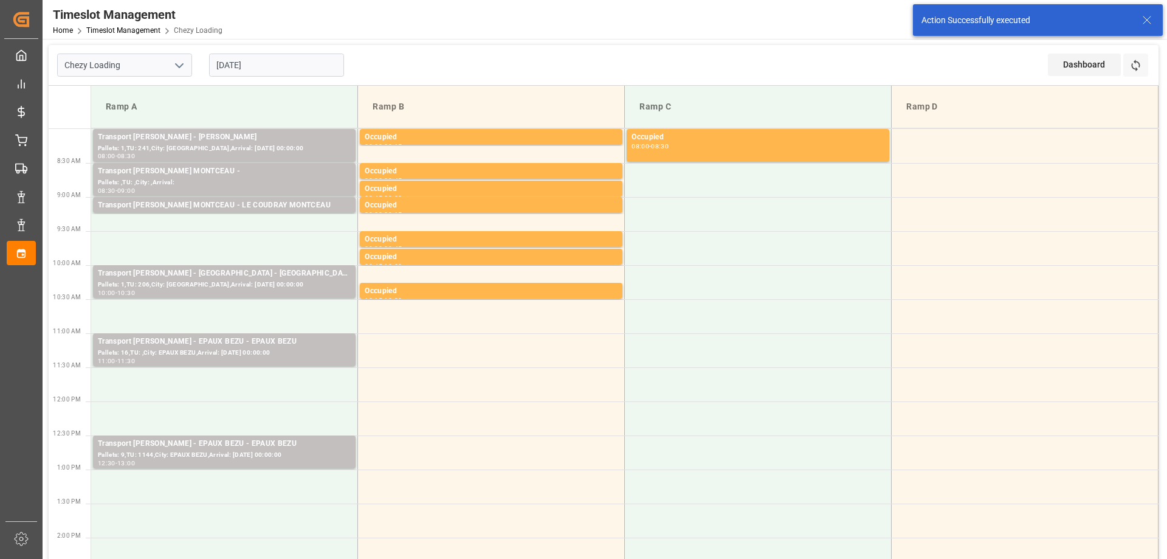
click at [263, 226] on td "Transport [PERSON_NAME] MONTCEAU - [GEOGRAPHIC_DATA]: ,TU: 330,City: [GEOGRAPHI…" at bounding box center [224, 214] width 267 height 34
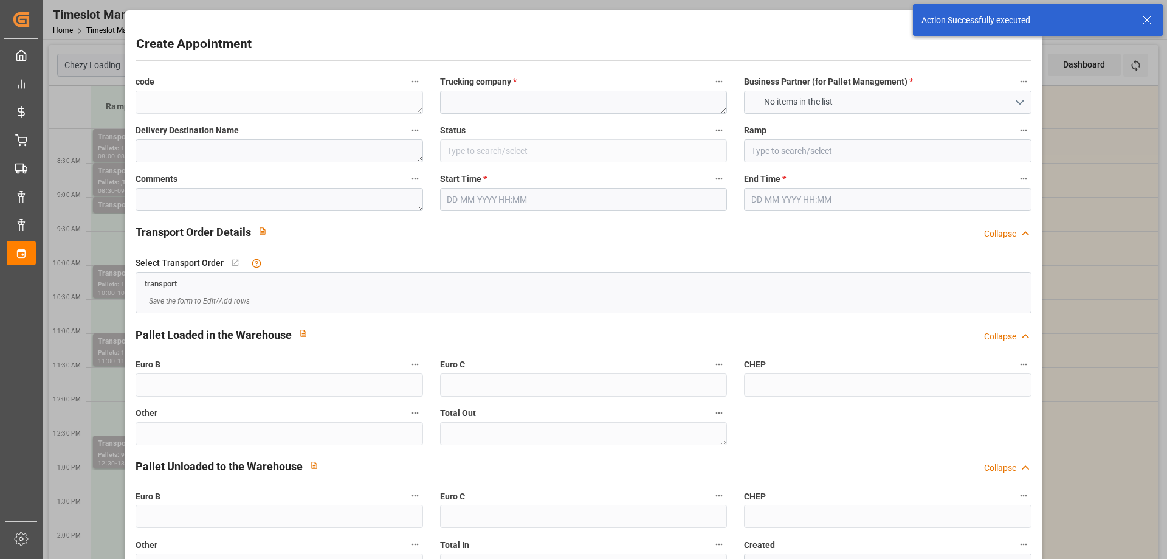
type input "Slot Booked"
type input "Ramp A"
type input "0"
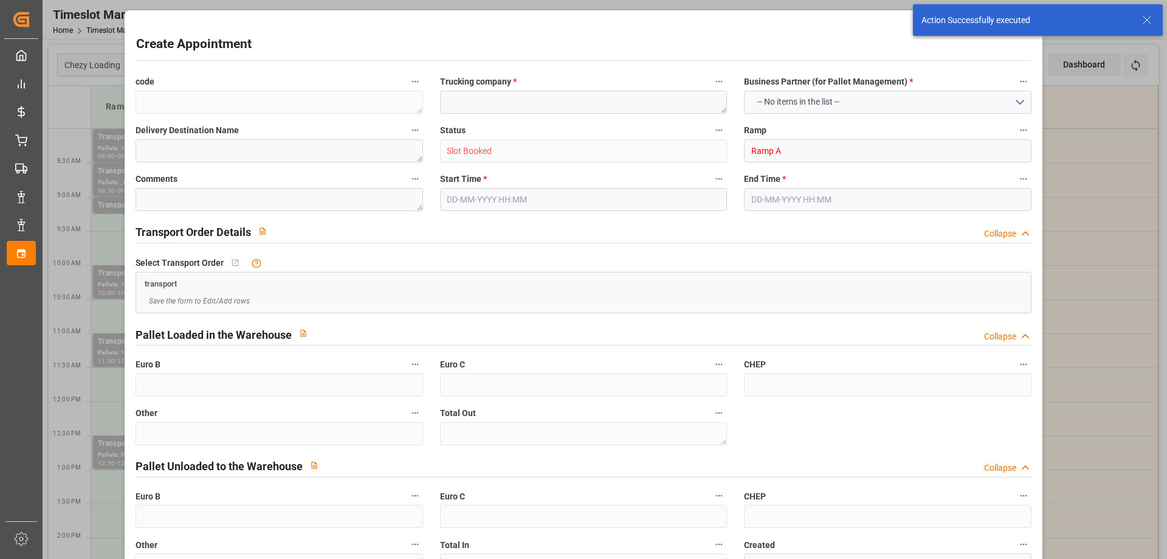
type input "0"
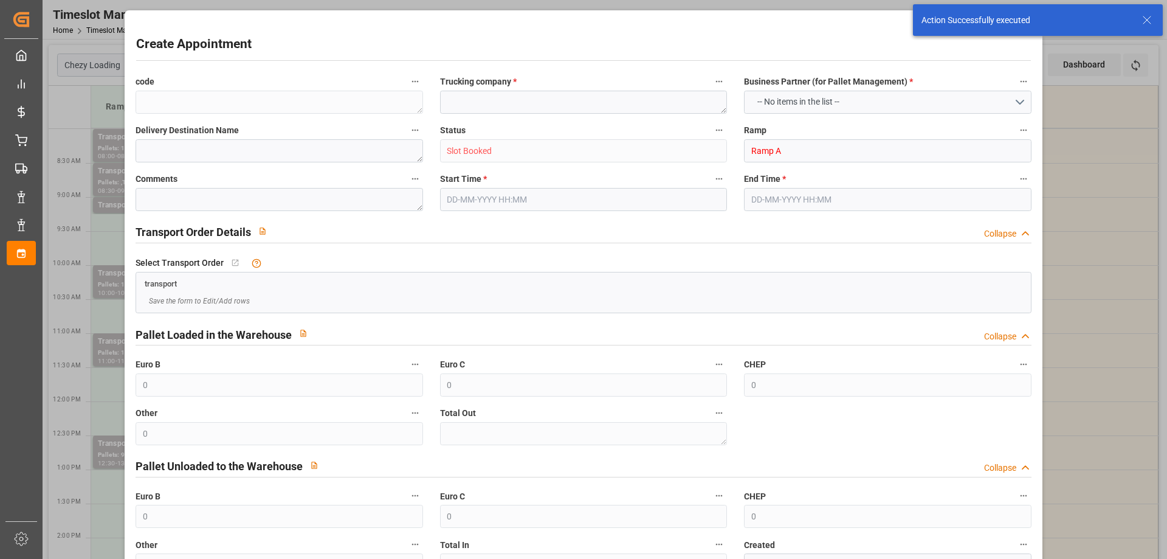
type input "[DATE] 09:15"
type input "[DATE] 09:30"
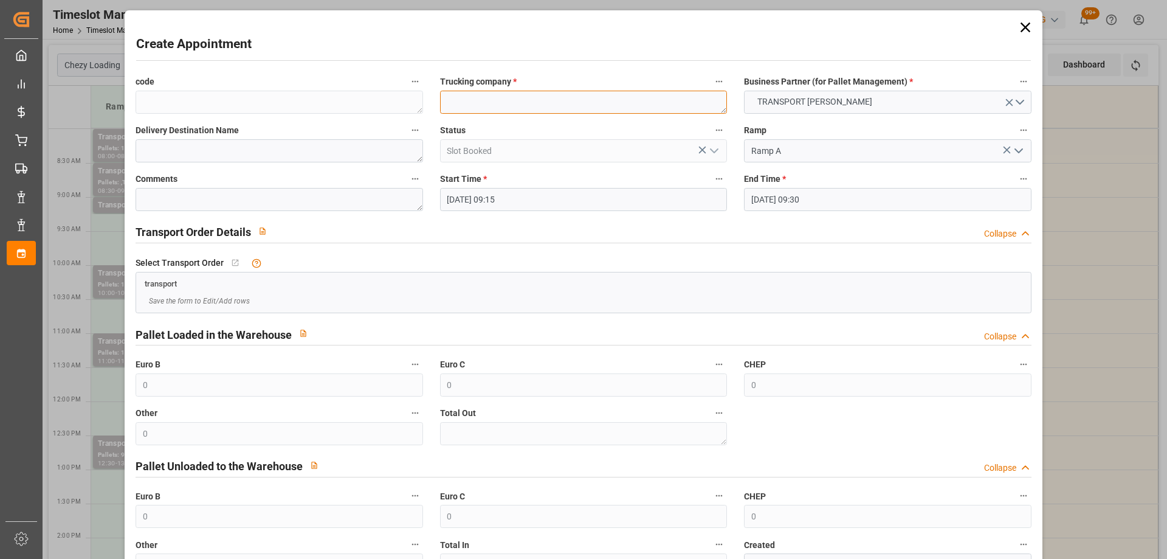
paste textarea "BRETIGNY SUR ORGE"
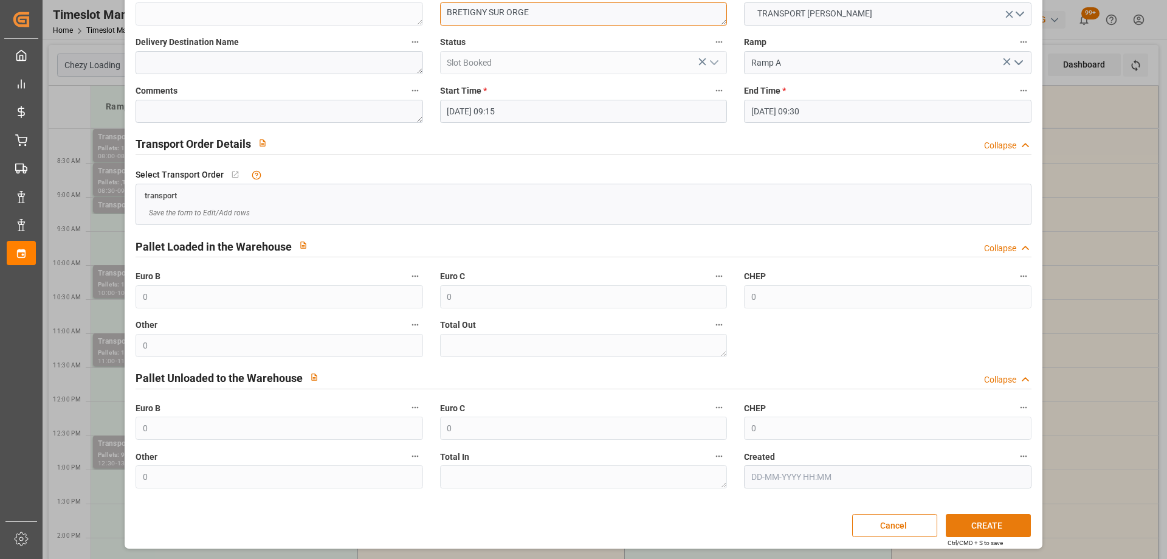
type textarea "BRETIGNY SUR ORGE"
click at [995, 523] on button "CREATE" at bounding box center [988, 525] width 85 height 23
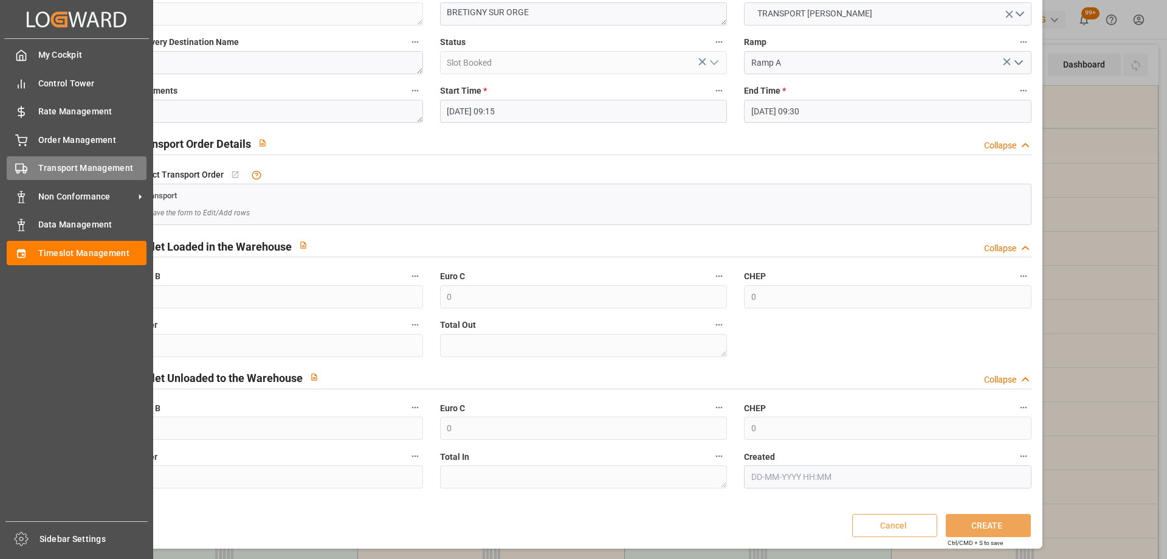
click at [57, 165] on span "Transport Management" at bounding box center [92, 168] width 109 height 13
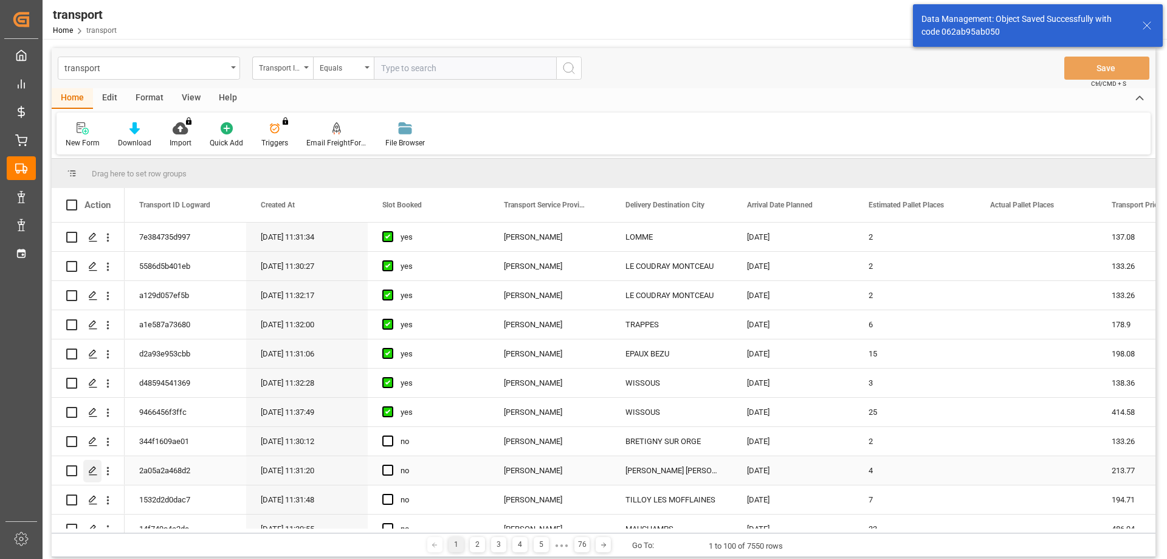
click at [88, 461] on div "Press SPACE to select this row." at bounding box center [92, 470] width 18 height 22
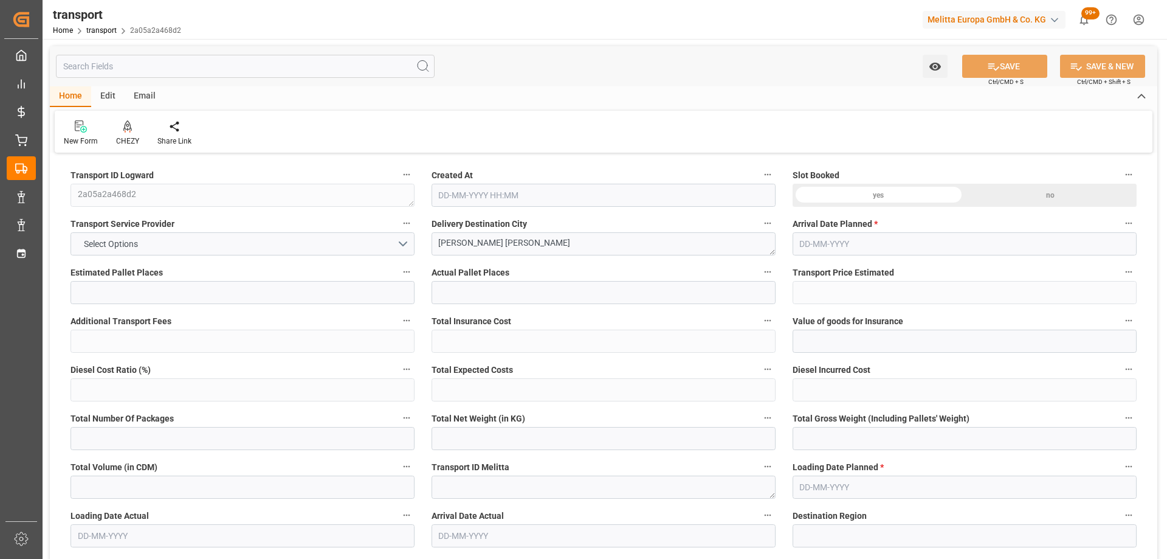
type input "4"
type input "213.77"
type input "0"
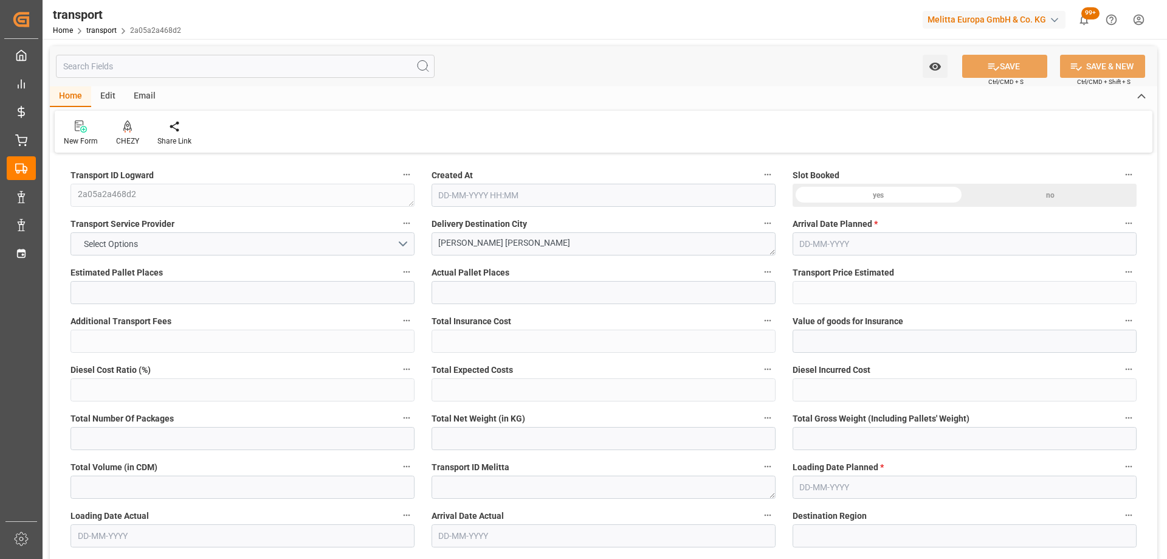
type input "206.5446"
type input "-7.2254"
type input "0"
type input "521.148"
type input "872.256"
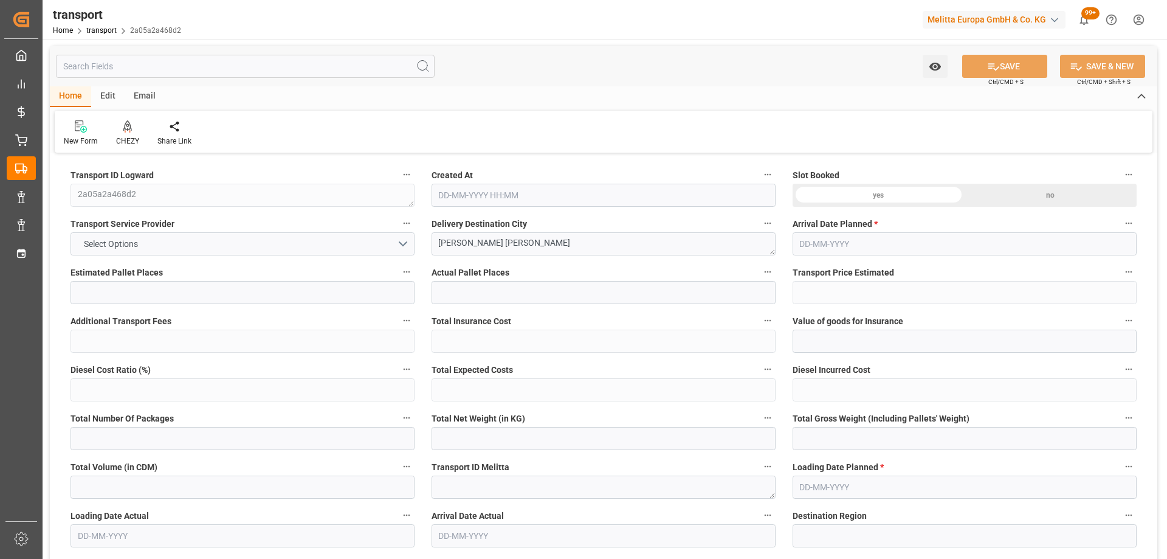
type input "3114.8"
type input "14"
type input "3"
type input "143"
type input "9"
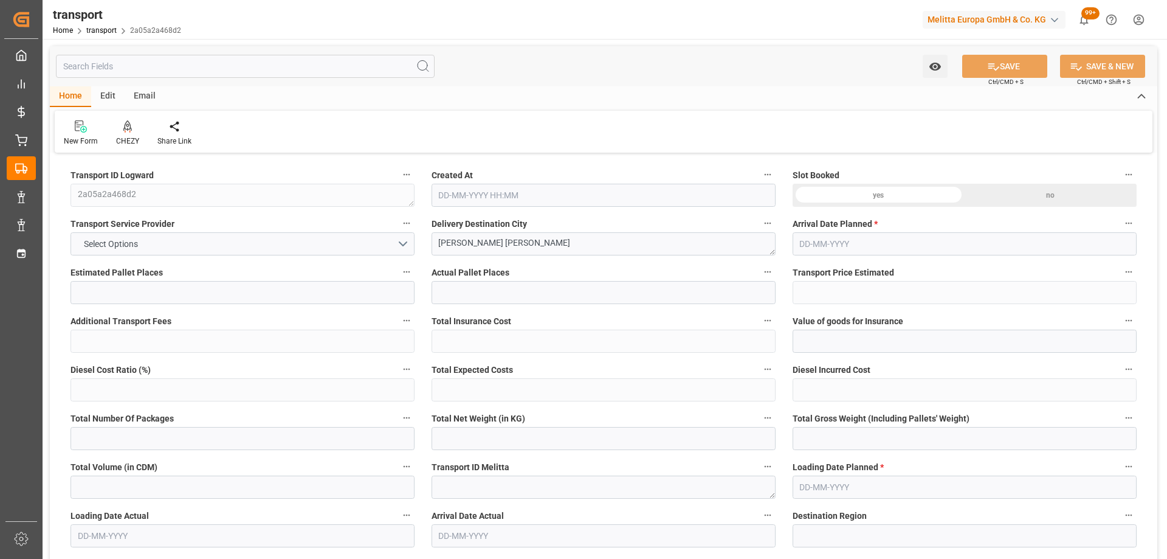
type input "101"
type input "645.576"
type input "0"
type input "4710.8598"
type input "0"
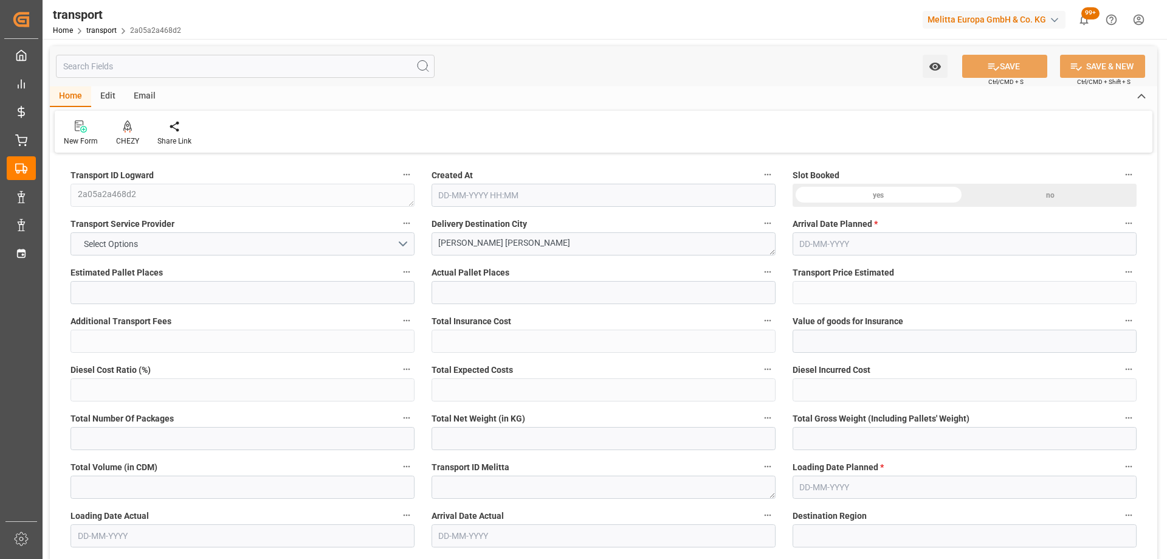
type input "0"
type input "21"
type input "35"
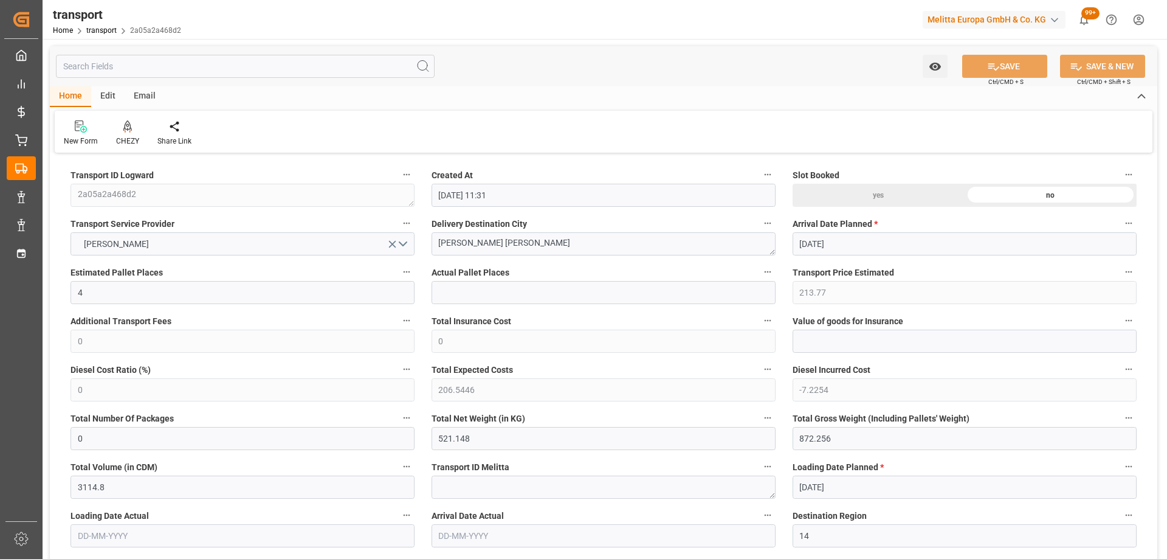
type input "[DATE] 11:31"
type input "[DATE]"
drag, startPoint x: 516, startPoint y: 238, endPoint x: 332, endPoint y: 254, distance: 184.8
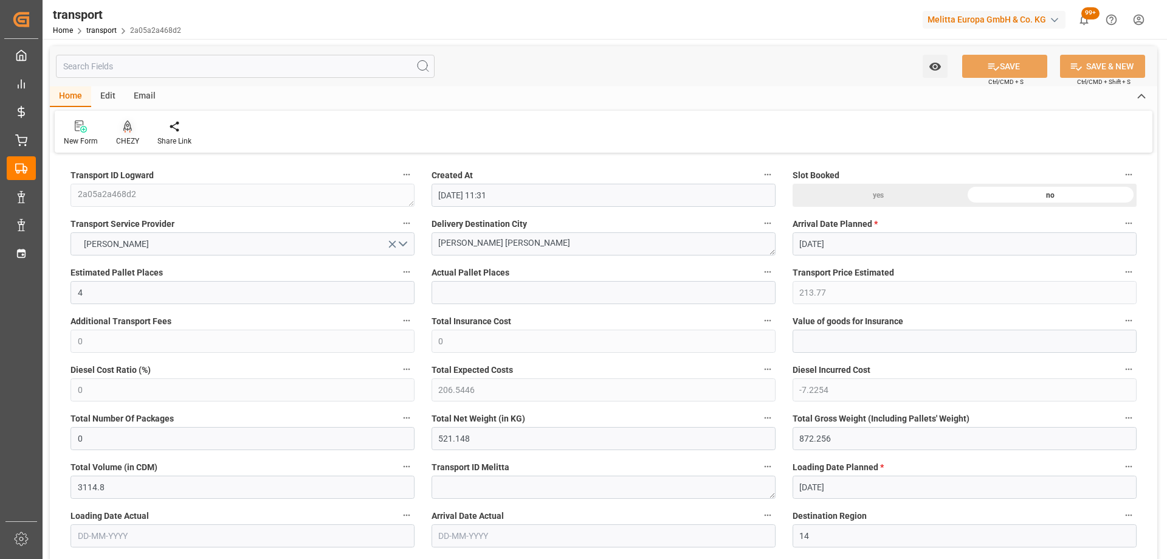
click at [123, 134] on div "CHEZY" at bounding box center [127, 133] width 41 height 27
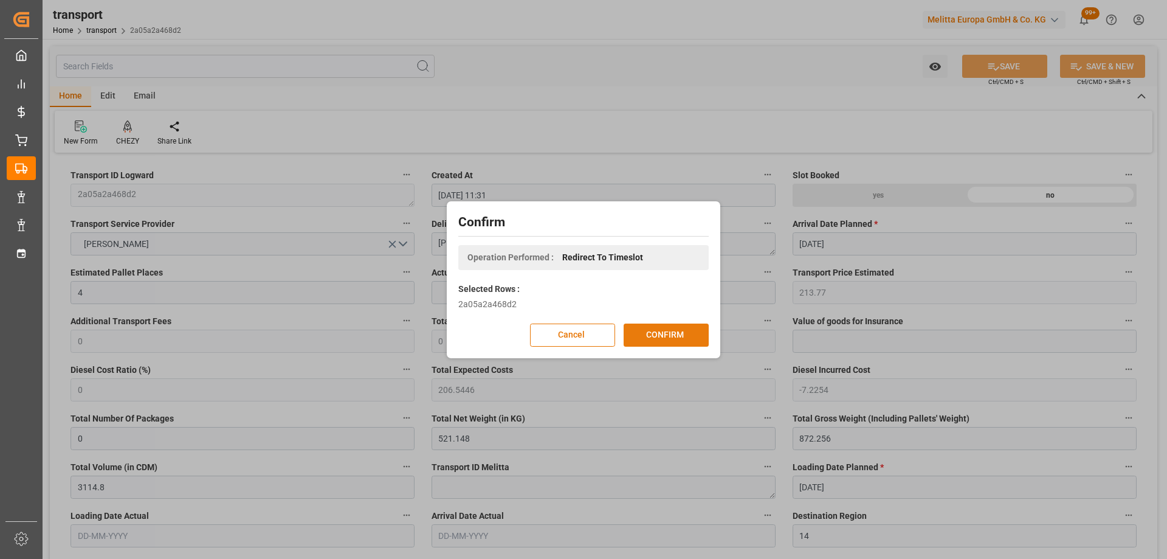
click at [648, 336] on button "CONFIRM" at bounding box center [666, 334] width 85 height 23
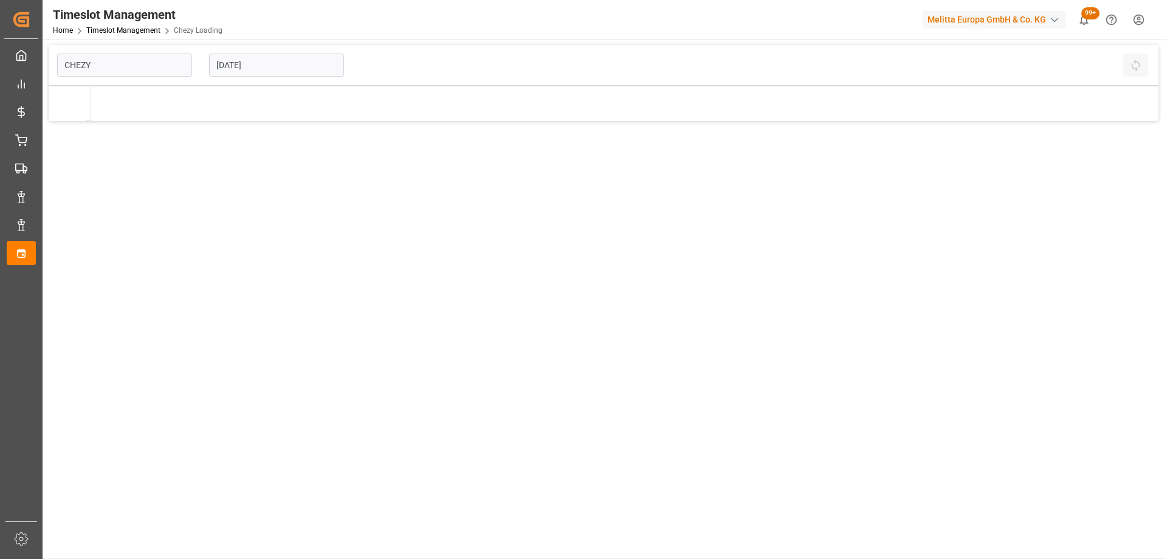
type input "Chezy Loading"
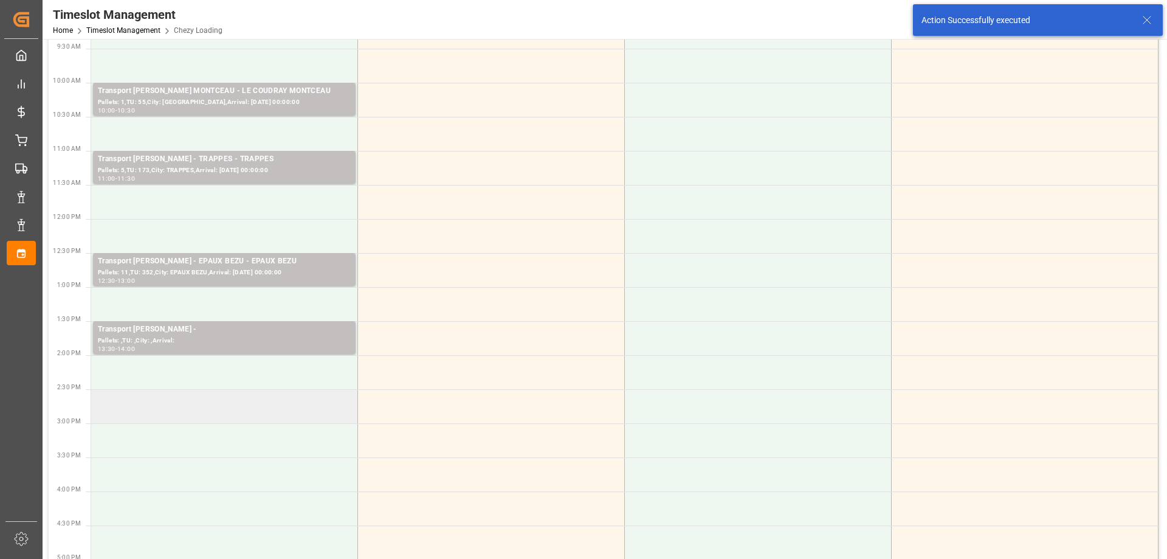
scroll to position [243, 0]
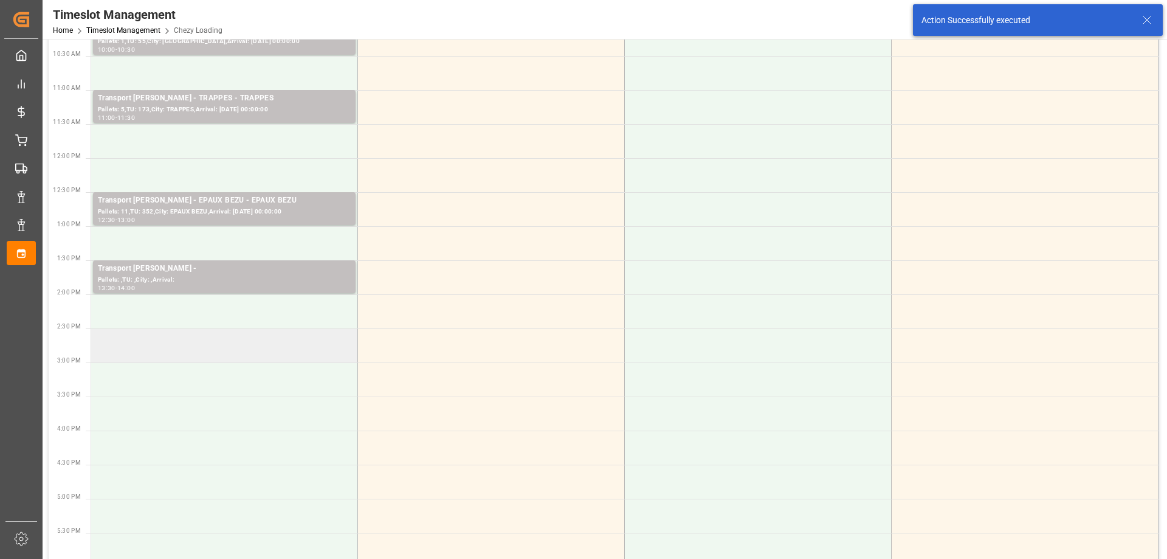
click at [270, 348] on td at bounding box center [224, 345] width 267 height 34
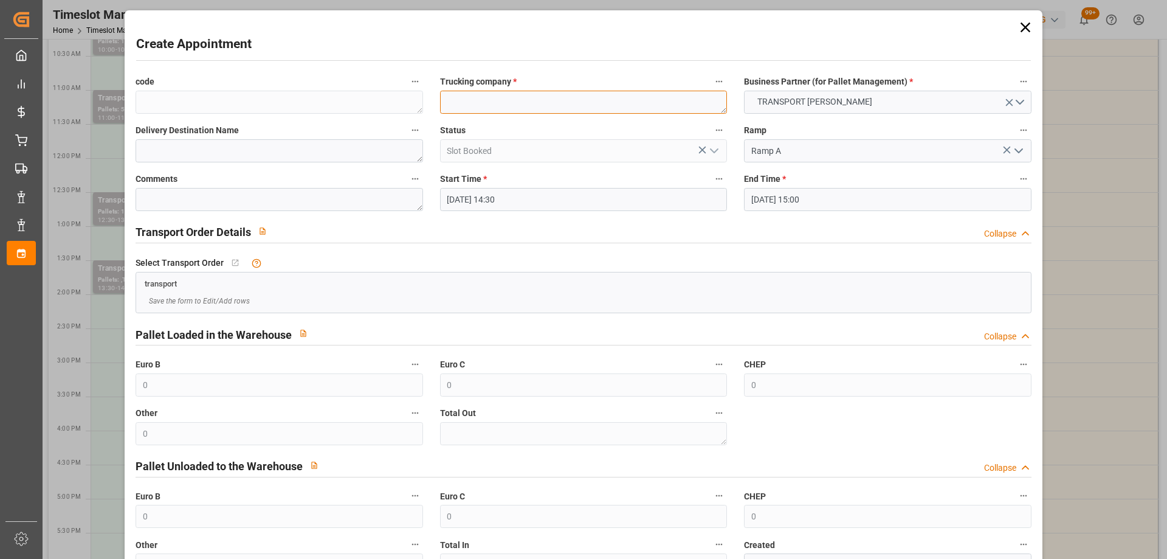
paste textarea "[PERSON_NAME] [PERSON_NAME]"
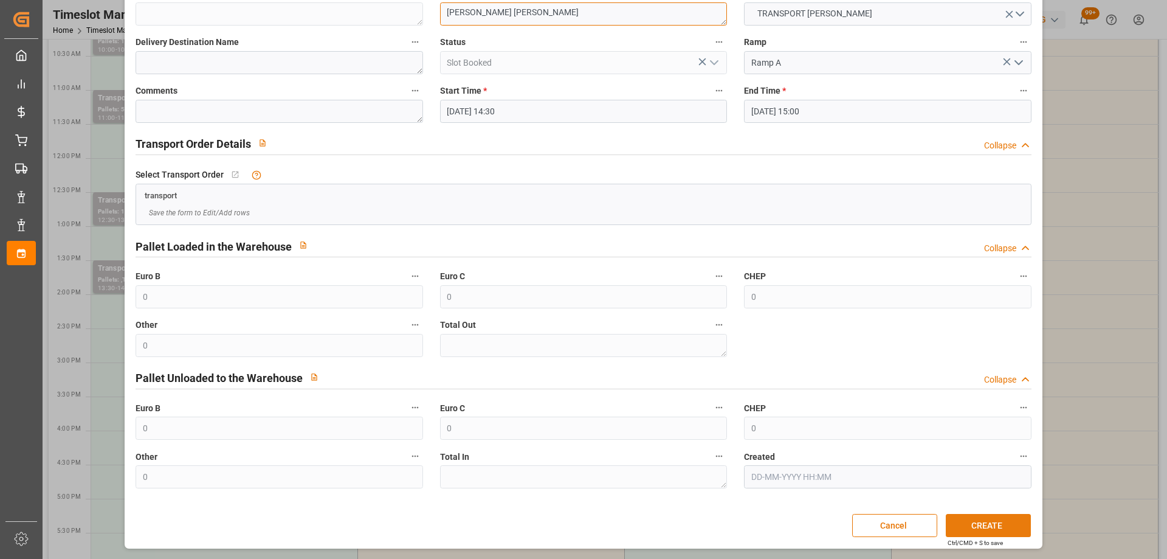
type textarea "[PERSON_NAME] [PERSON_NAME]"
click at [987, 520] on button "CREATE" at bounding box center [988, 525] width 85 height 23
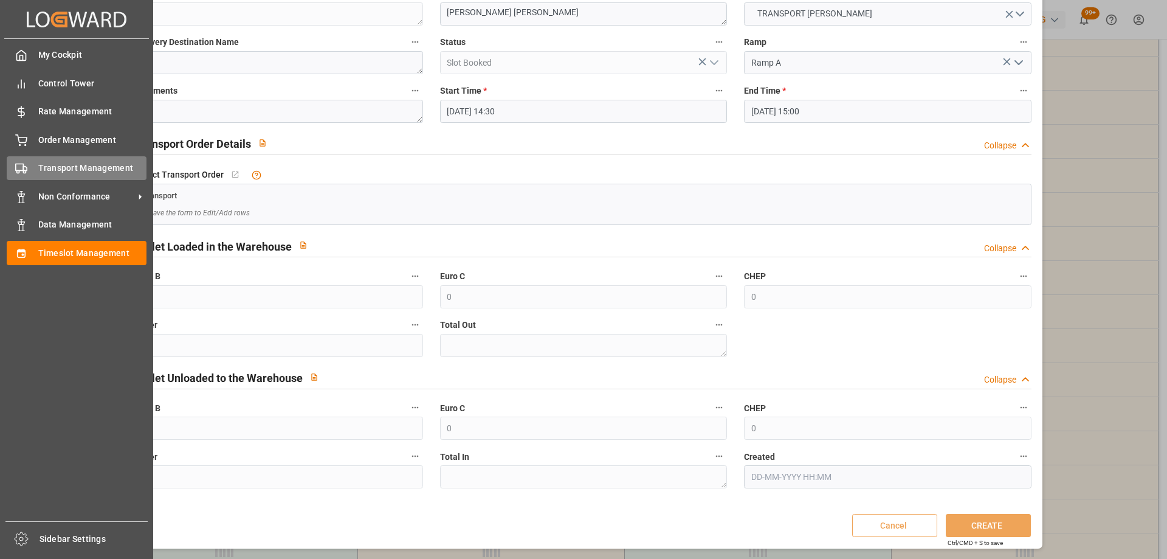
click at [26, 162] on div at bounding box center [17, 168] width 21 height 13
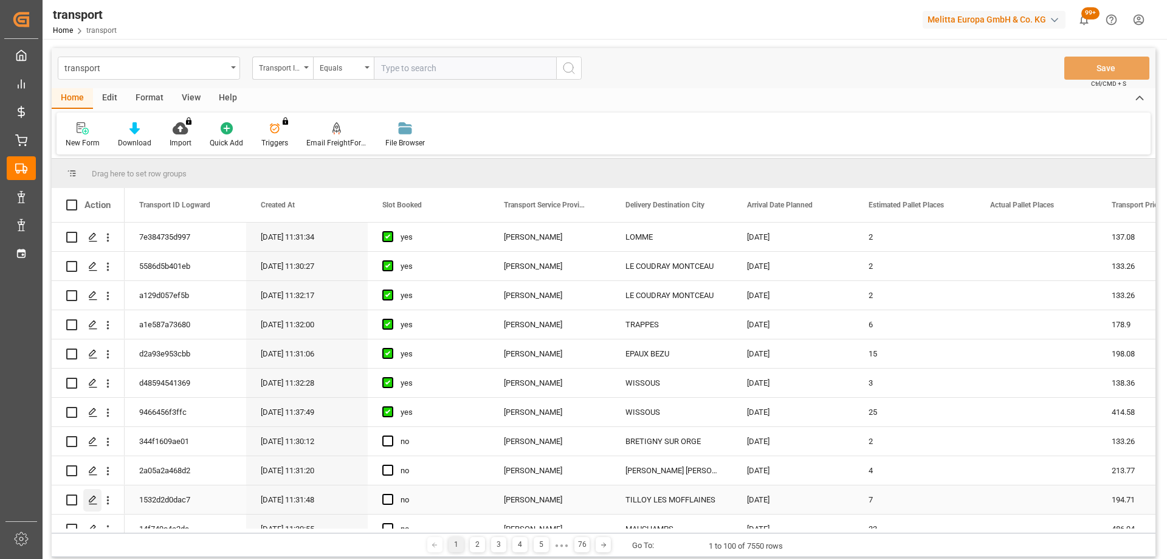
click at [95, 498] on polygon "Press SPACE to select this row." at bounding box center [92, 499] width 6 height 6
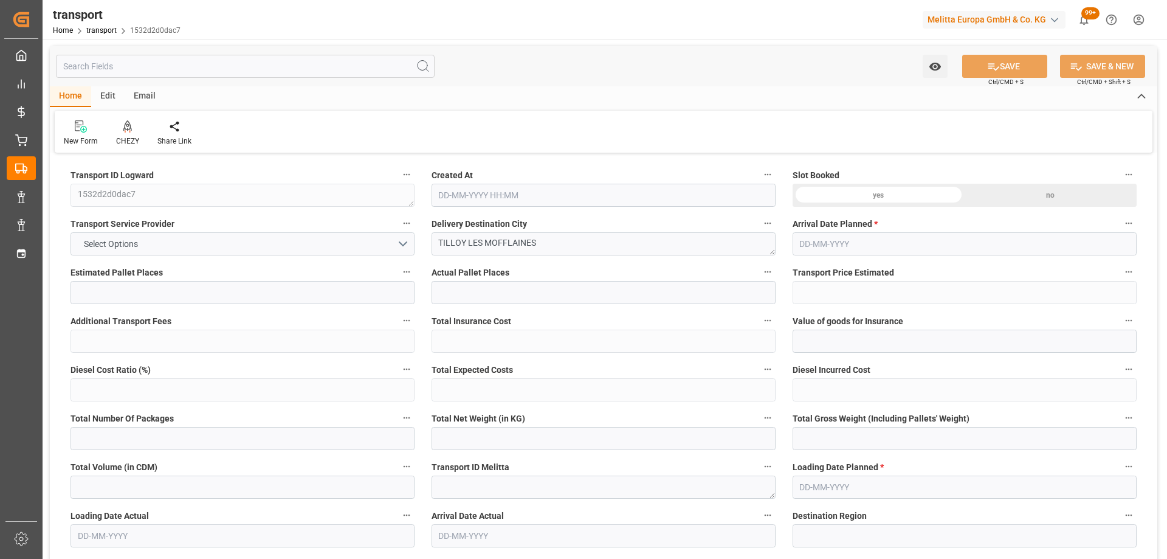
type input "7"
type input "194.71"
type input "0"
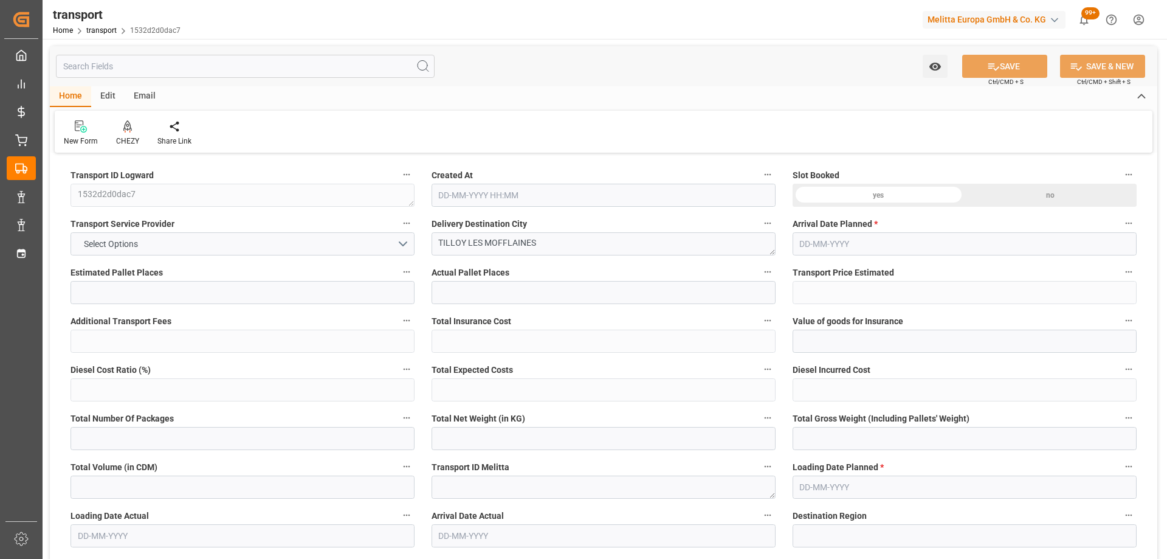
type input "188.1288"
type input "-6.5812"
type input "0"
type input "868.056"
type input "1709.81"
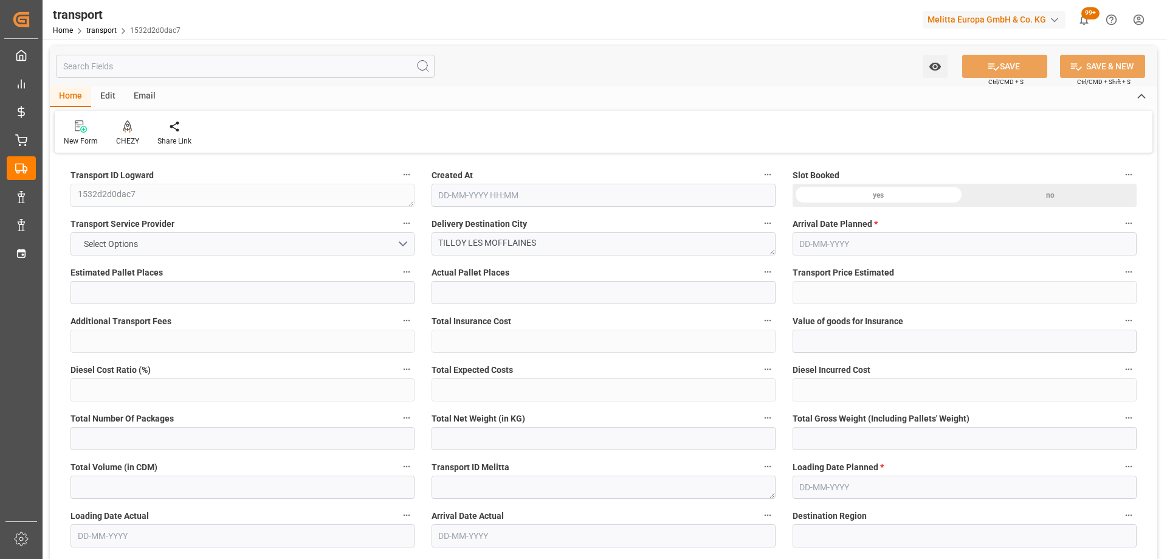
type input "3158.988"
type input "62"
type input "0"
type input "266"
type input "30"
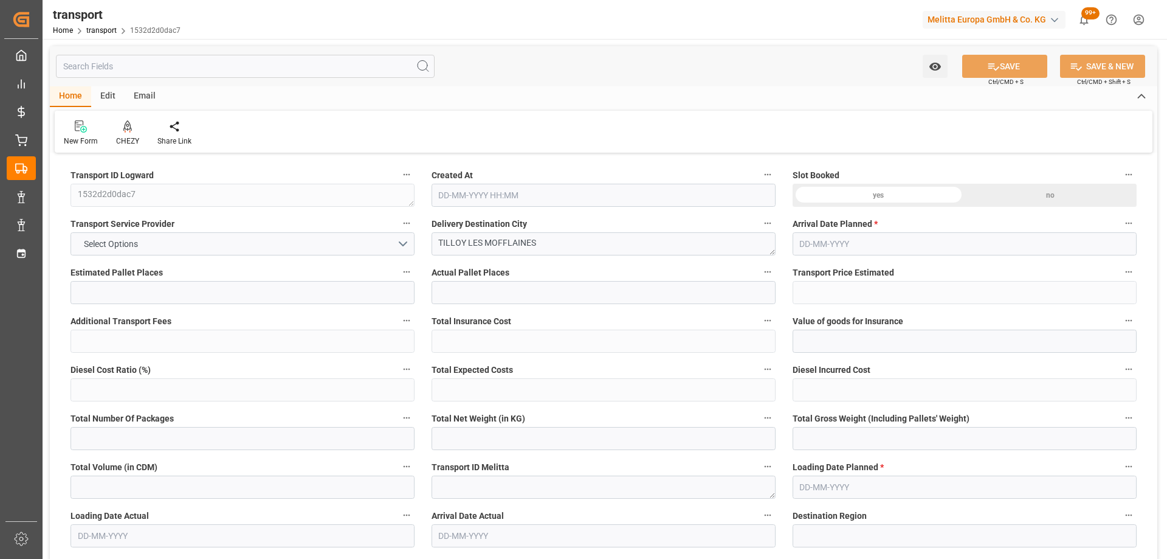
type input "101"
type input "1019.81"
type input "0"
type input "4710.8598"
type input "0"
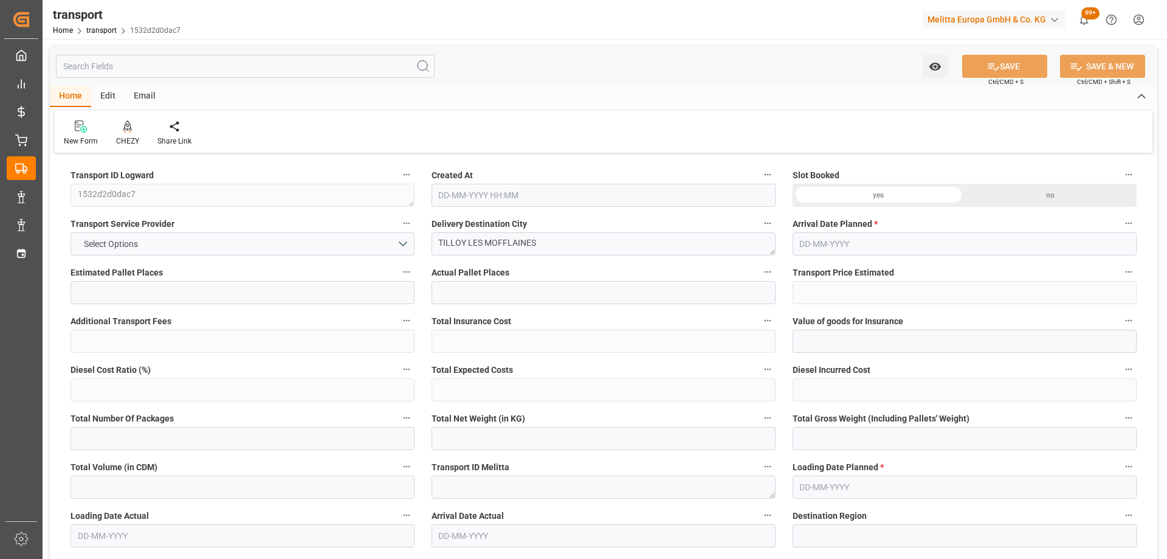
type input "0"
type input "21"
type input "35"
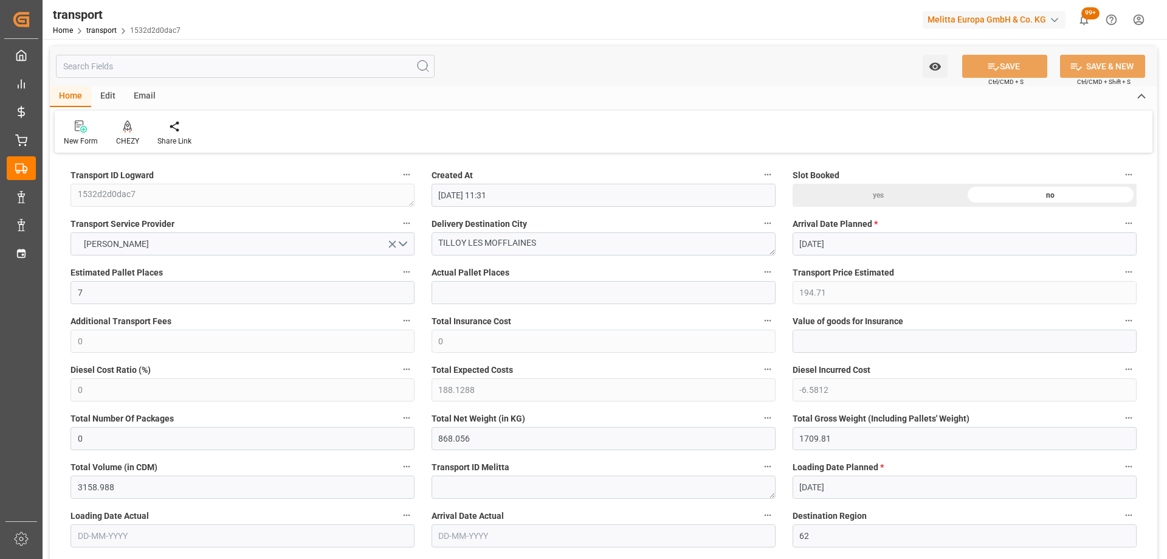
type input "[DATE] 11:31"
type input "[DATE]"
drag, startPoint x: 511, startPoint y: 250, endPoint x: 300, endPoint y: 254, distance: 210.9
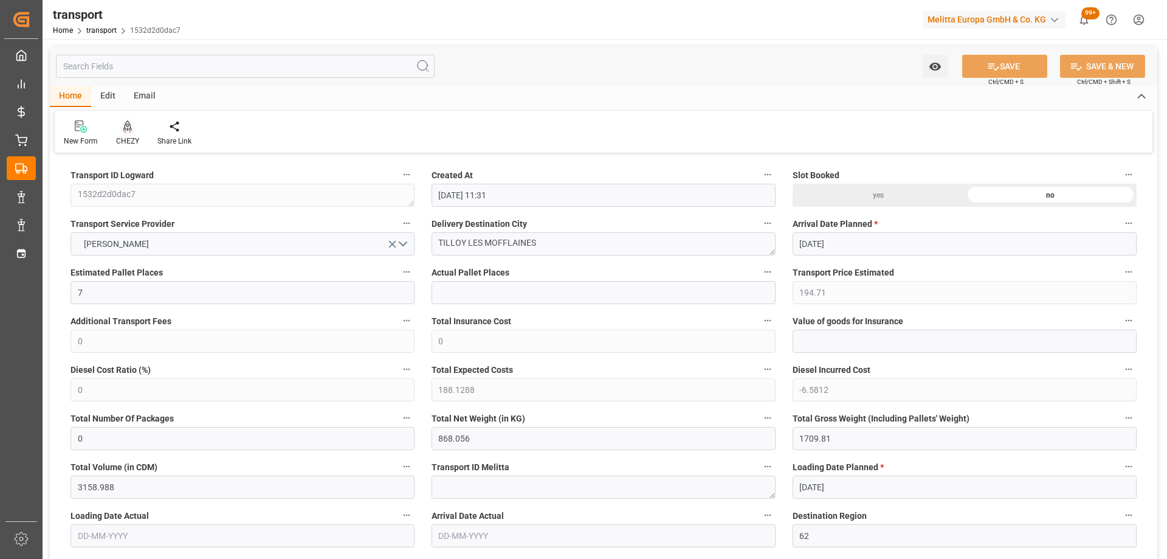
click at [119, 126] on div at bounding box center [127, 126] width 23 height 13
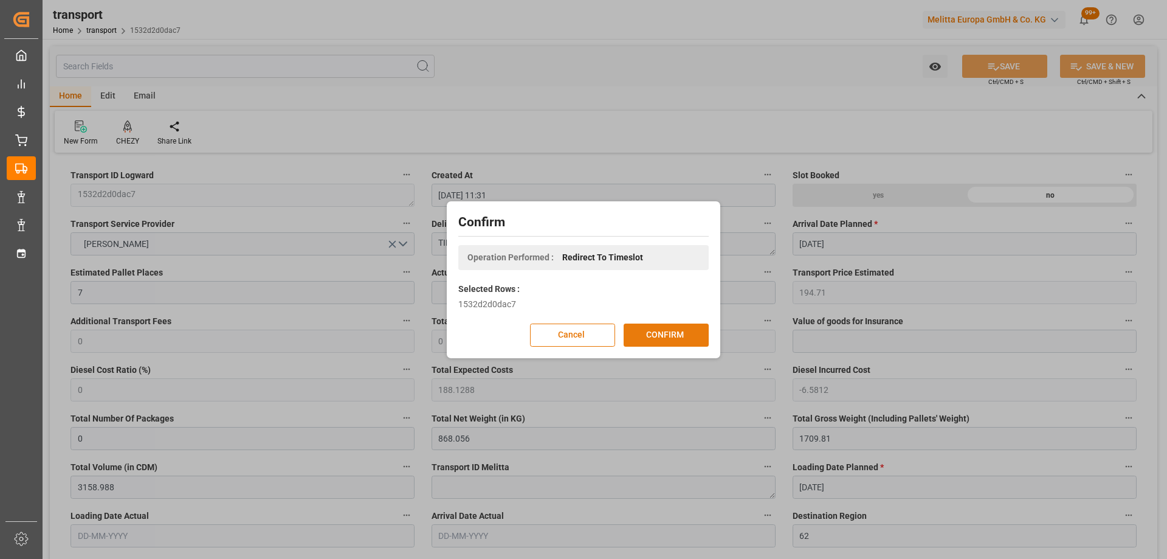
click at [690, 332] on button "CONFIRM" at bounding box center [666, 334] width 85 height 23
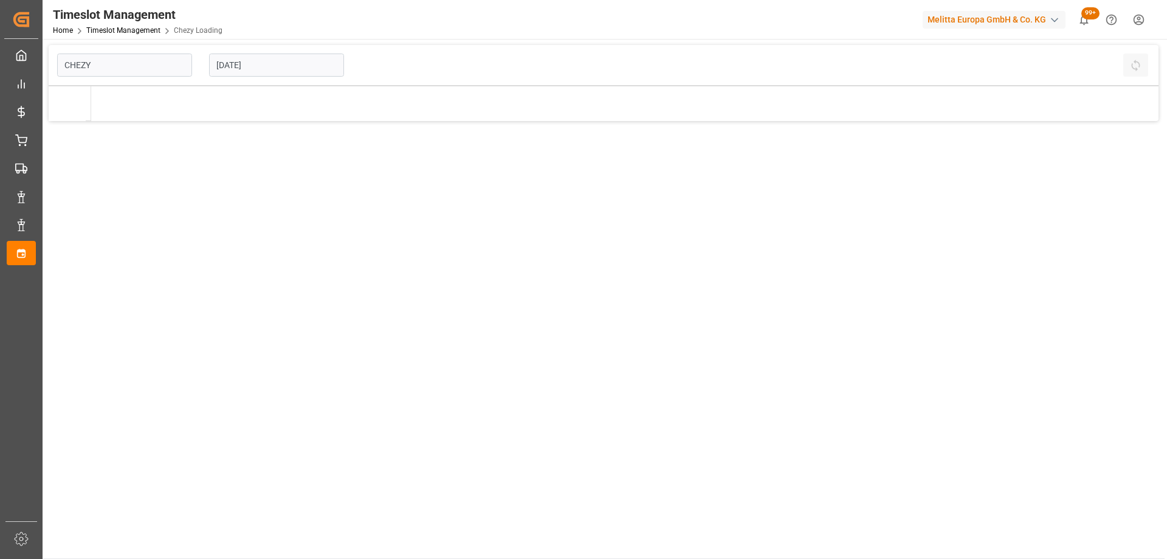
type input "Chezy Loading"
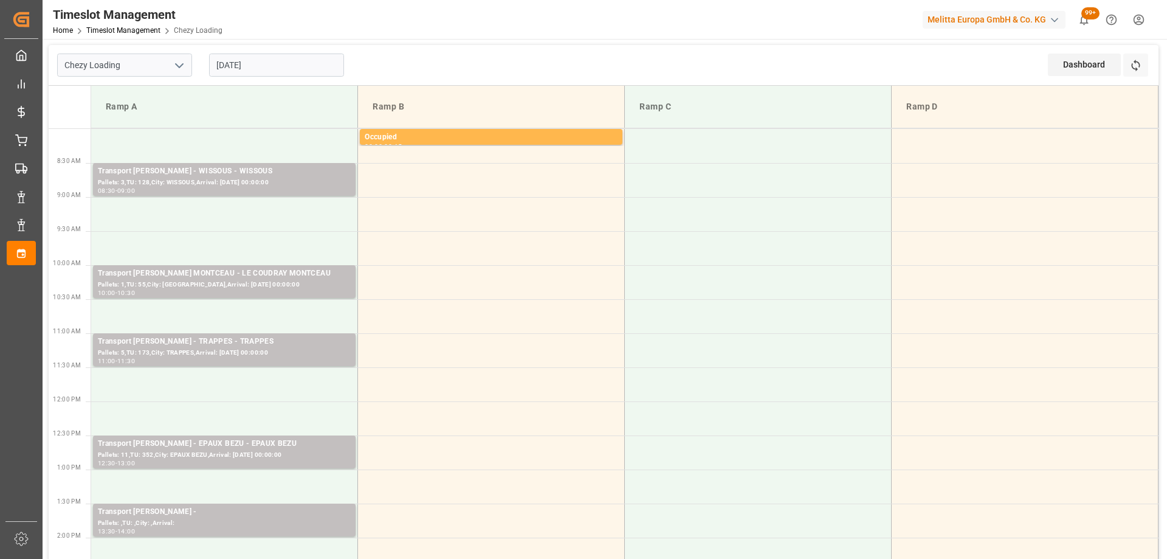
scroll to position [182, 0]
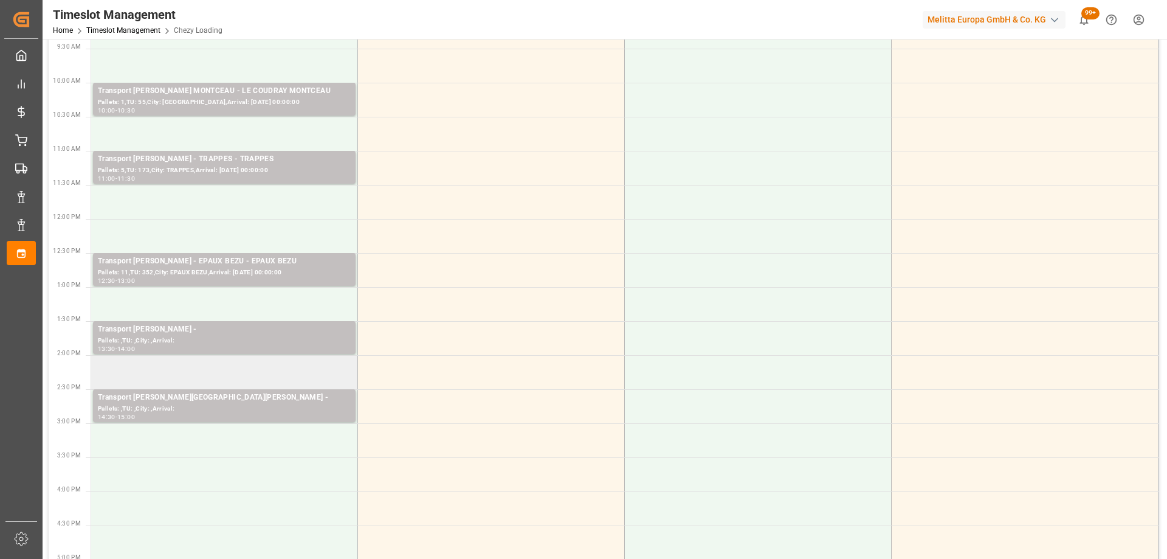
click at [236, 371] on td at bounding box center [224, 372] width 267 height 34
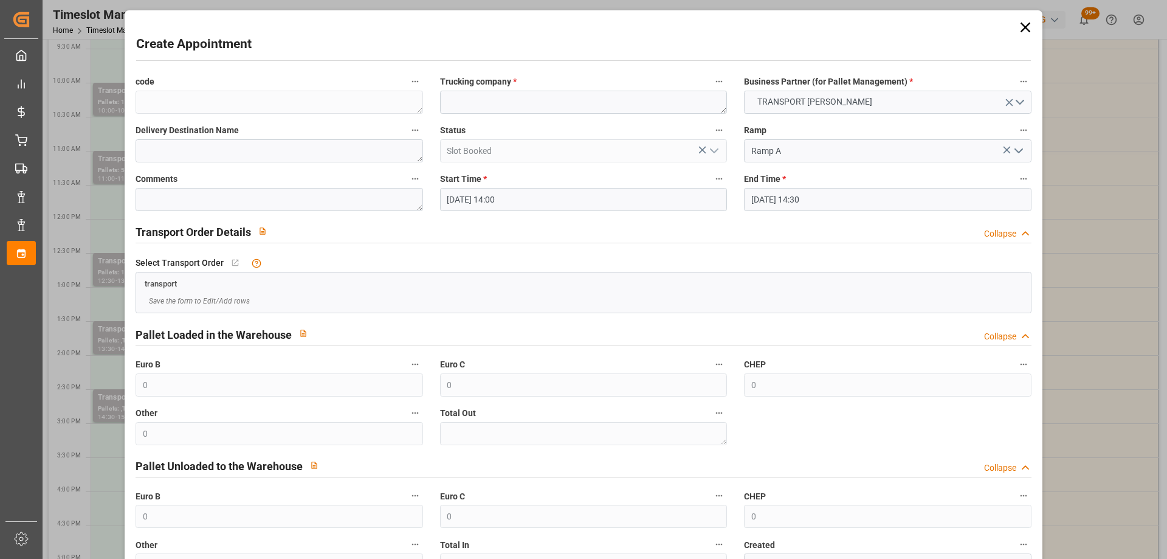
click at [1020, 26] on icon at bounding box center [1025, 27] width 10 height 10
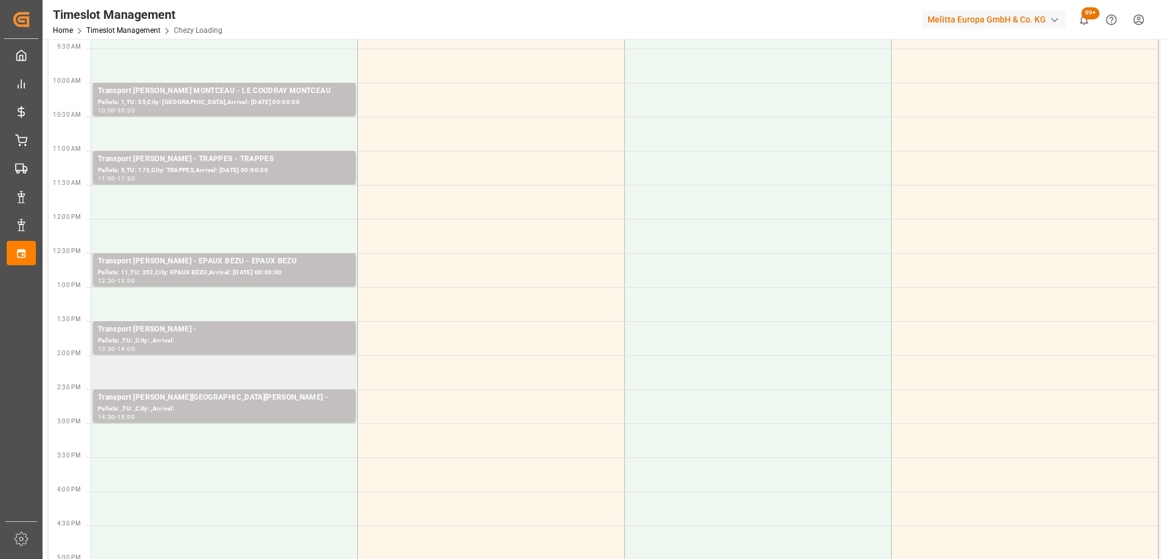
click at [249, 374] on td at bounding box center [224, 372] width 267 height 34
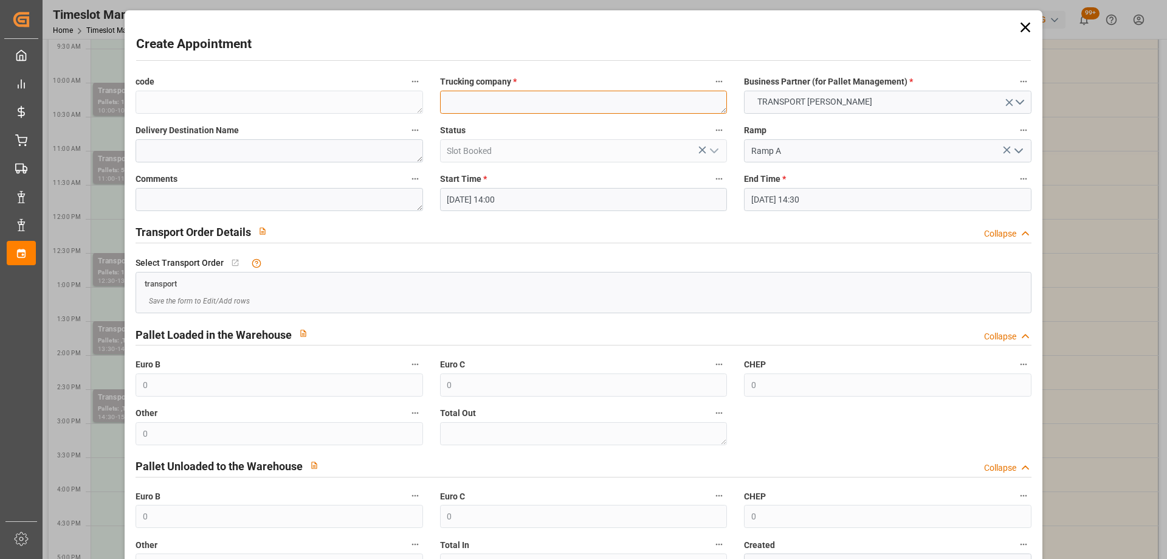
paste textarea "TILLOY LES MOFFLAINES"
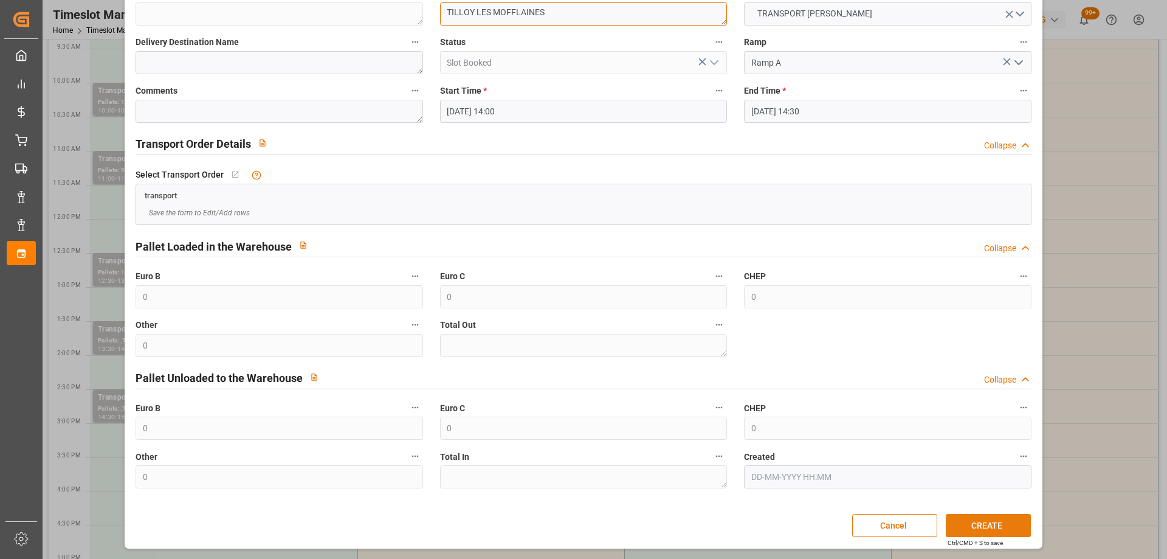
type textarea "TILLOY LES MOFFLAINES"
click at [983, 520] on button "CREATE" at bounding box center [988, 525] width 85 height 23
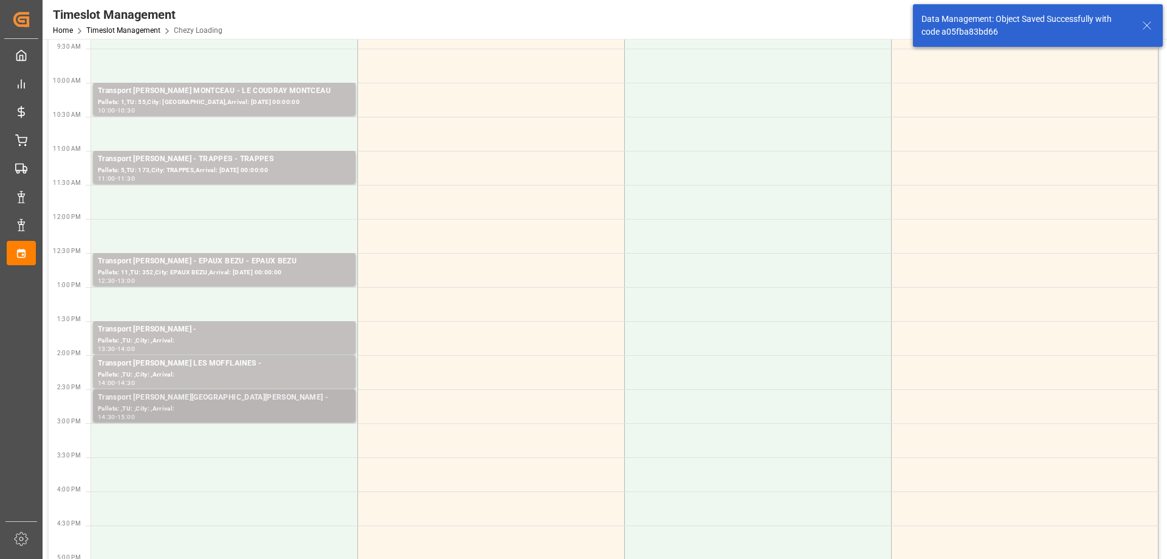
click at [226, 404] on div "Pallets: ,TU: ,City: ,Arrival:" at bounding box center [224, 409] width 253 height 10
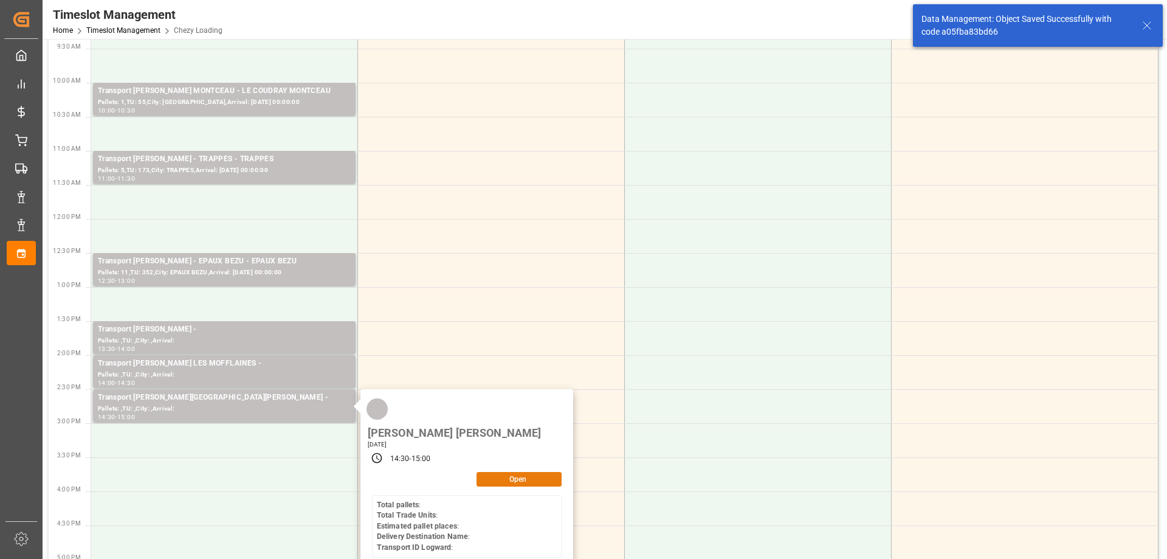
click at [513, 472] on button "Open" at bounding box center [518, 479] width 85 height 15
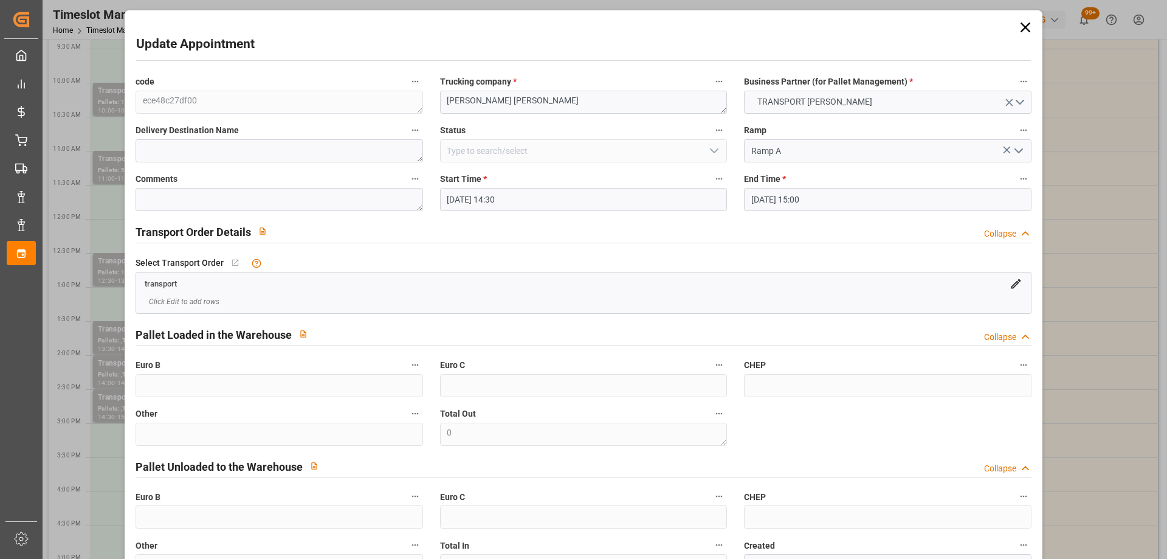
click at [585, 196] on input "[DATE] 14:30" at bounding box center [583, 199] width 287 height 23
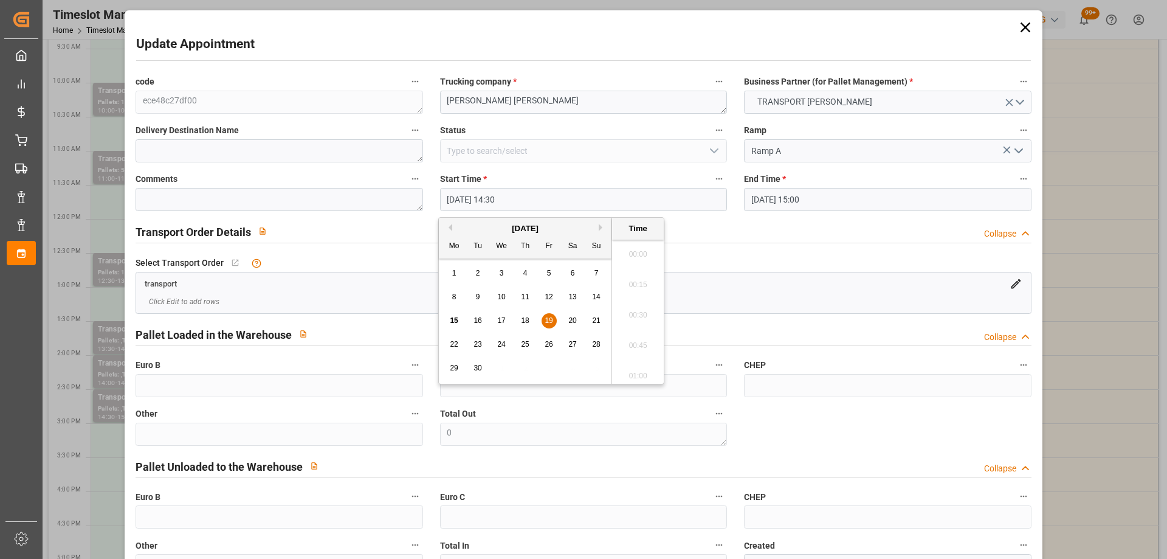
scroll to position [1706, 0]
click at [525, 322] on span "18" at bounding box center [525, 320] width 8 height 9
type input "[DATE] 14:30"
click at [652, 311] on li "14:30" at bounding box center [638, 311] width 52 height 30
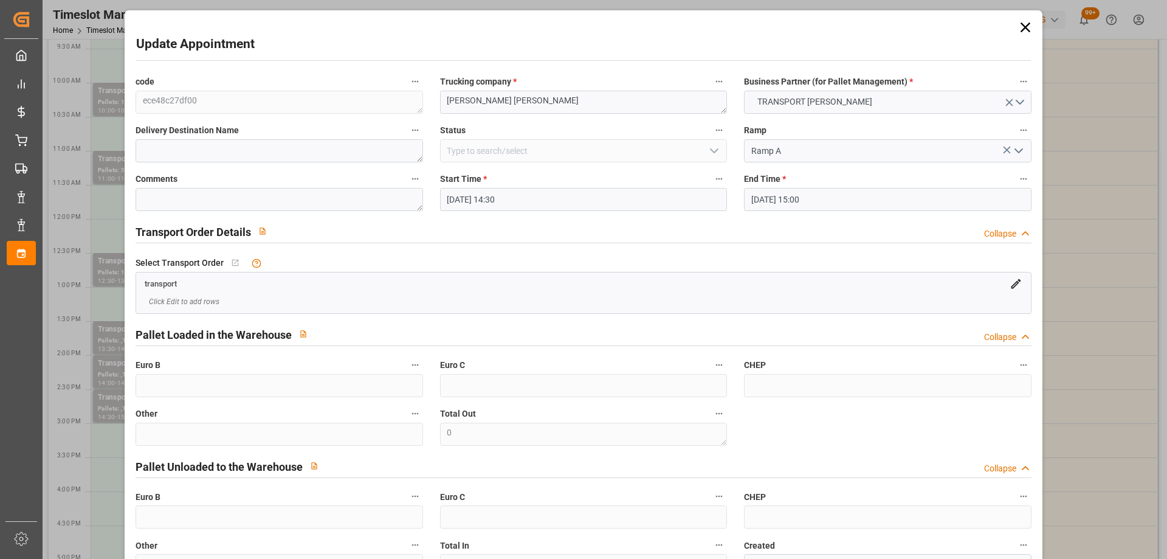
click at [870, 192] on input "[DATE] 15:00" at bounding box center [887, 199] width 287 height 23
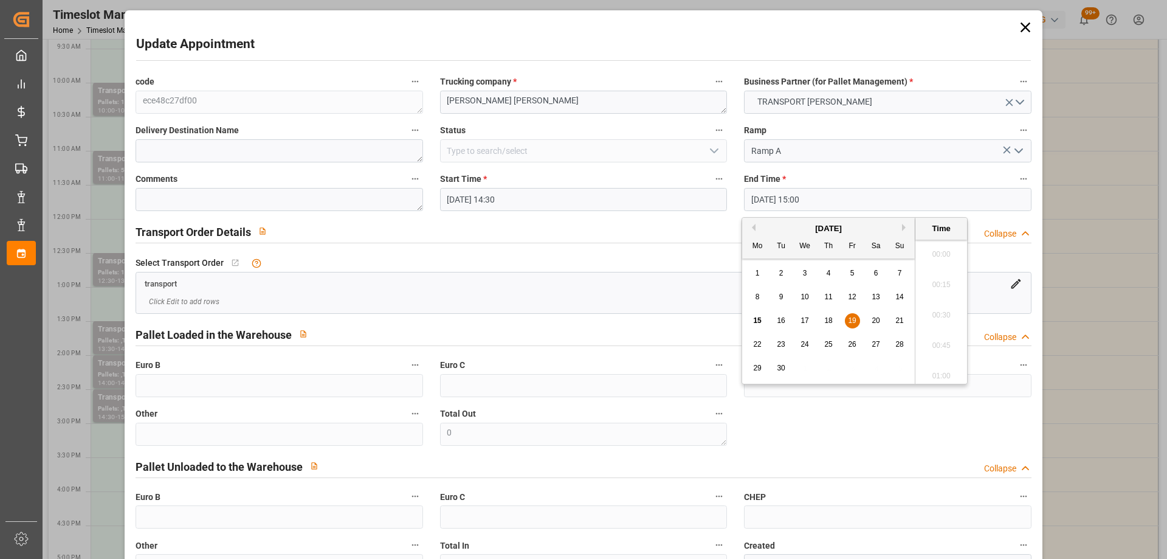
scroll to position [1767, 0]
click at [831, 314] on div "18" at bounding box center [828, 321] width 15 height 15
type input "[DATE] 15:00"
click at [937, 313] on li "15:00" at bounding box center [941, 311] width 52 height 30
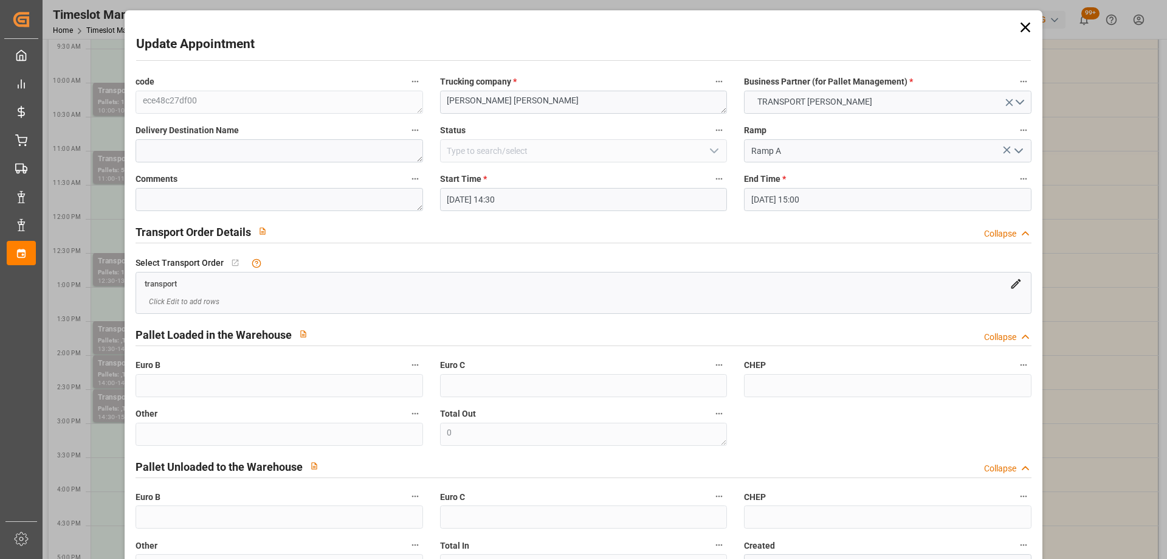
scroll to position [89, 0]
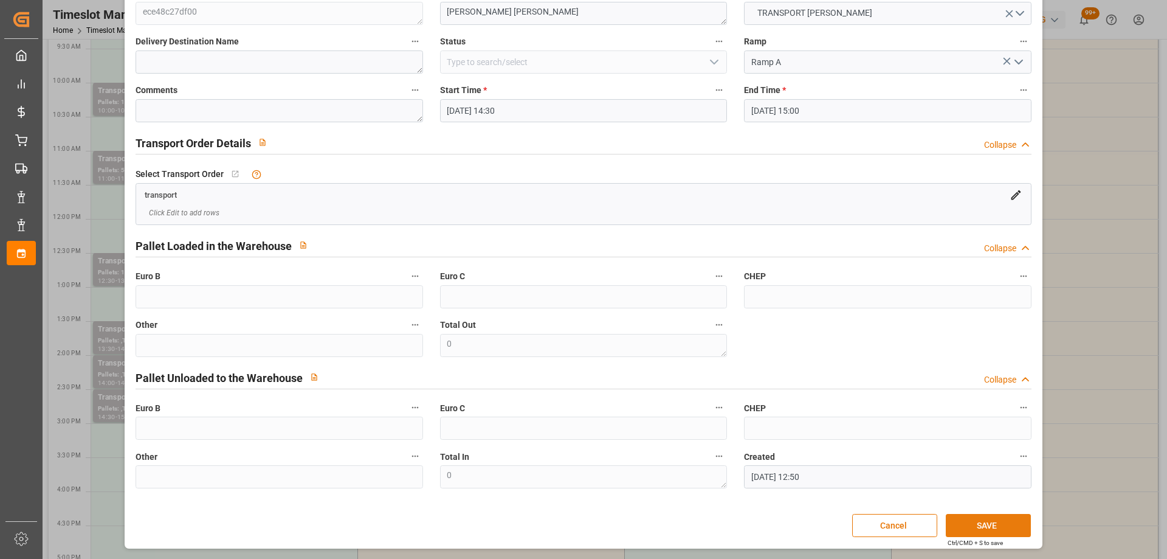
click at [1013, 523] on button "SAVE" at bounding box center [988, 525] width 85 height 23
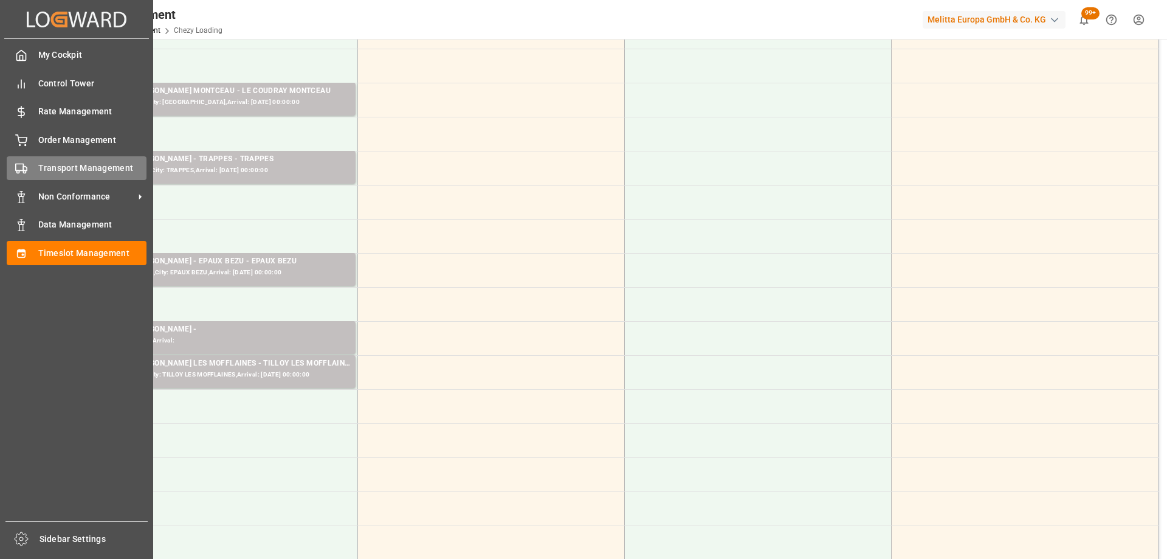
click at [30, 169] on div "Transport Management Transport Management" at bounding box center [77, 168] width 140 height 24
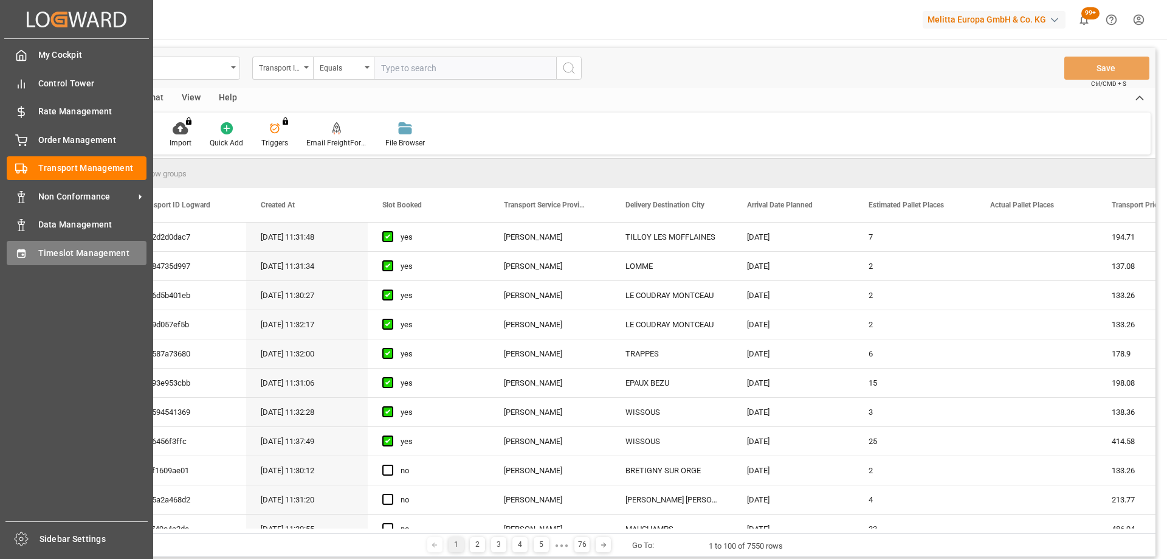
click at [32, 250] on div "Timeslot Management Timeslot Management" at bounding box center [77, 253] width 140 height 24
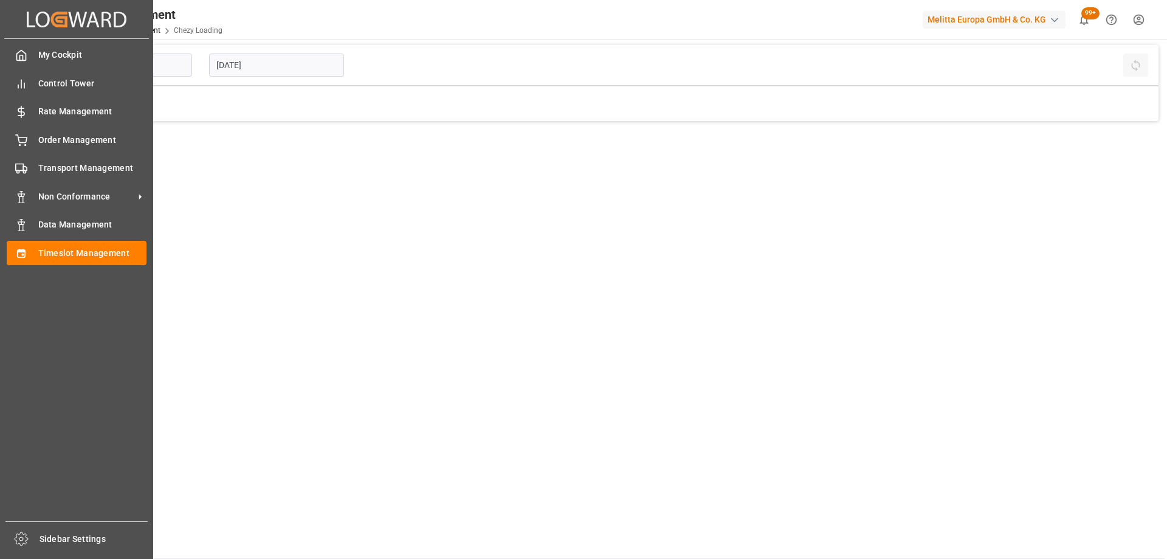
type input "Chezy Loading"
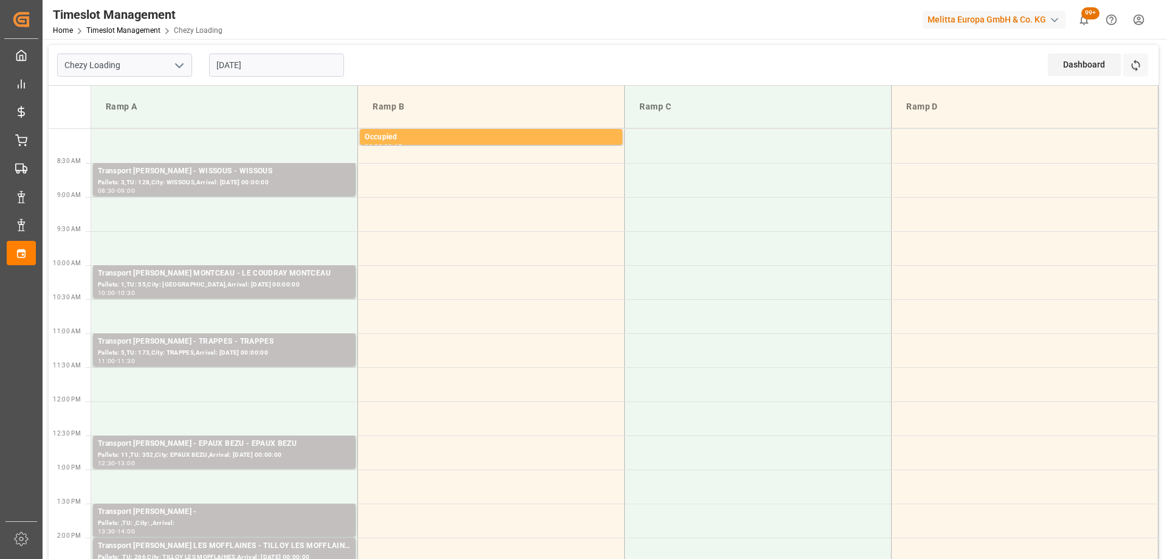
click at [301, 65] on input "[DATE]" at bounding box center [276, 64] width 135 height 23
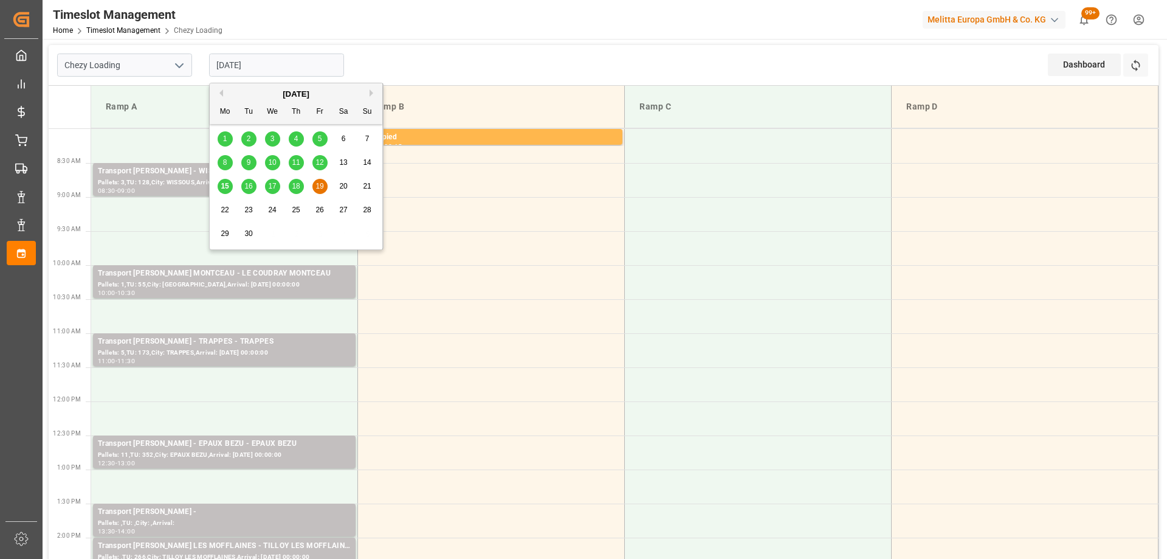
click at [295, 190] on span "18" at bounding box center [296, 186] width 8 height 9
type input "[DATE]"
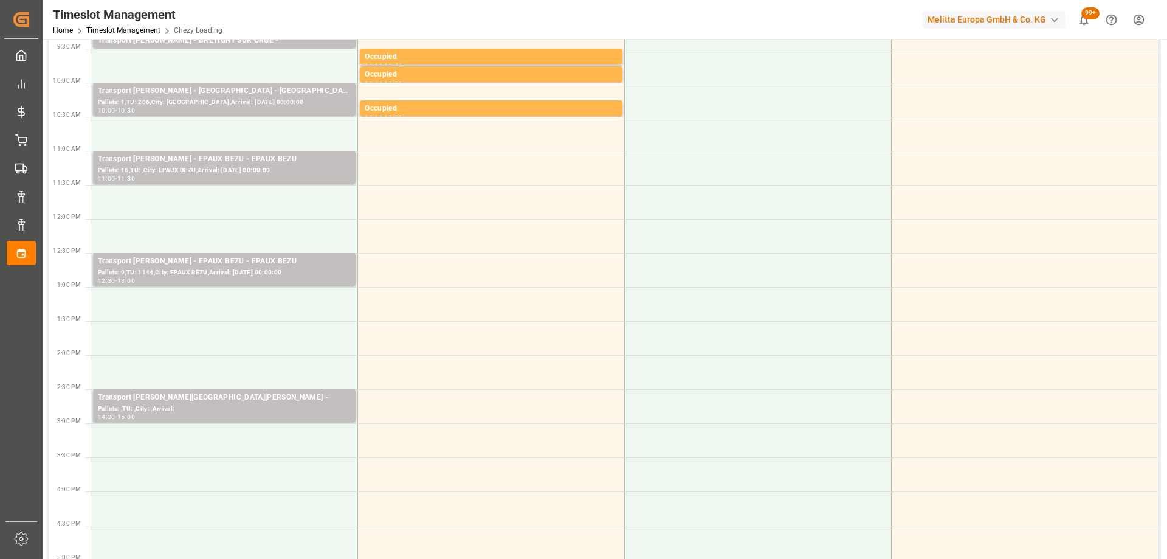
scroll to position [304, 0]
